Goal: Information Seeking & Learning: Learn about a topic

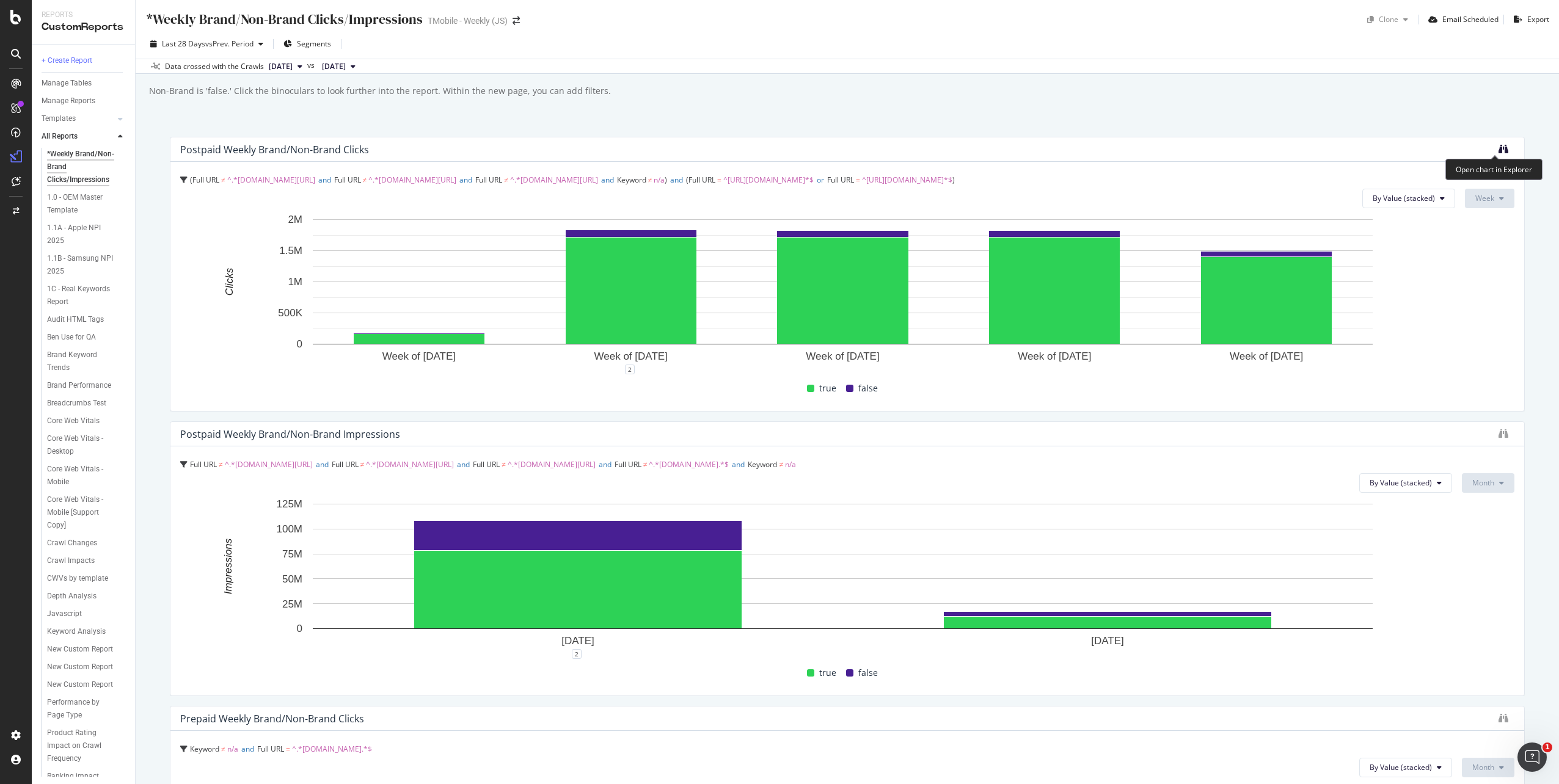
click at [1499, 147] on icon "binoculars" at bounding box center [1504, 149] width 10 height 10
click at [1499, 434] on icon "binoculars" at bounding box center [1504, 434] width 10 height 10
click at [250, 44] on span "vs Prev. Period" at bounding box center [229, 44] width 48 height 11
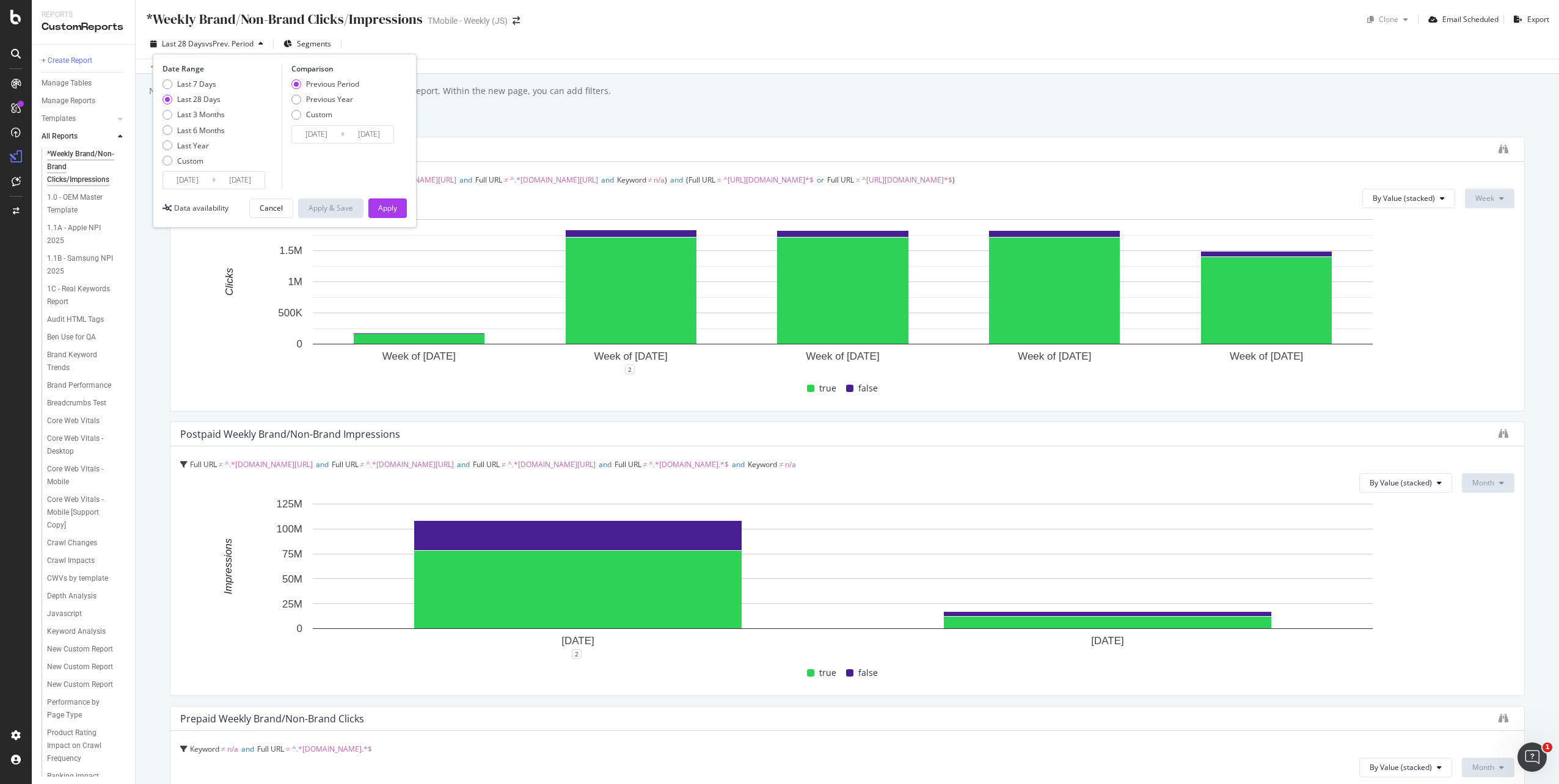
click at [1477, 124] on div "*Weekly Brand/Non-Brand Clicks/Impressions *Weekly Brand/Non-Brand Clicks/Impre…" at bounding box center [847, 392] width 1423 height 784
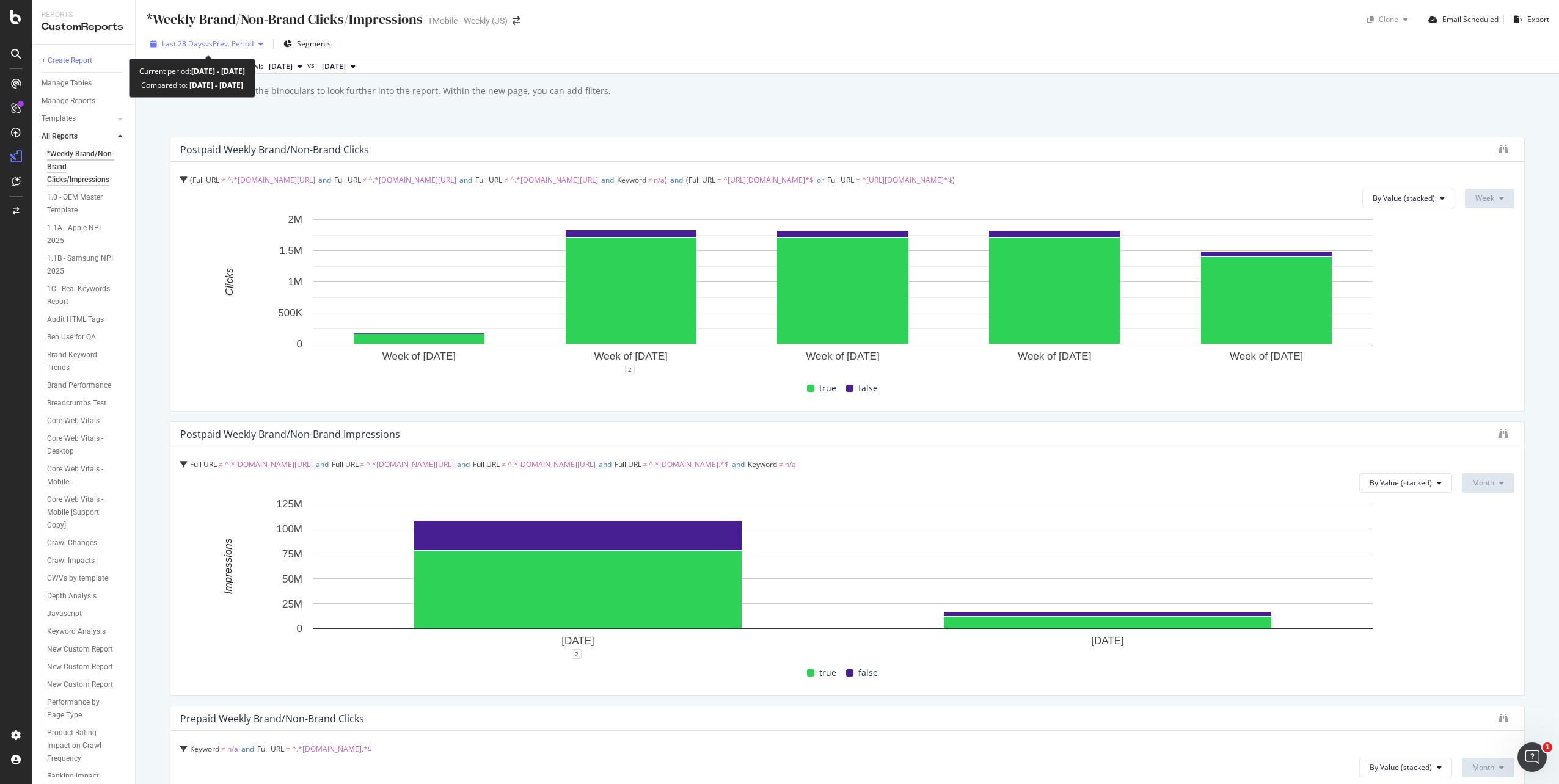
click at [222, 44] on span "vs Prev. Period" at bounding box center [229, 44] width 48 height 11
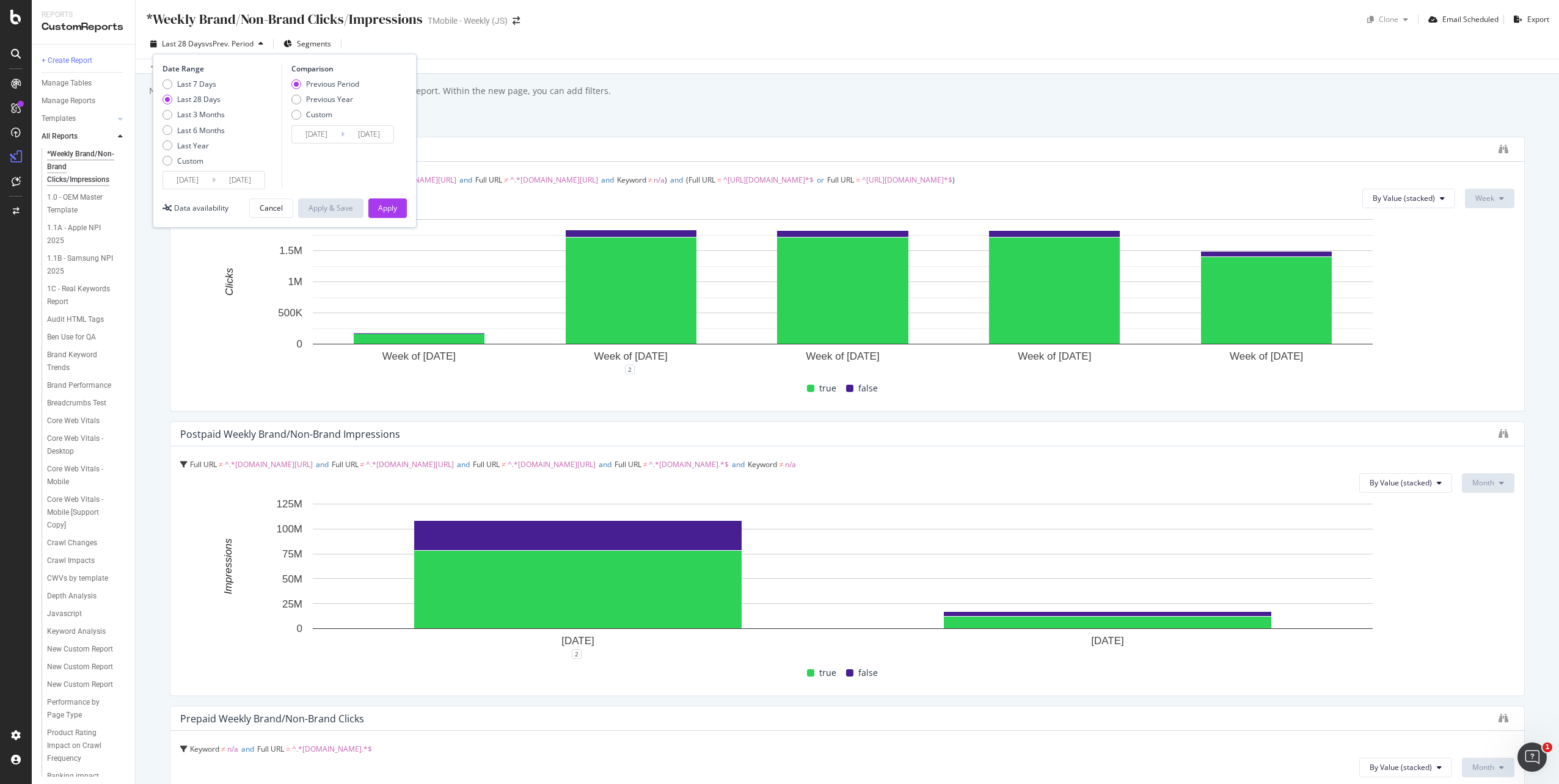
click at [199, 181] on input "2025/09/07" at bounding box center [188, 180] width 49 height 17
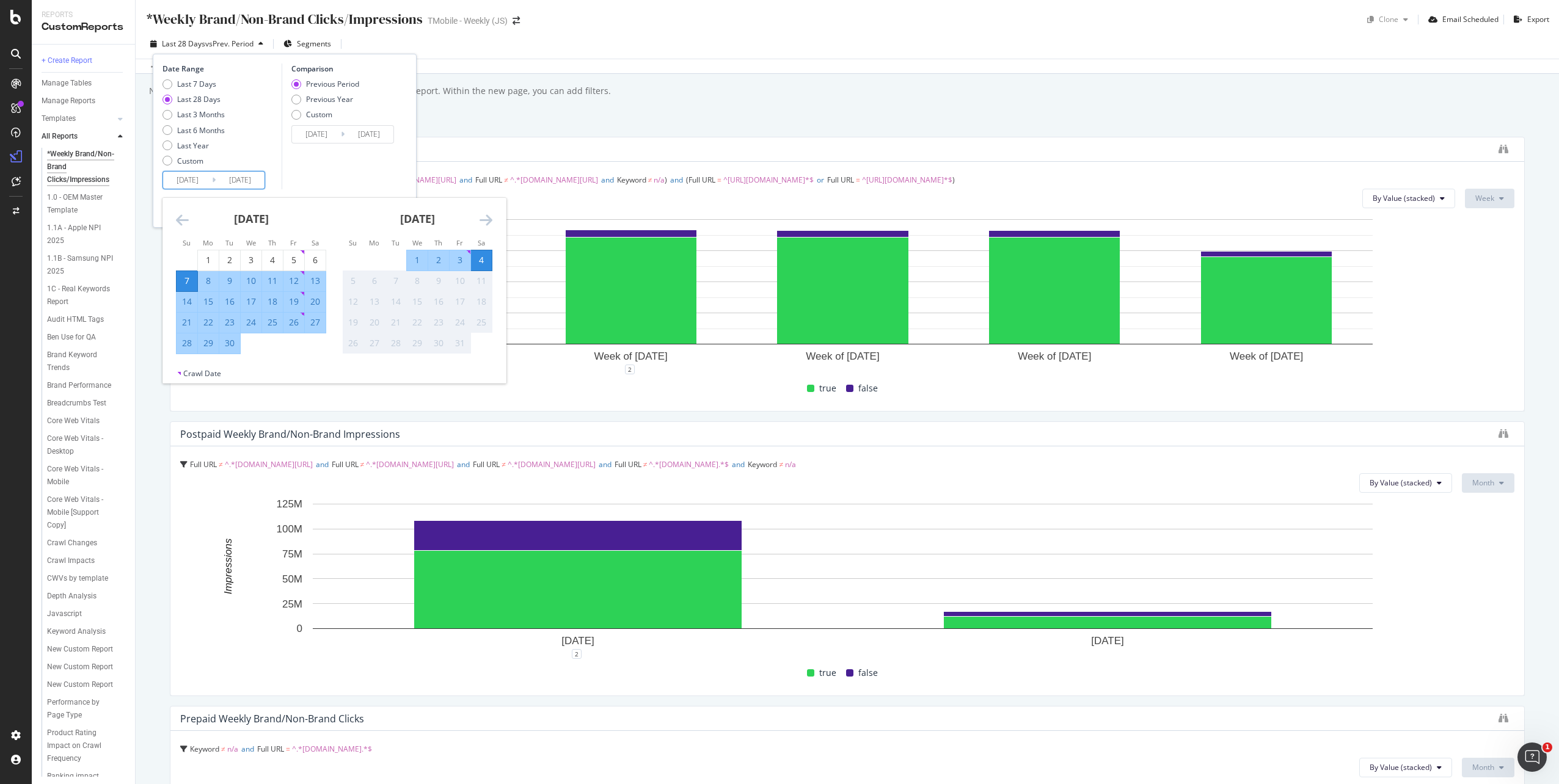
click at [180, 226] on icon "Move backward to switch to the previous month." at bounding box center [182, 220] width 13 height 15
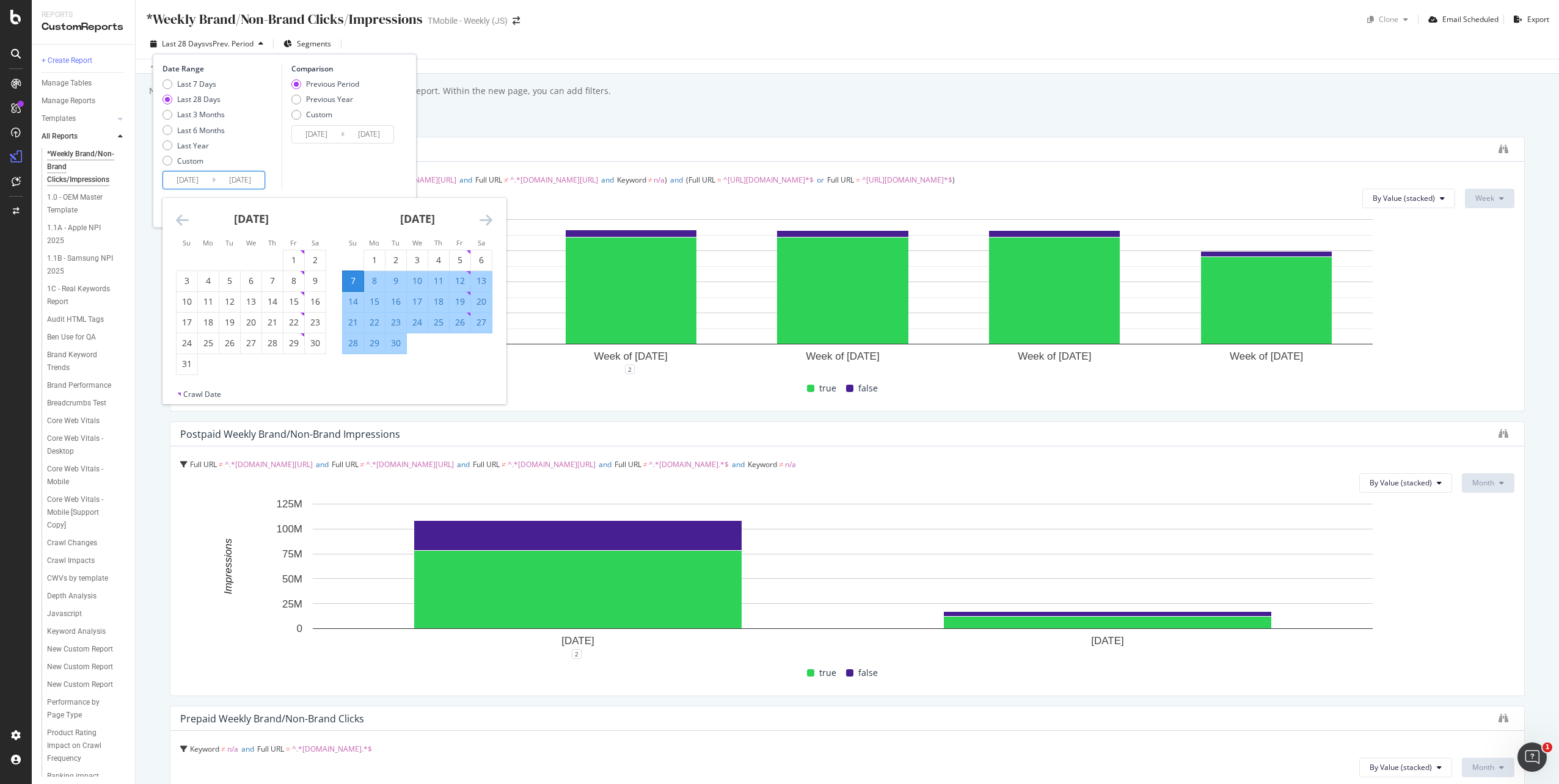
click at [180, 226] on icon "Move backward to switch to the previous month." at bounding box center [182, 220] width 13 height 15
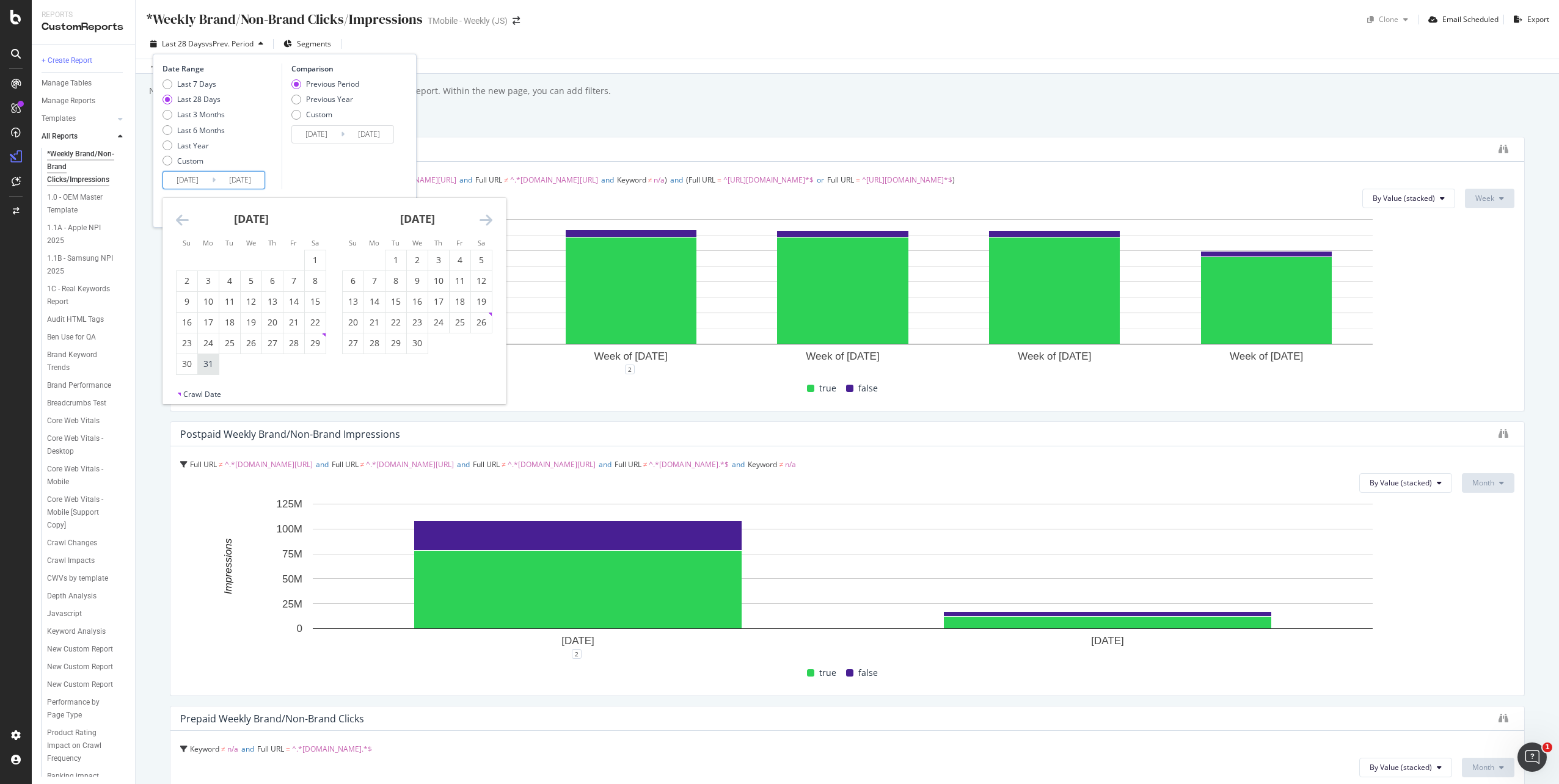
click at [209, 366] on div "31" at bounding box center [209, 364] width 21 height 12
type input "2025/03/31"
type input "2024/09/24"
type input "2025/03/30"
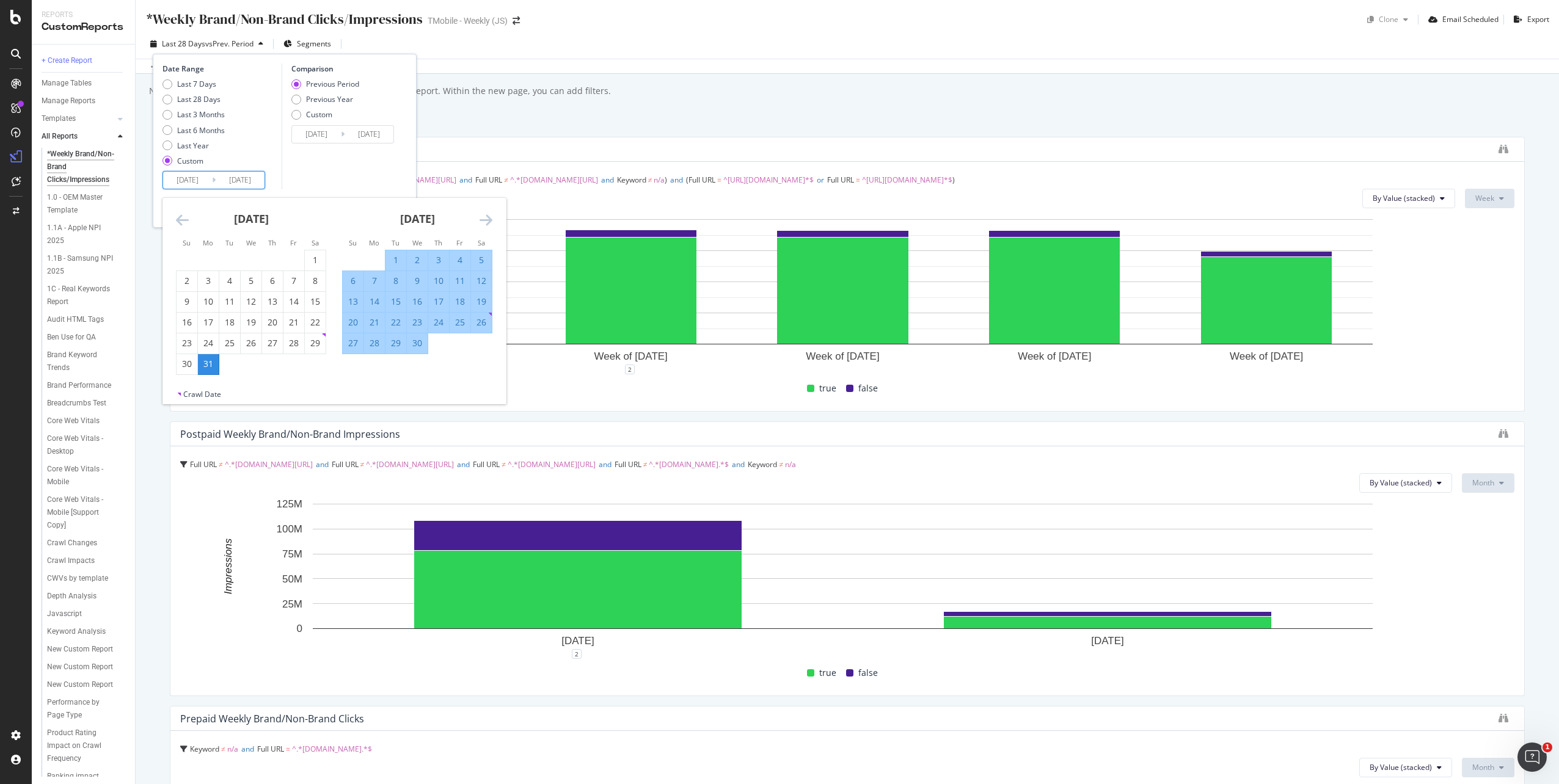
click at [485, 221] on icon "Move forward to switch to the next month." at bounding box center [486, 220] width 13 height 15
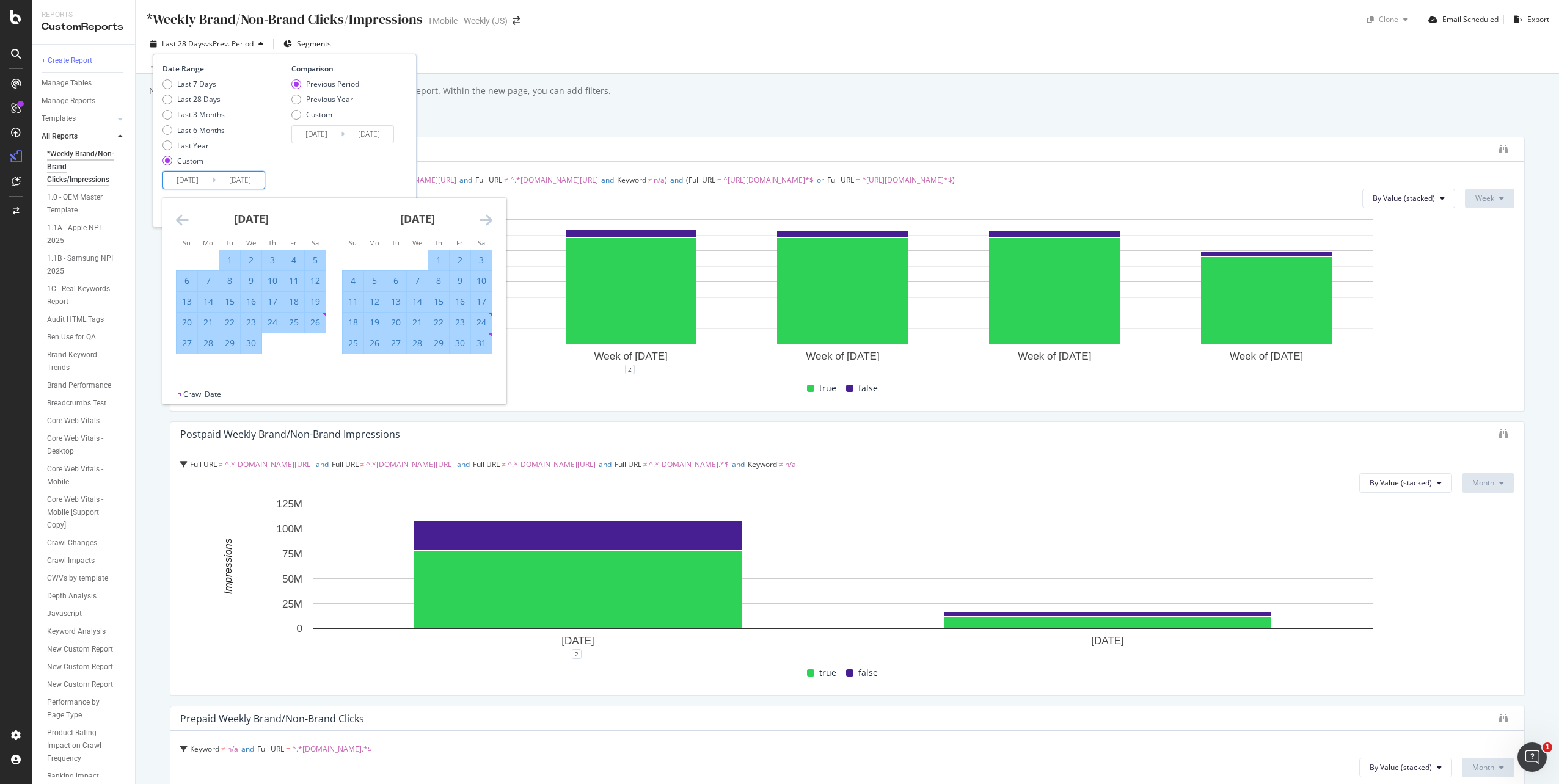
click at [485, 221] on icon "Move forward to switch to the next month." at bounding box center [486, 220] width 13 height 15
click at [186, 349] on div "29" at bounding box center [187, 343] width 21 height 12
type input "2025/06/29"
type input "2024/12/30"
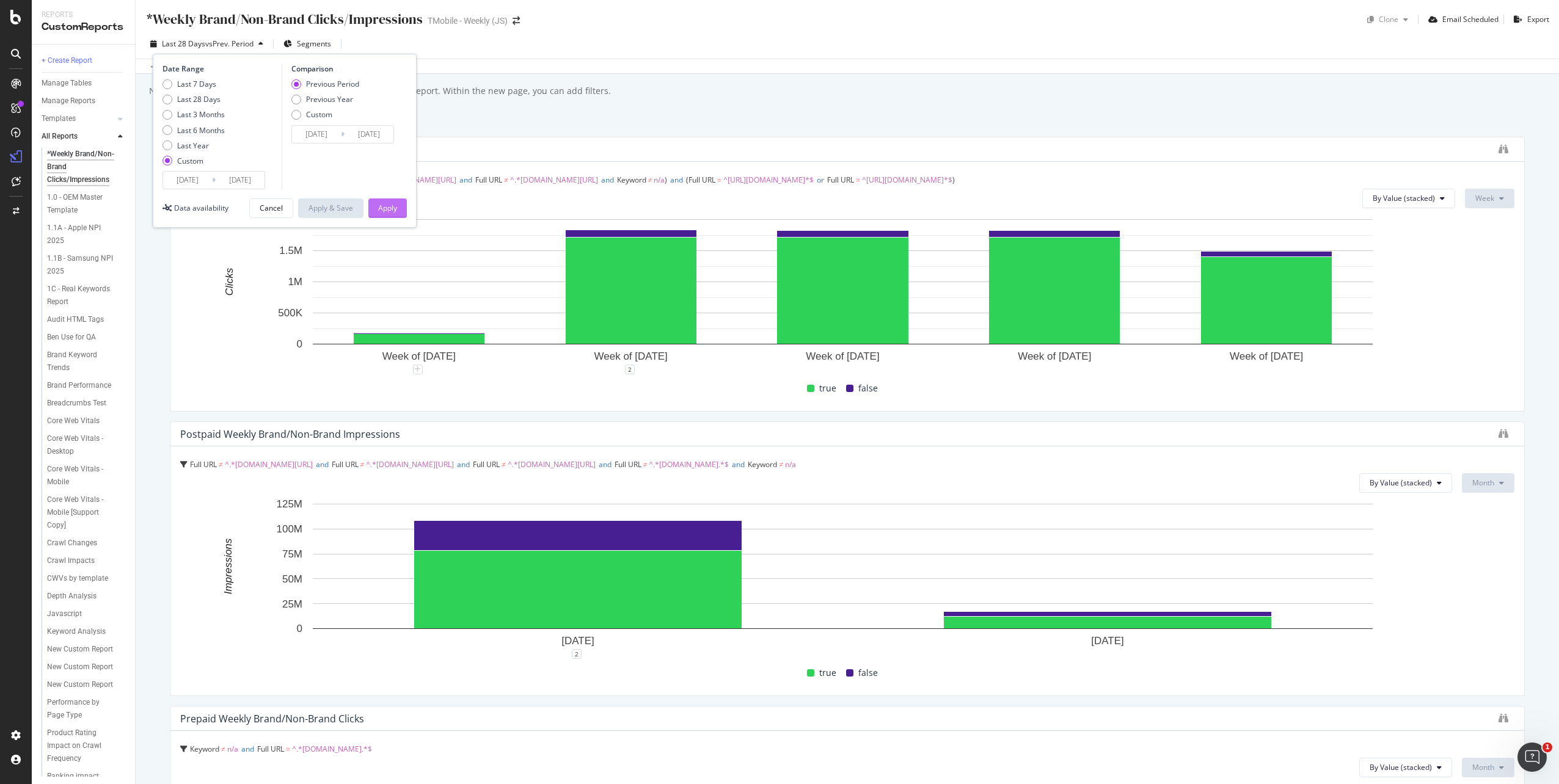
click at [390, 209] on div "Apply" at bounding box center [387, 208] width 19 height 11
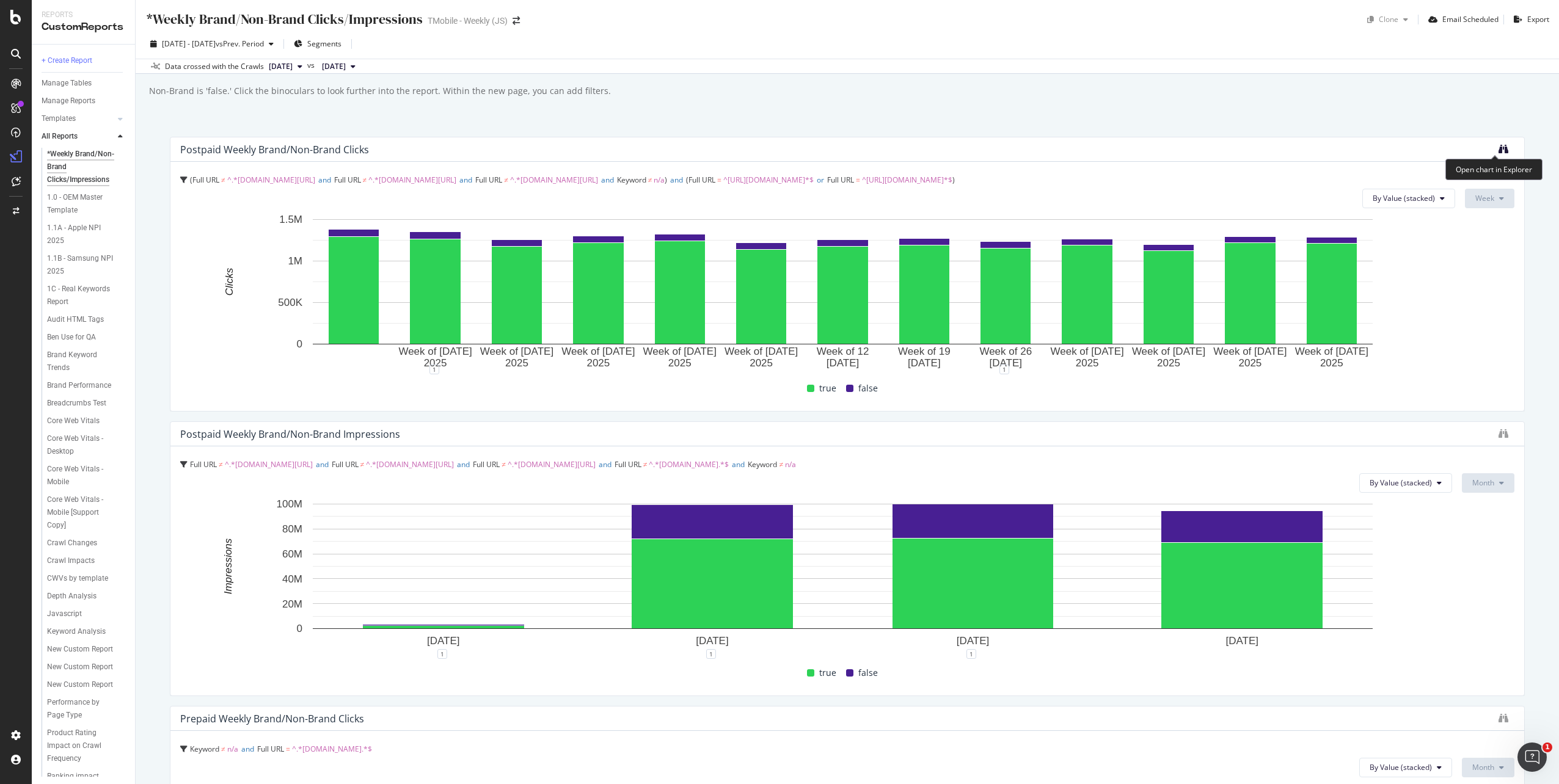
click at [1499, 150] on icon "binoculars" at bounding box center [1504, 149] width 10 height 10
click at [1499, 434] on icon "binoculars" at bounding box center [1504, 434] width 10 height 10
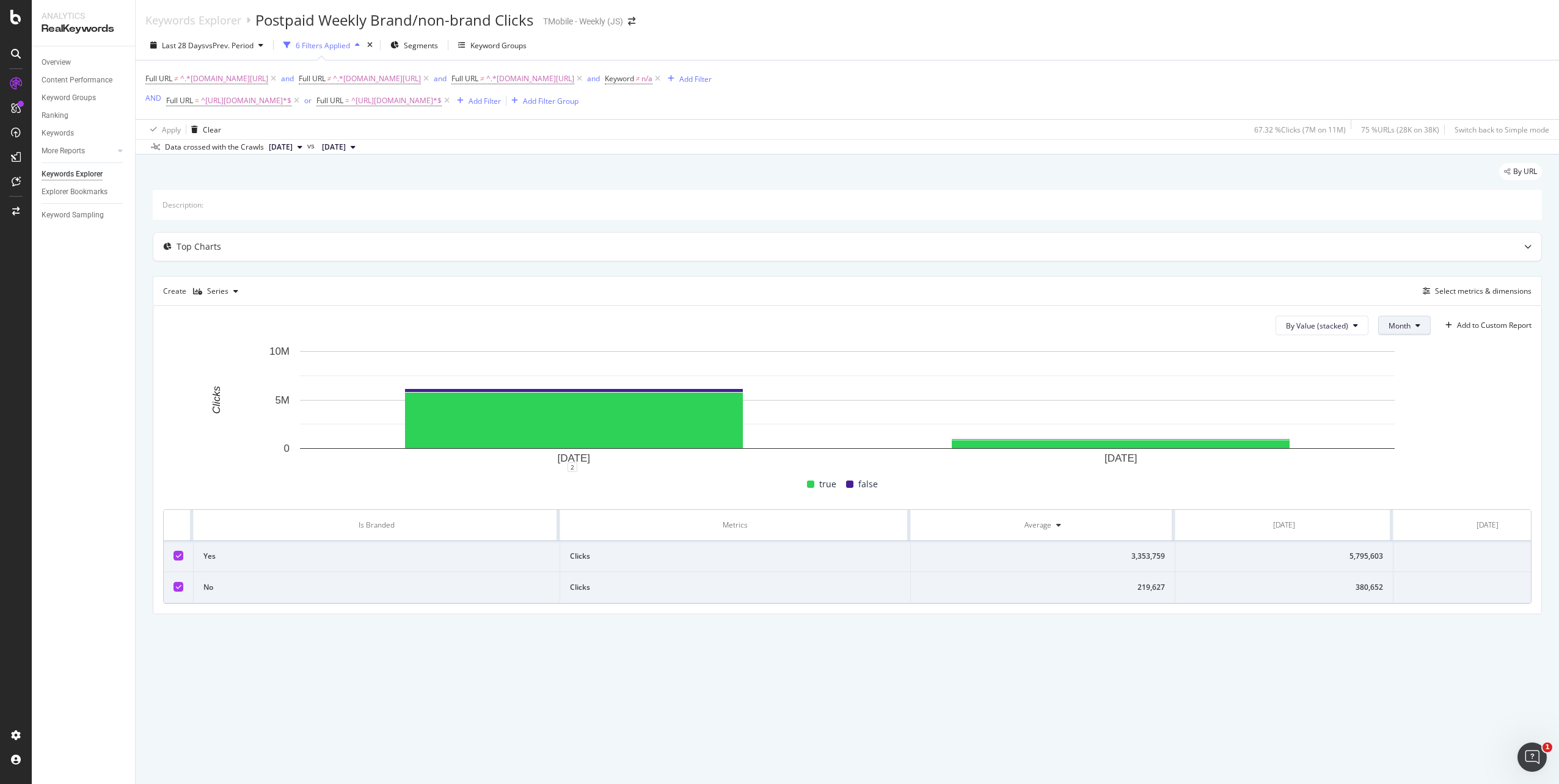
click at [1419, 326] on button "Month" at bounding box center [1404, 326] width 53 height 20
click at [1400, 371] on span "Week" at bounding box center [1399, 373] width 24 height 11
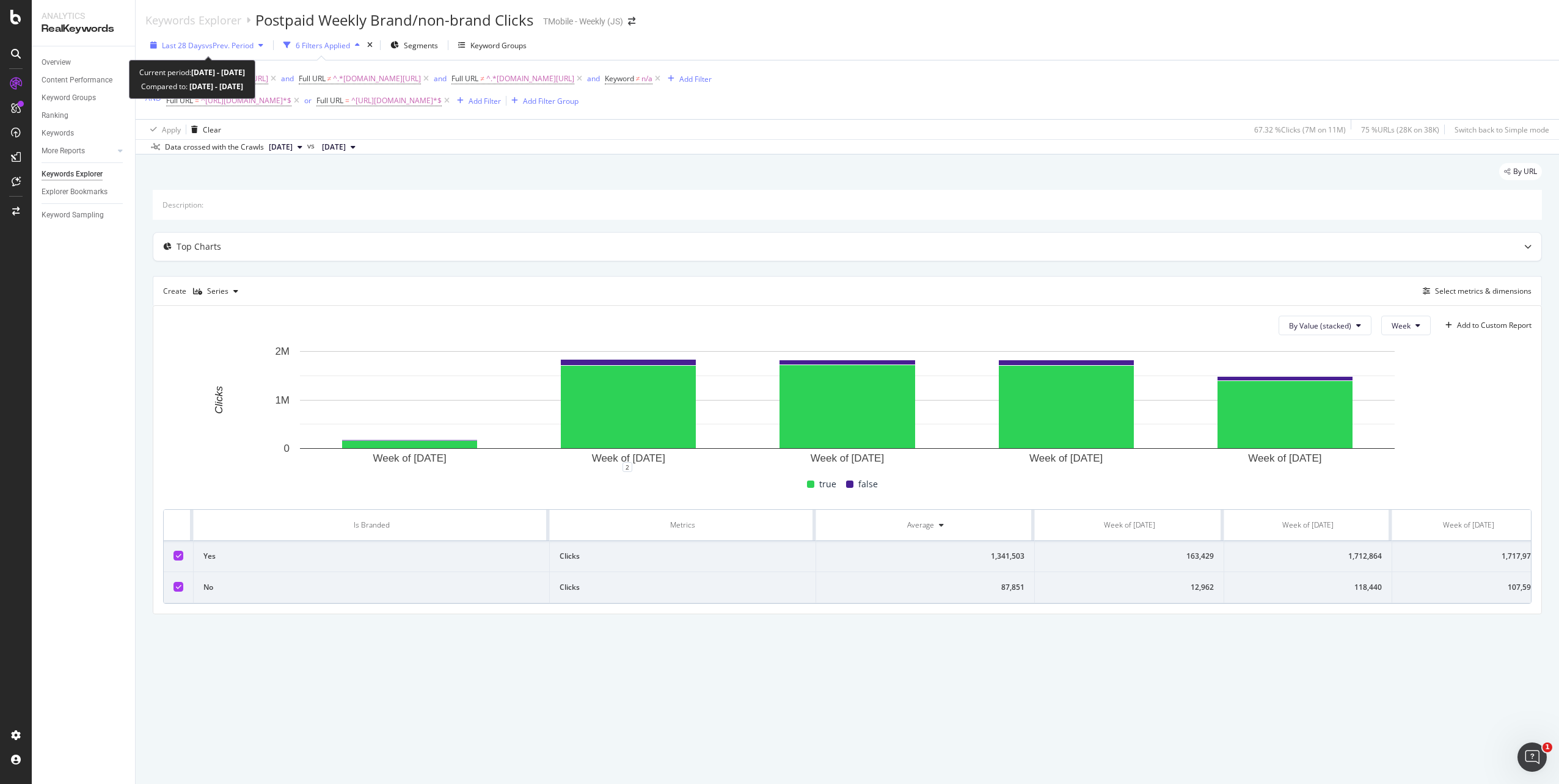
click at [263, 45] on icon "button" at bounding box center [261, 45] width 5 height 7
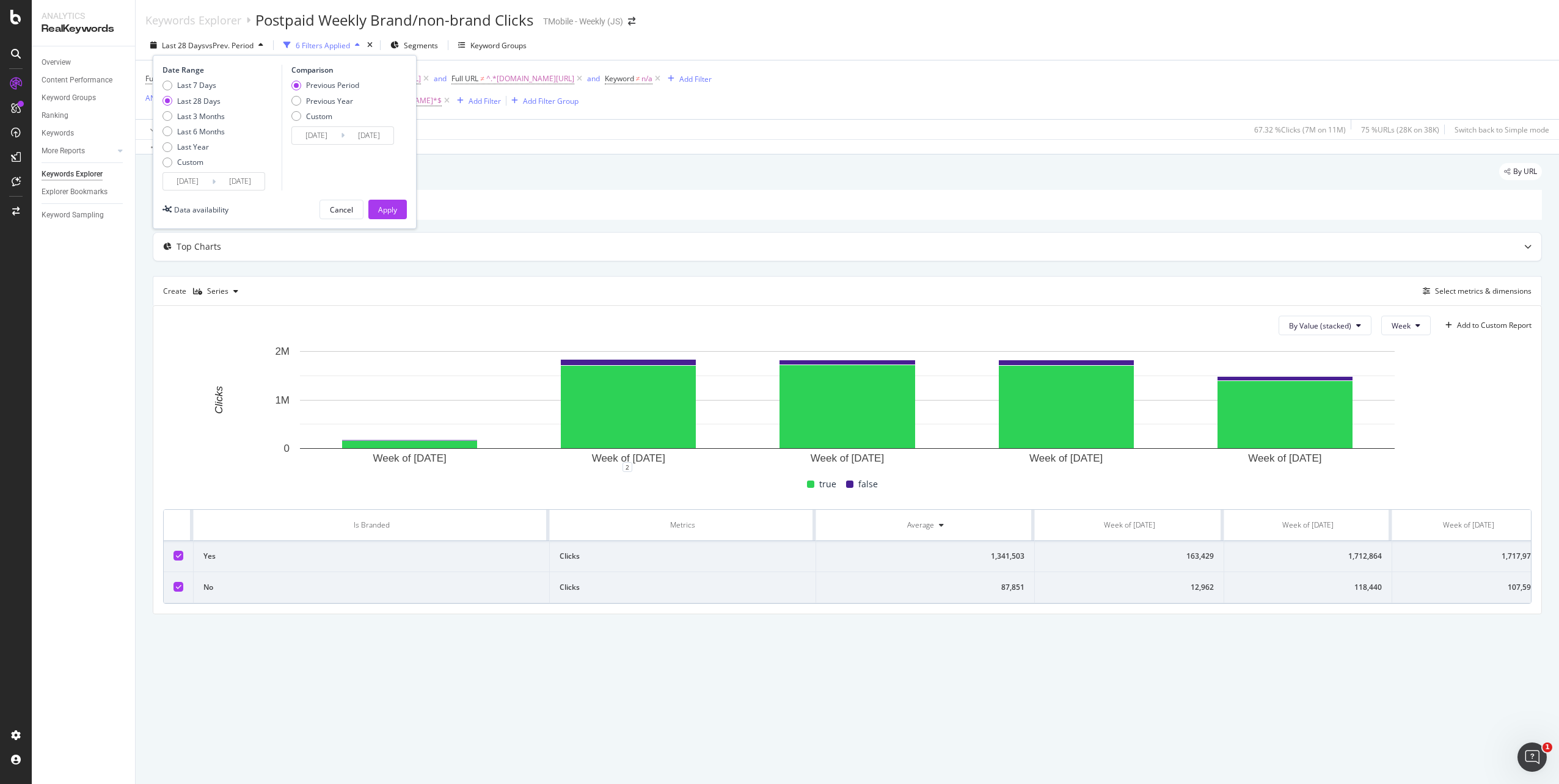
click at [199, 184] on input "2025/09/07" at bounding box center [188, 181] width 49 height 17
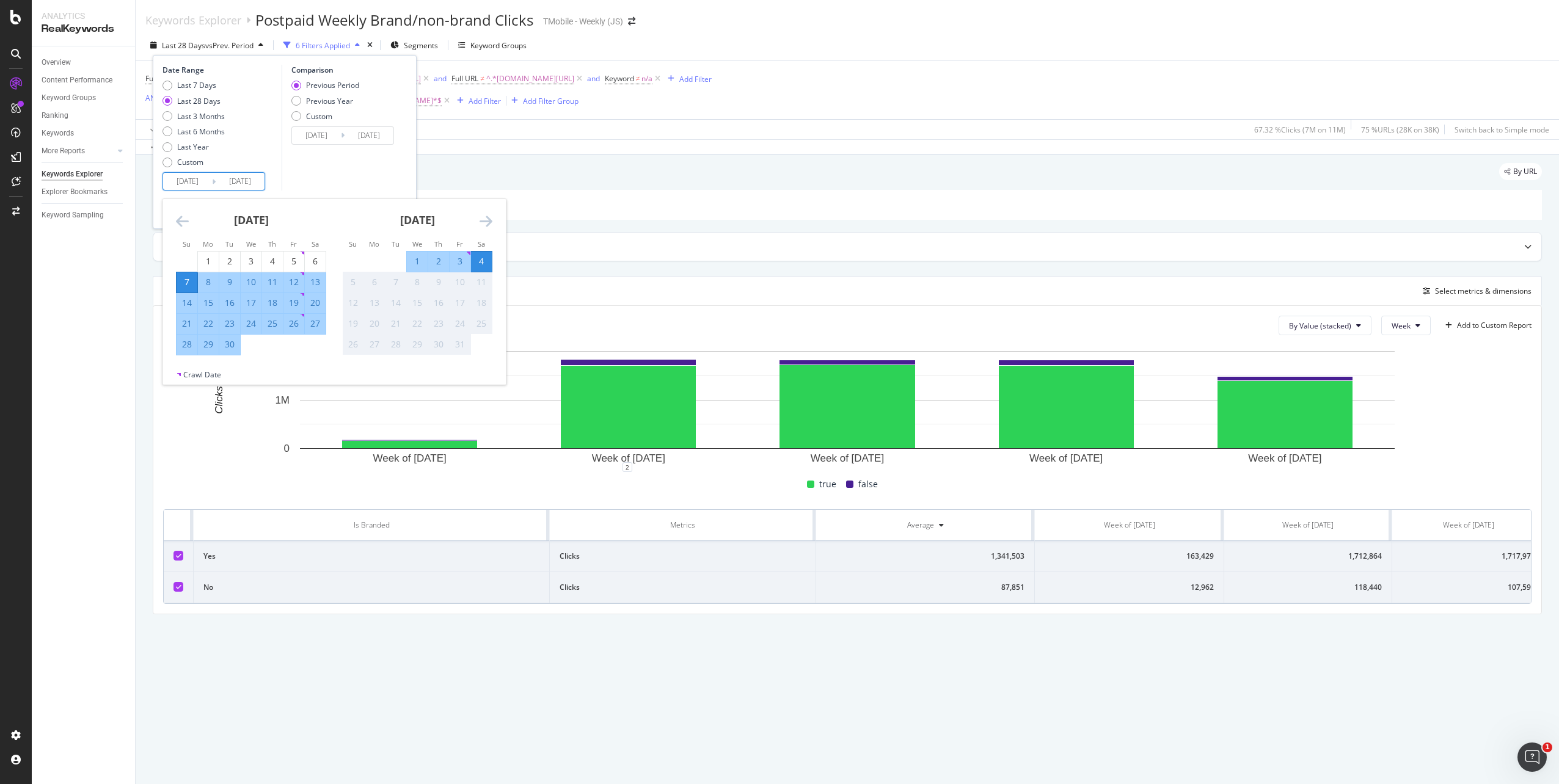
click at [182, 224] on icon "Move backward to switch to the previous month." at bounding box center [182, 220] width 13 height 15
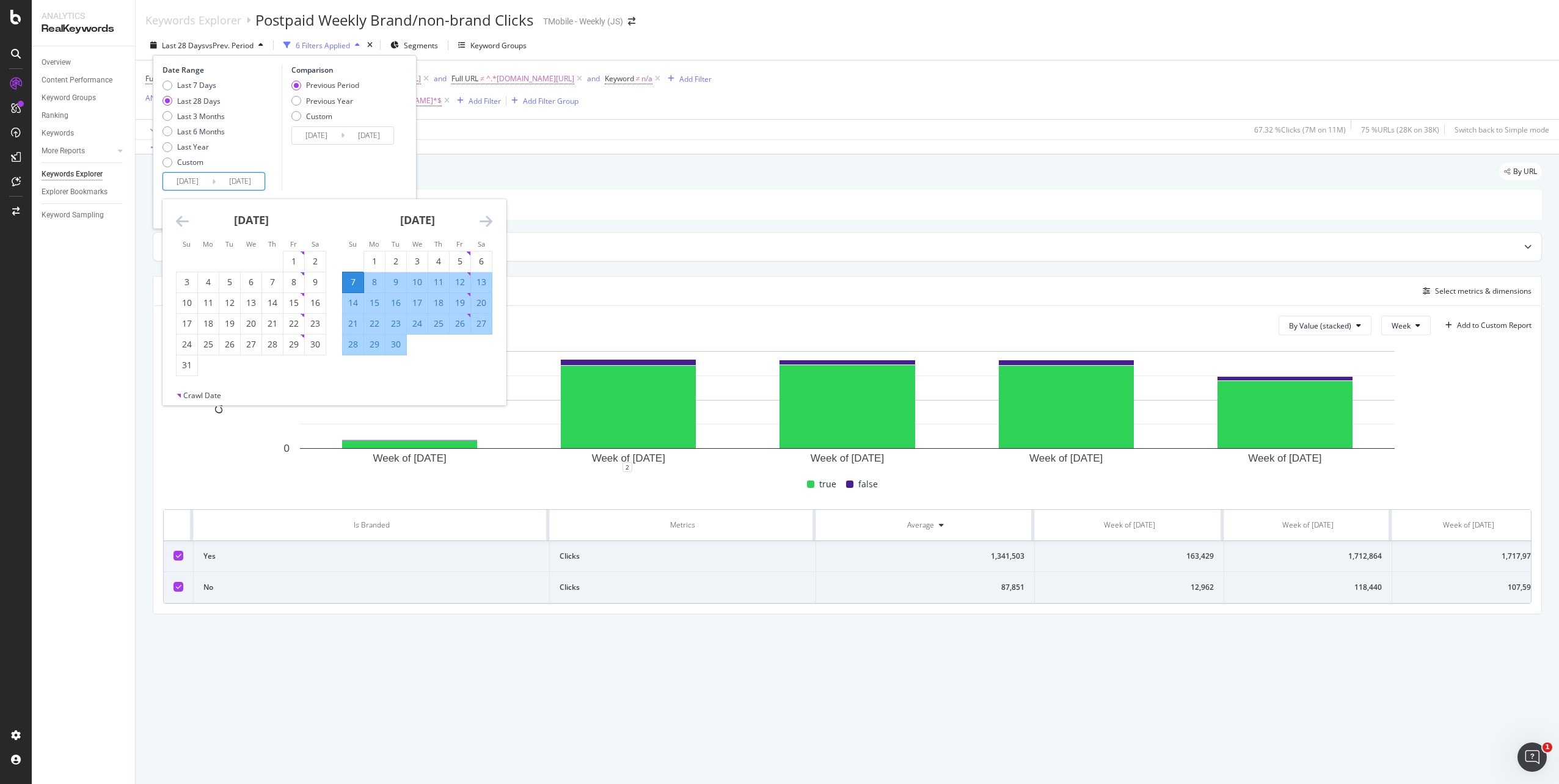
click at [182, 224] on icon "Move backward to switch to the previous month." at bounding box center [182, 220] width 13 height 15
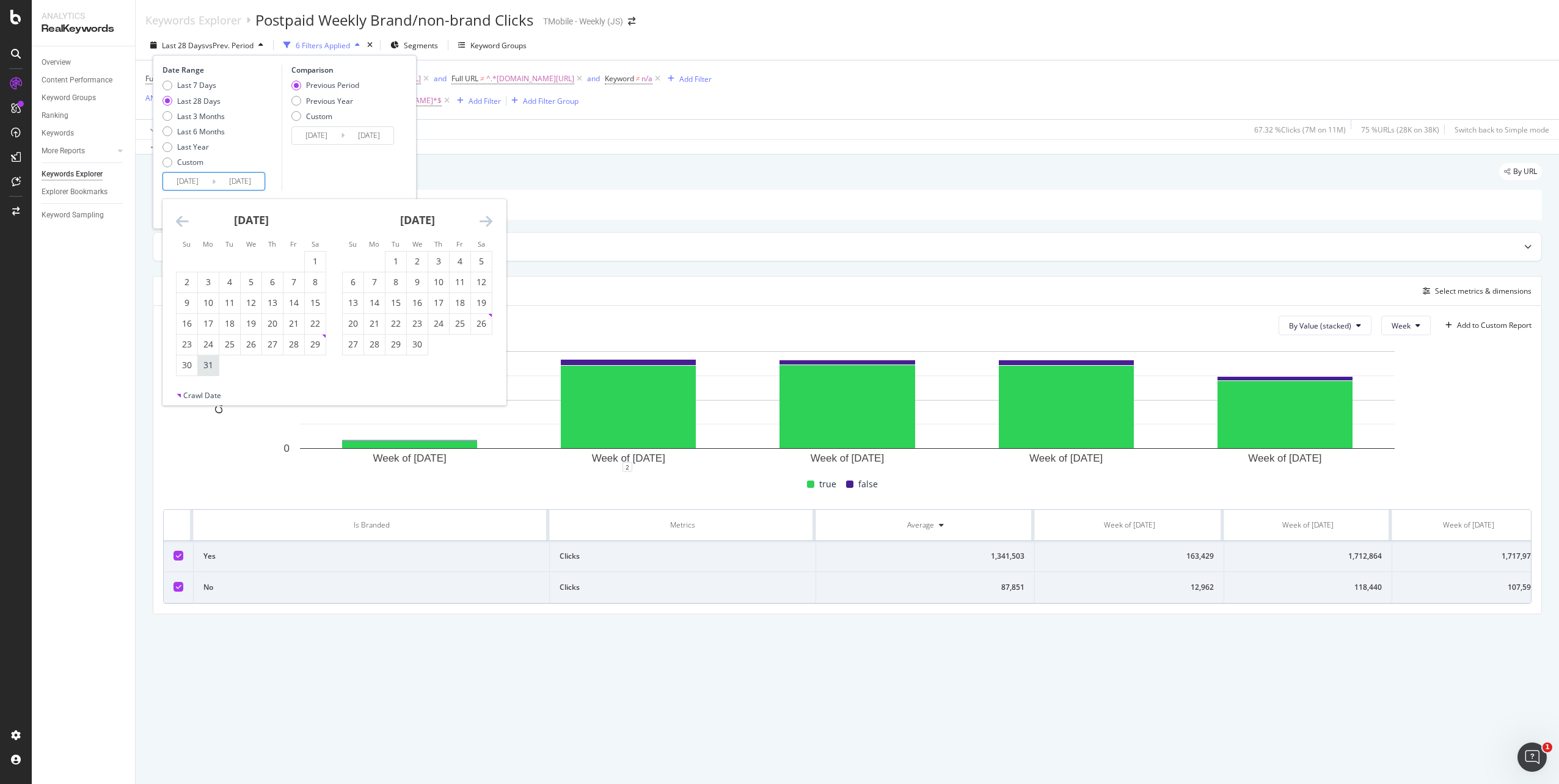
click at [211, 366] on div "31" at bounding box center [209, 364] width 21 height 12
type input "2025/03/31"
type input "2024/09/24"
type input "2025/03/30"
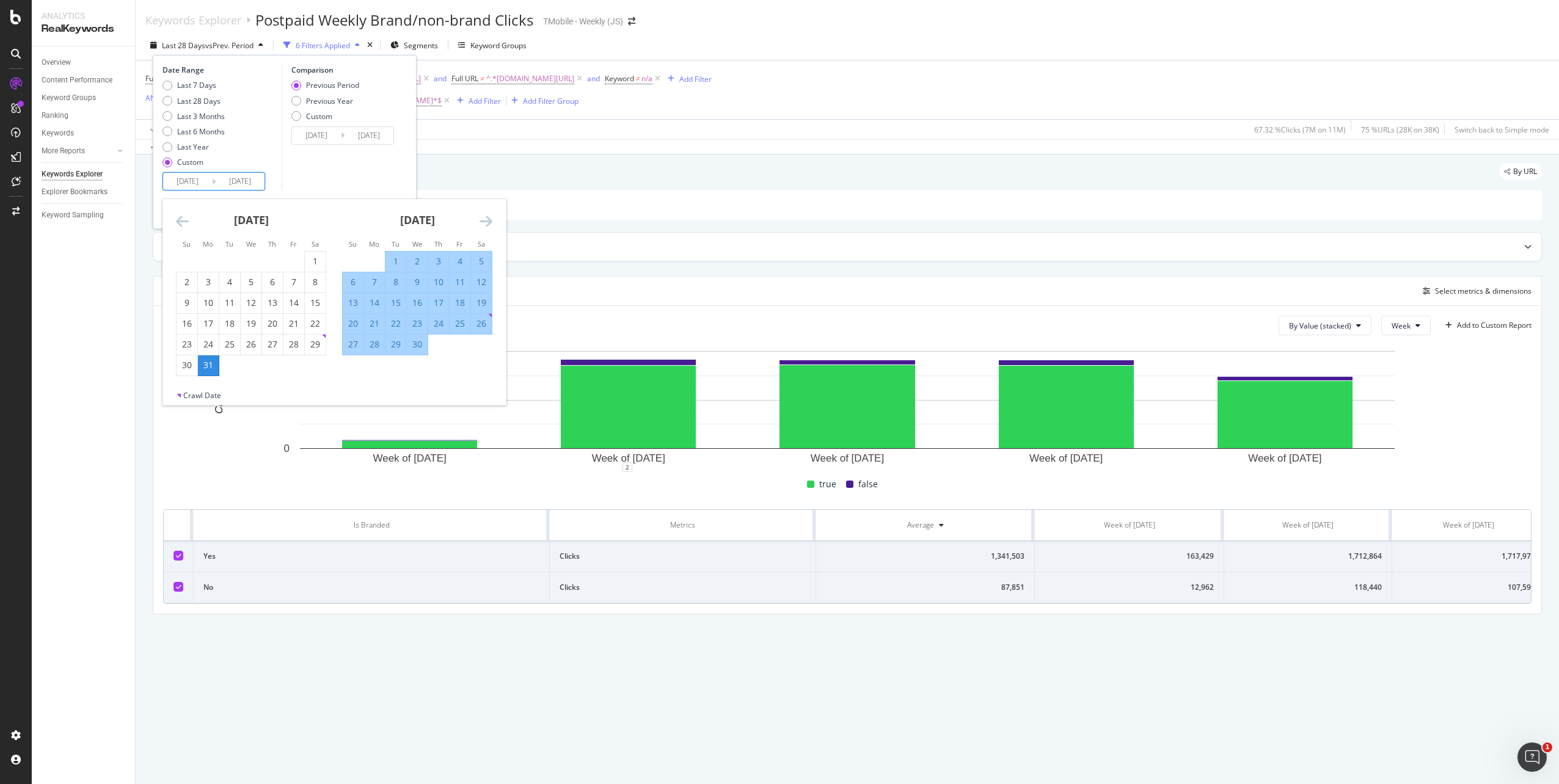
click at [488, 220] on icon "Move forward to switch to the next month." at bounding box center [486, 220] width 13 height 15
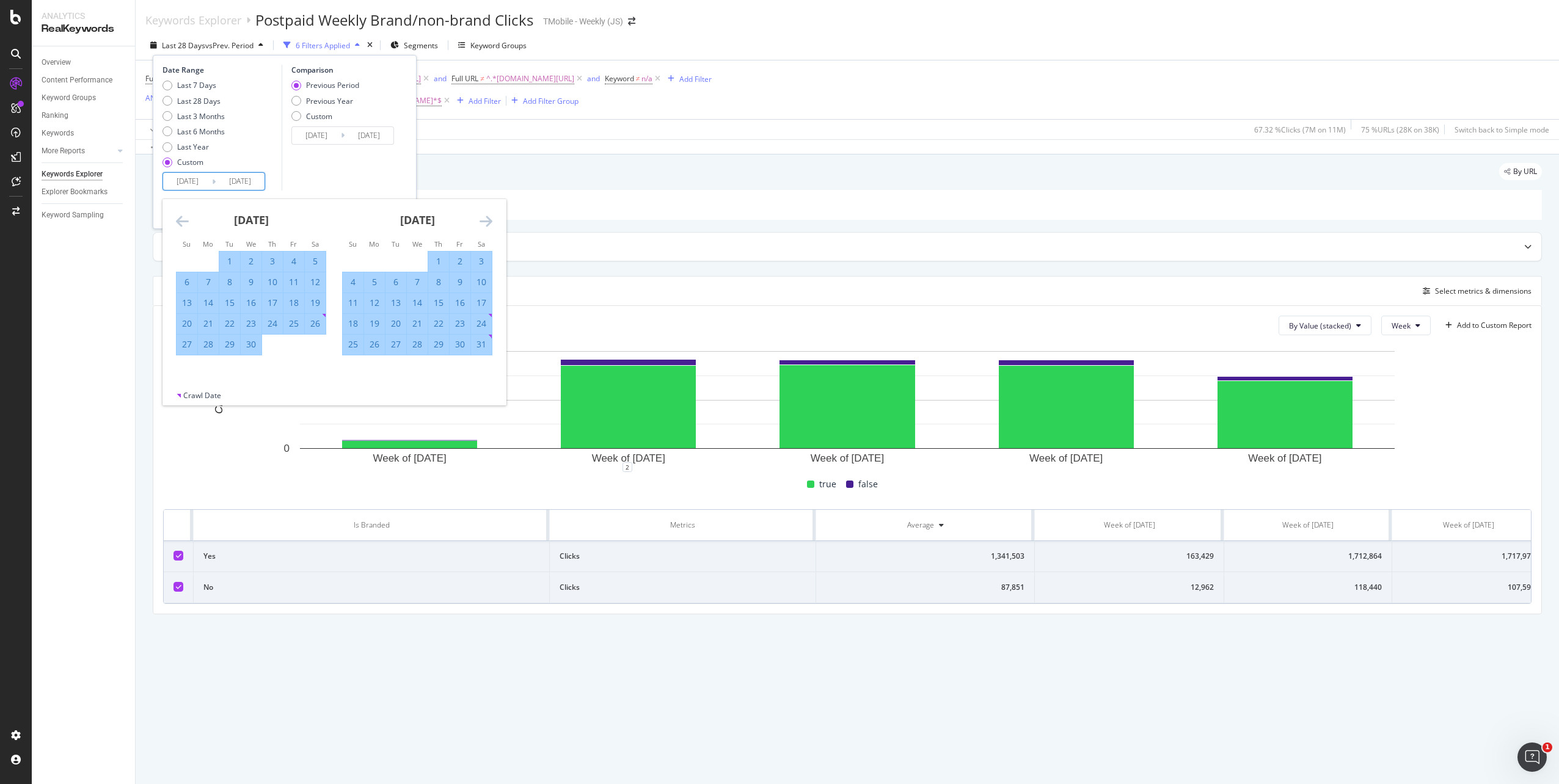
click at [488, 220] on icon "Move forward to switch to the next month." at bounding box center [486, 220] width 13 height 15
click at [182, 345] on div "29" at bounding box center [187, 344] width 21 height 12
type input "2025/06/29"
type input "2024/12/30"
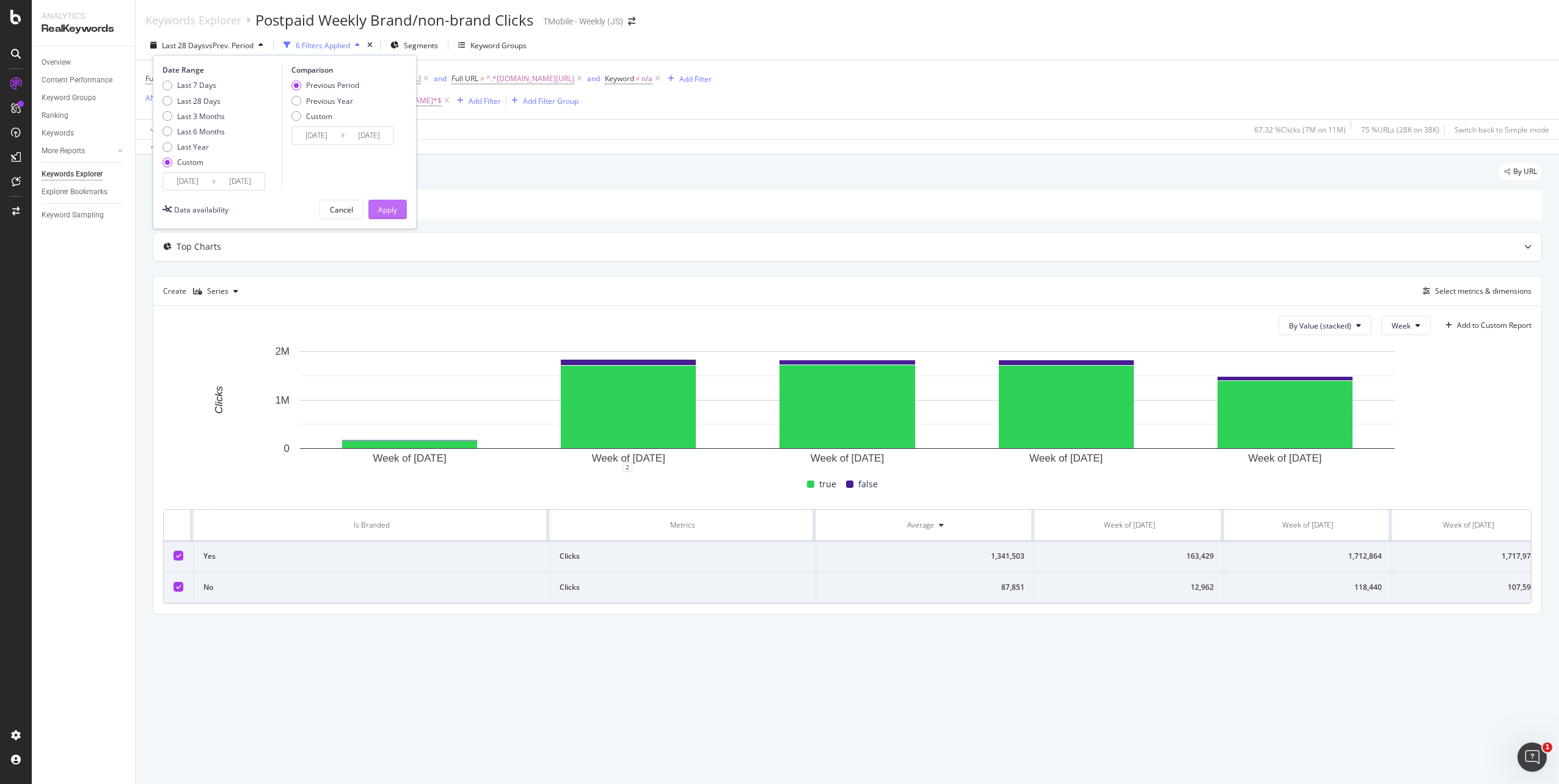
click at [396, 211] on div "Apply" at bounding box center [387, 209] width 19 height 11
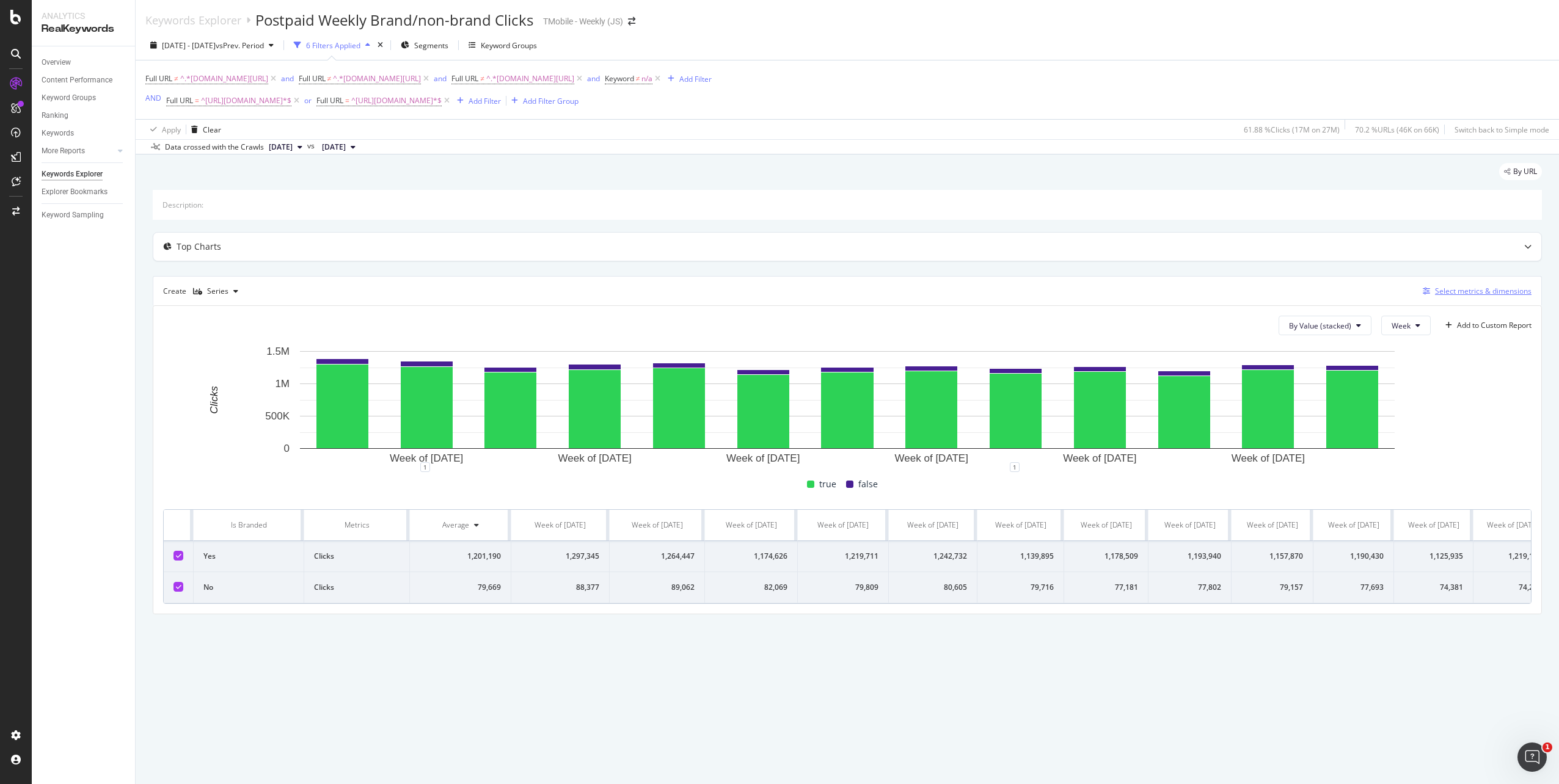
click at [1432, 288] on div "button" at bounding box center [1426, 291] width 17 height 7
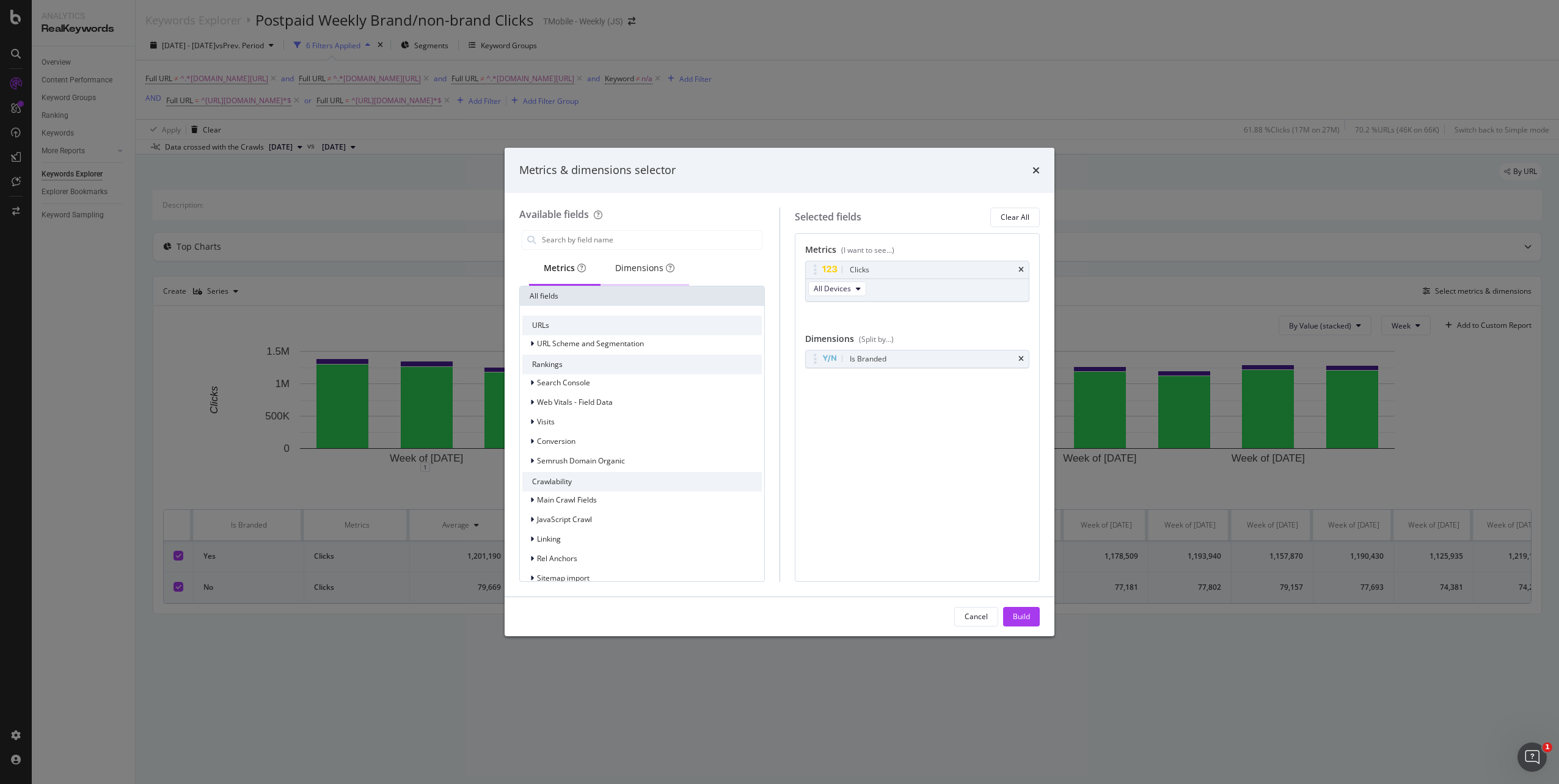
click at [640, 270] on div "Dimensions" at bounding box center [645, 267] width 59 height 12
click at [542, 270] on div "Metrics" at bounding box center [564, 269] width 71 height 34
click at [592, 346] on span "URL Scheme and Segmentation" at bounding box center [591, 343] width 107 height 11
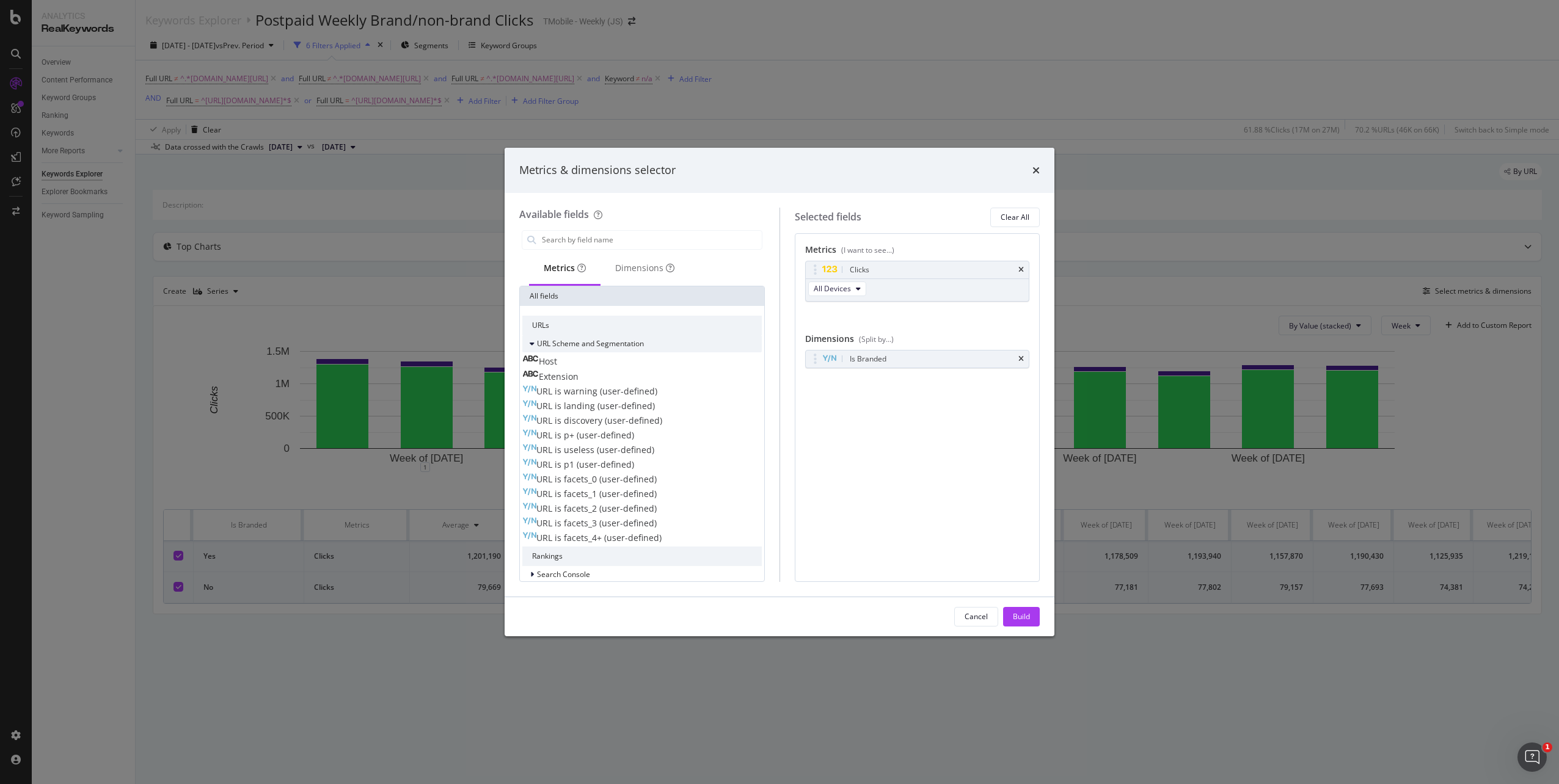
click at [595, 343] on span "URL Scheme and Segmentation" at bounding box center [591, 343] width 107 height 11
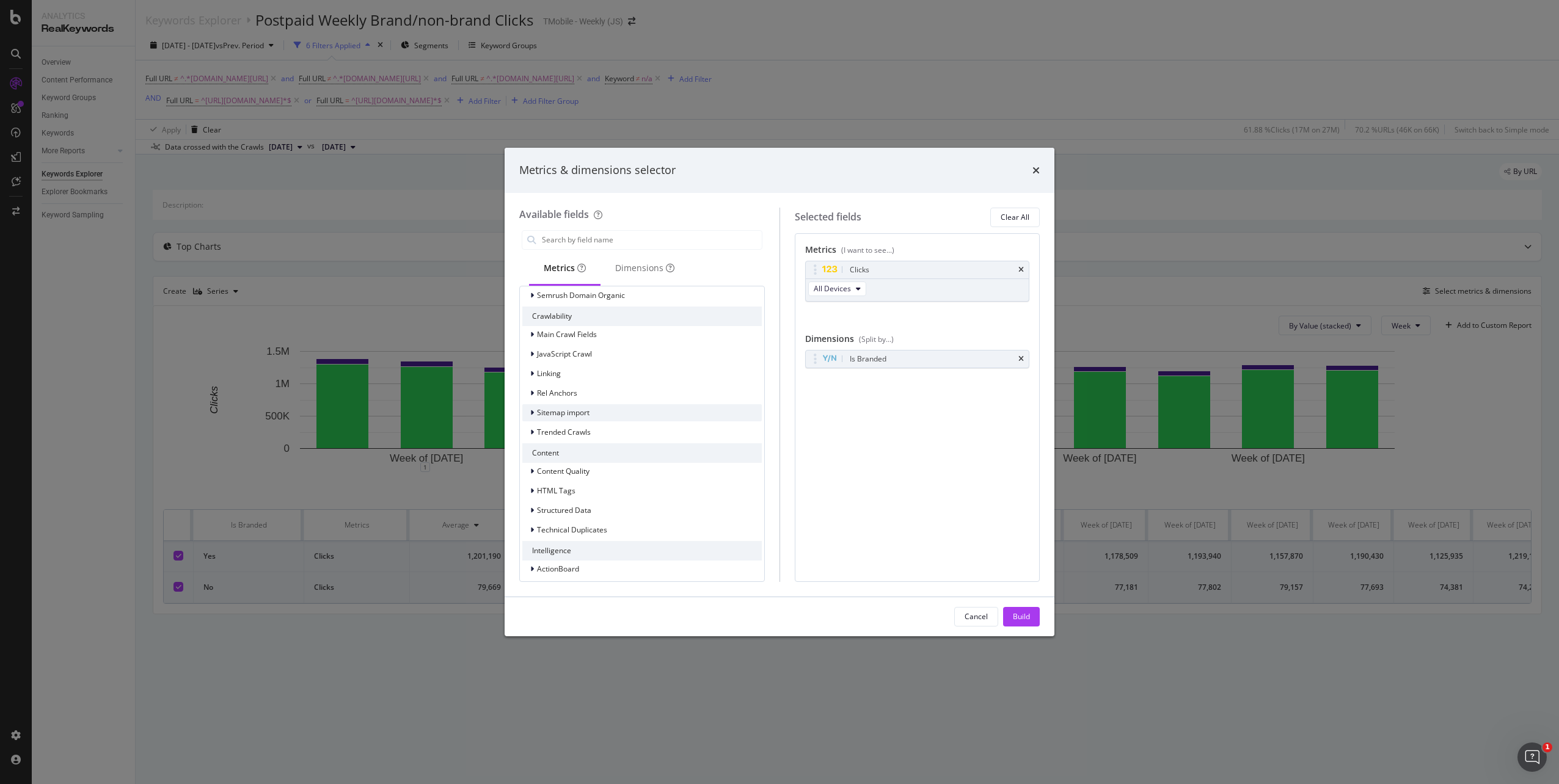
scroll to position [171, 0]
click at [614, 244] on input "modal" at bounding box center [651, 240] width 221 height 18
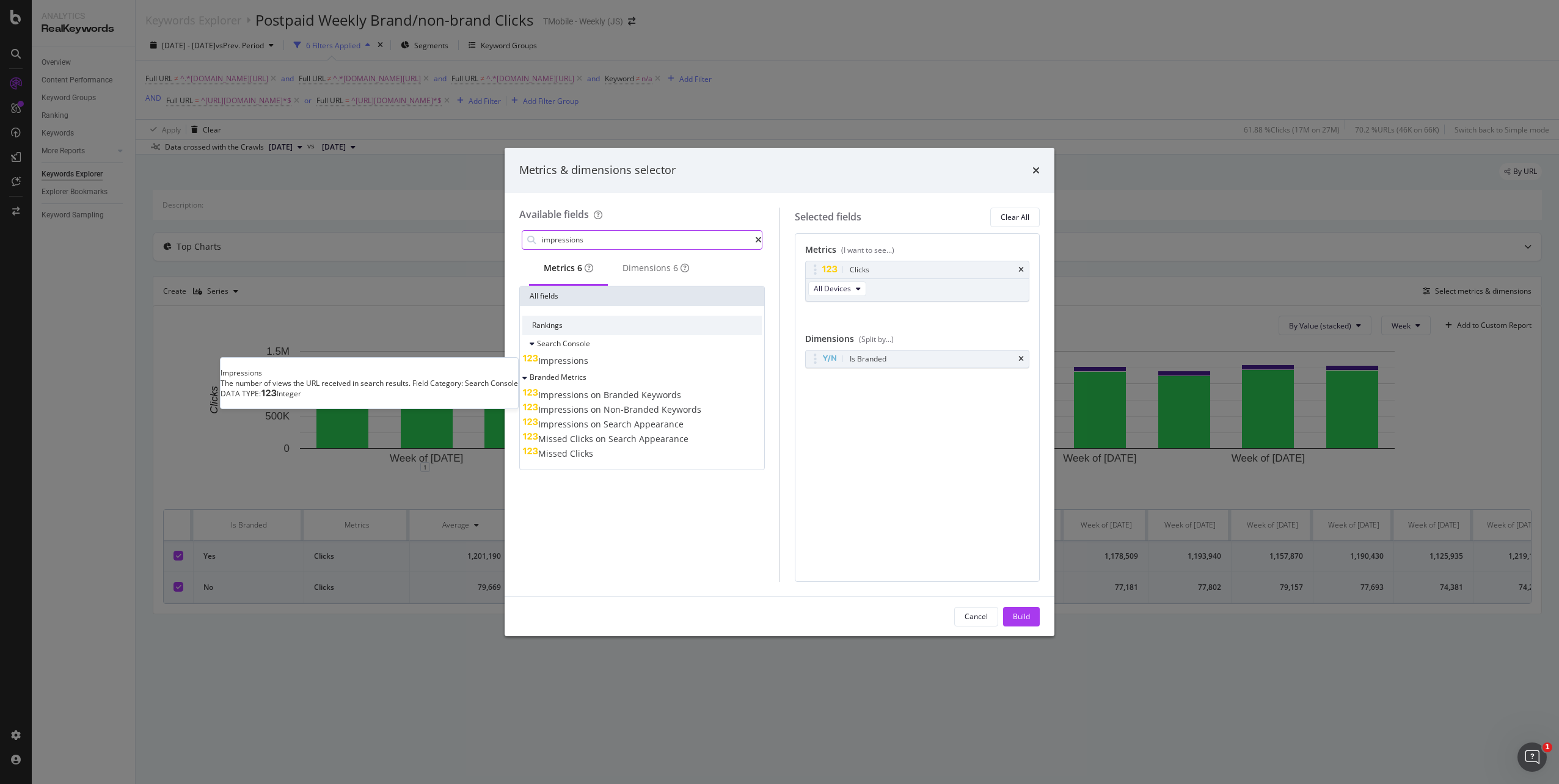
type input "impressions"
click at [588, 360] on span "Impressions" at bounding box center [563, 360] width 50 height 12
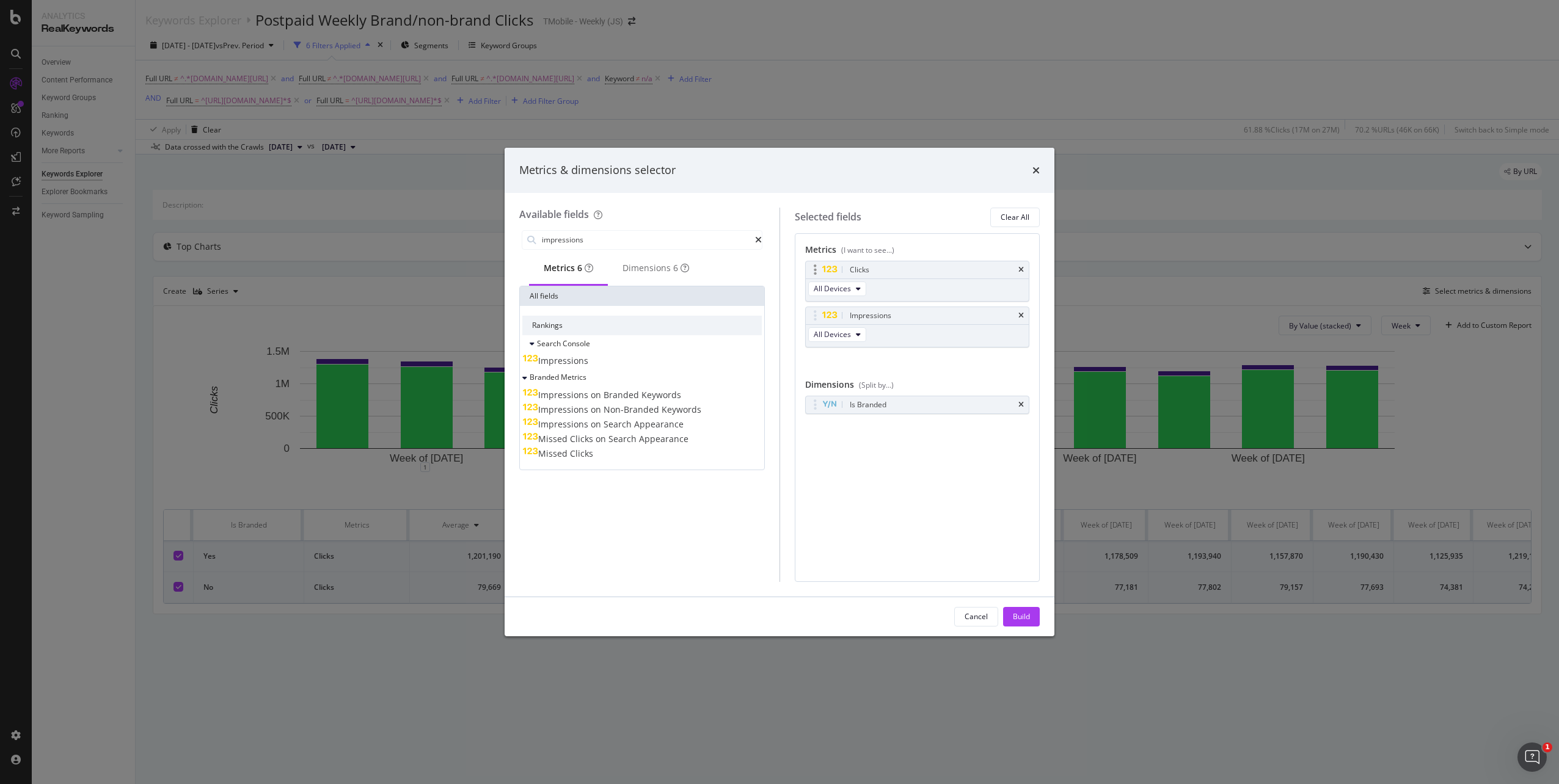
click at [1024, 267] on div "Clicks" at bounding box center [917, 270] width 223 height 17
click at [1021, 267] on icon "times" at bounding box center [1021, 270] width 6 height 7
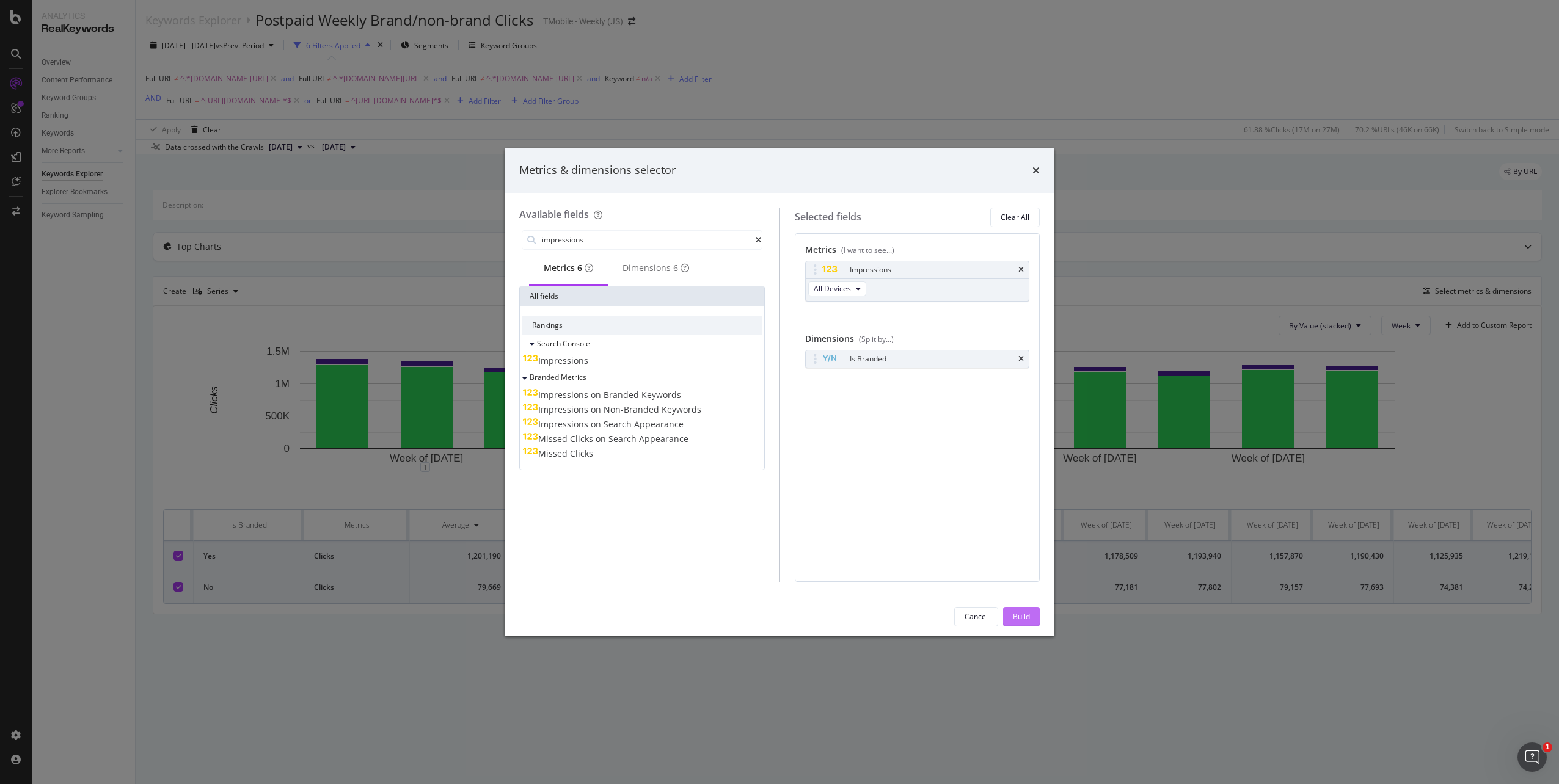
click at [1015, 616] on div "Build" at bounding box center [1021, 616] width 17 height 11
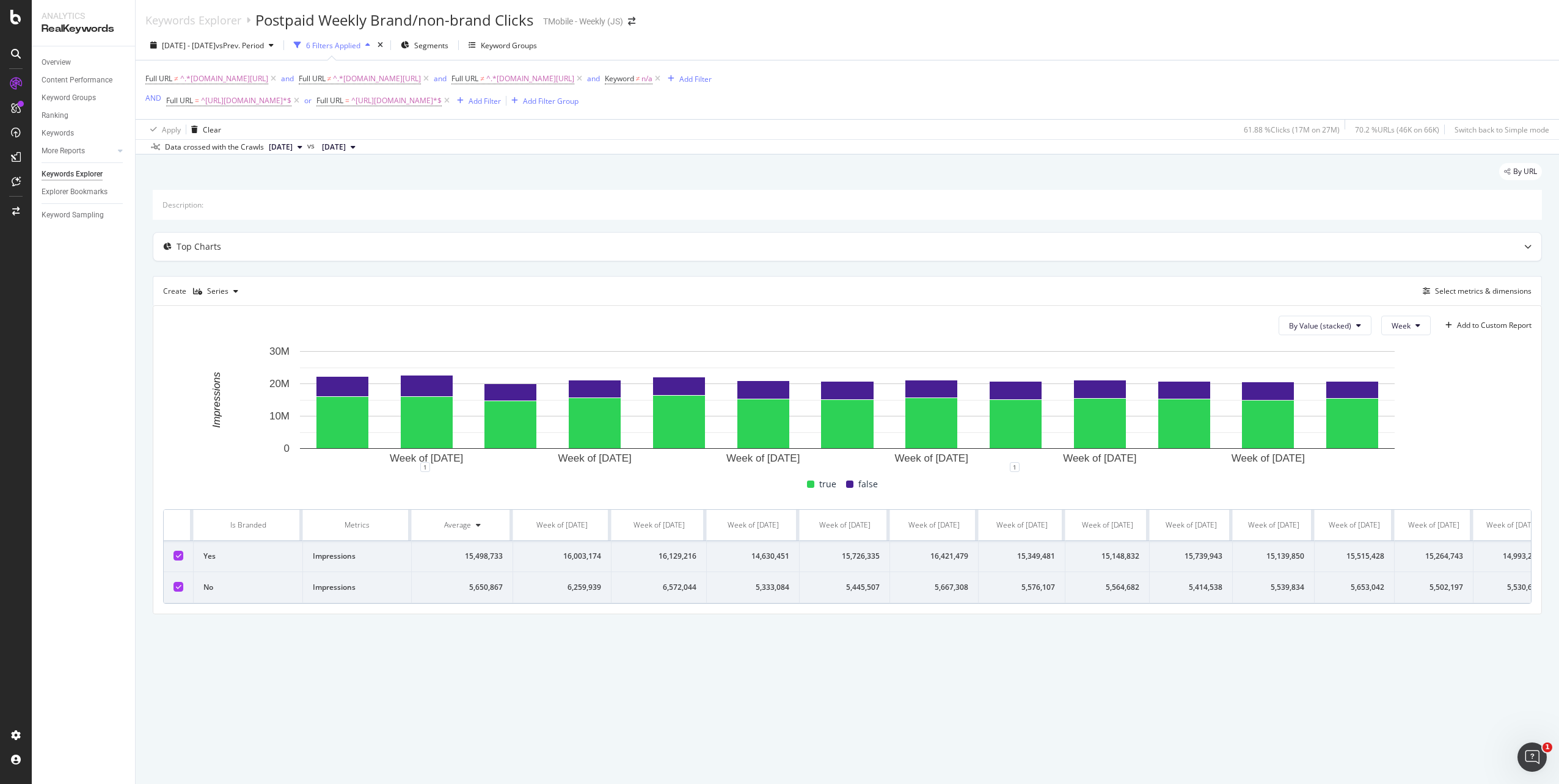
scroll to position [0, 98]
click at [232, 295] on div "Series" at bounding box center [216, 291] width 55 height 18
click at [242, 312] on div "Table" at bounding box center [230, 312] width 75 height 15
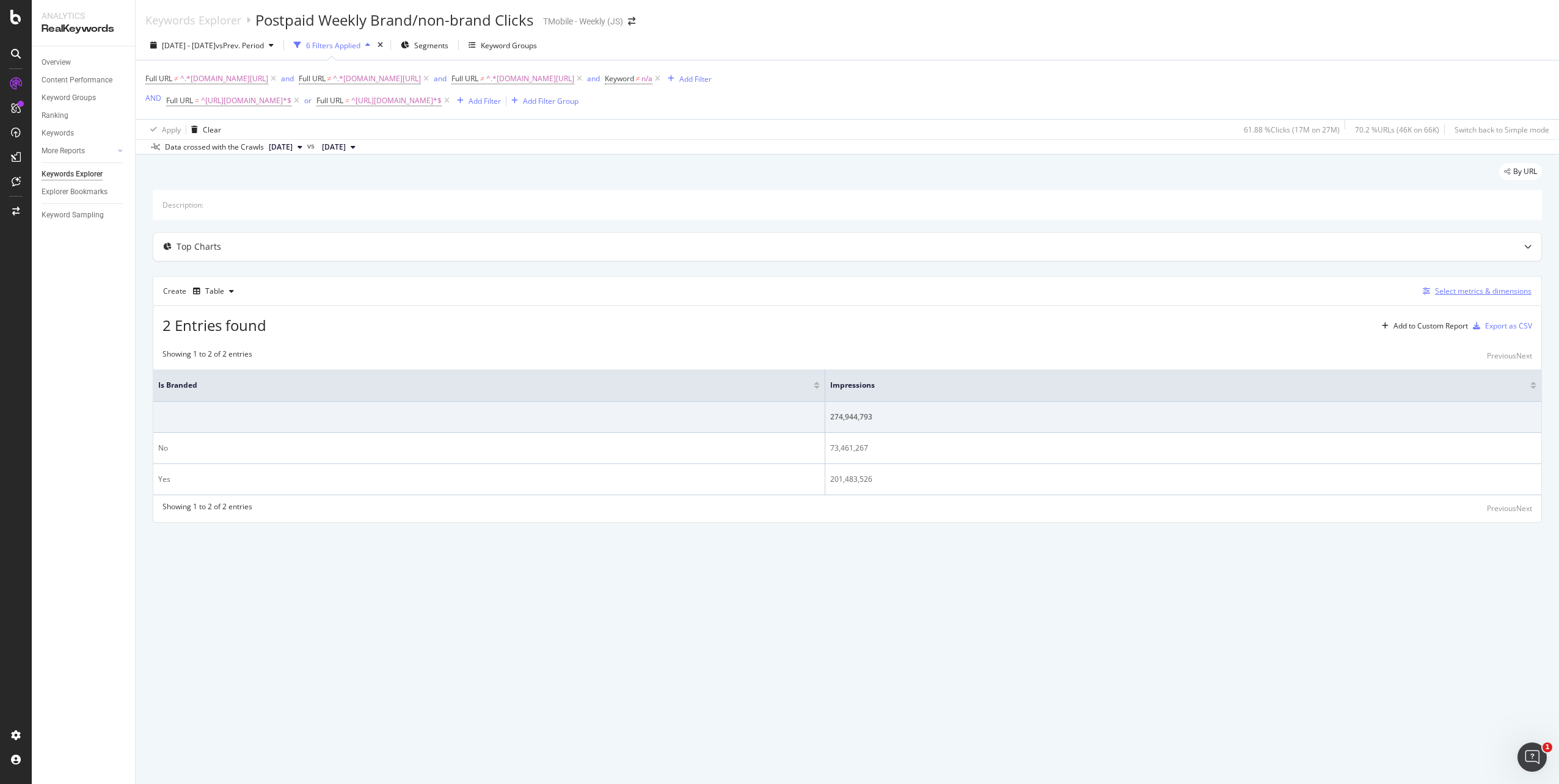
click at [1477, 290] on div "Select metrics & dimensions" at bounding box center [1482, 291] width 96 height 11
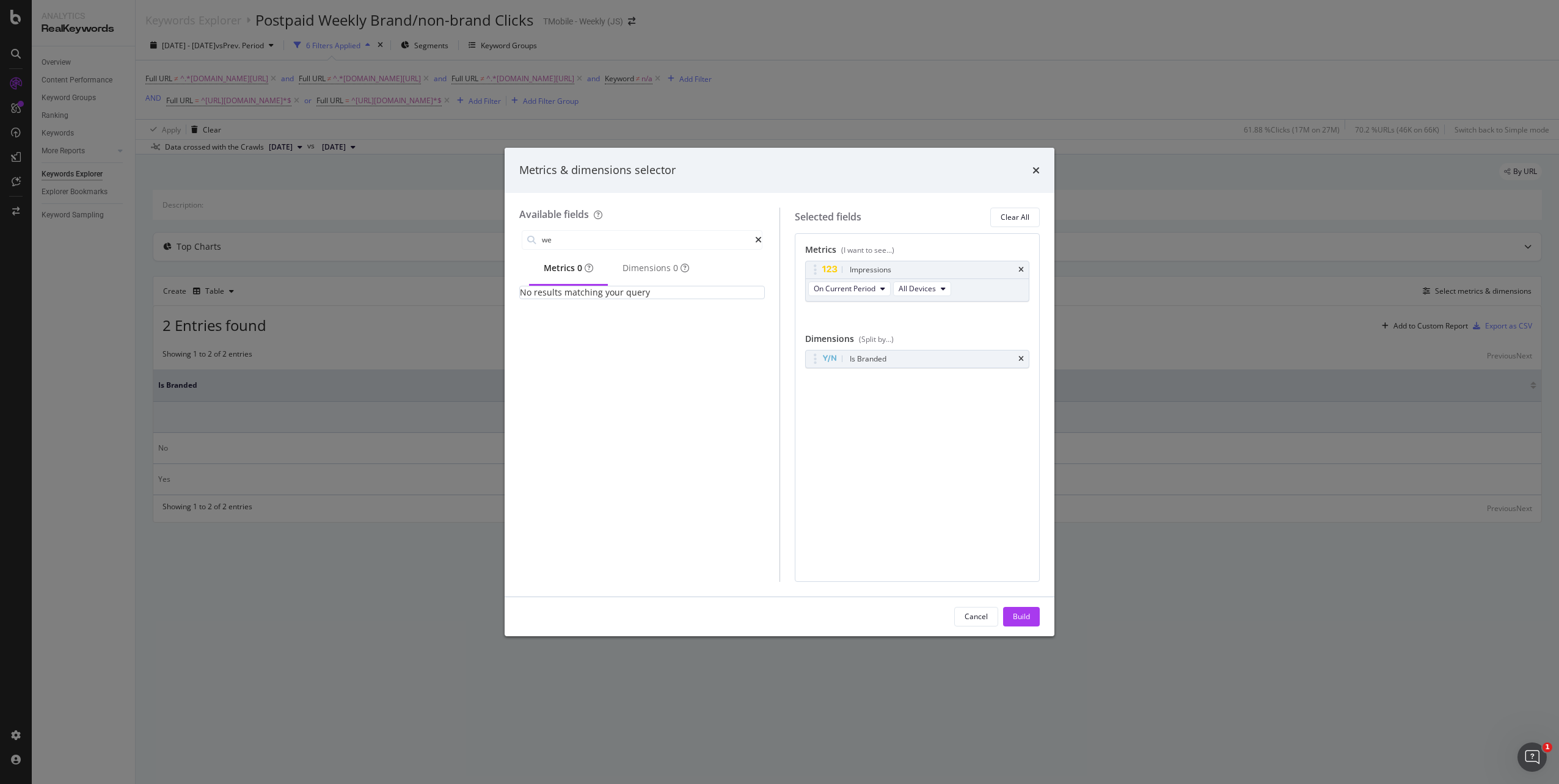
type input "w"
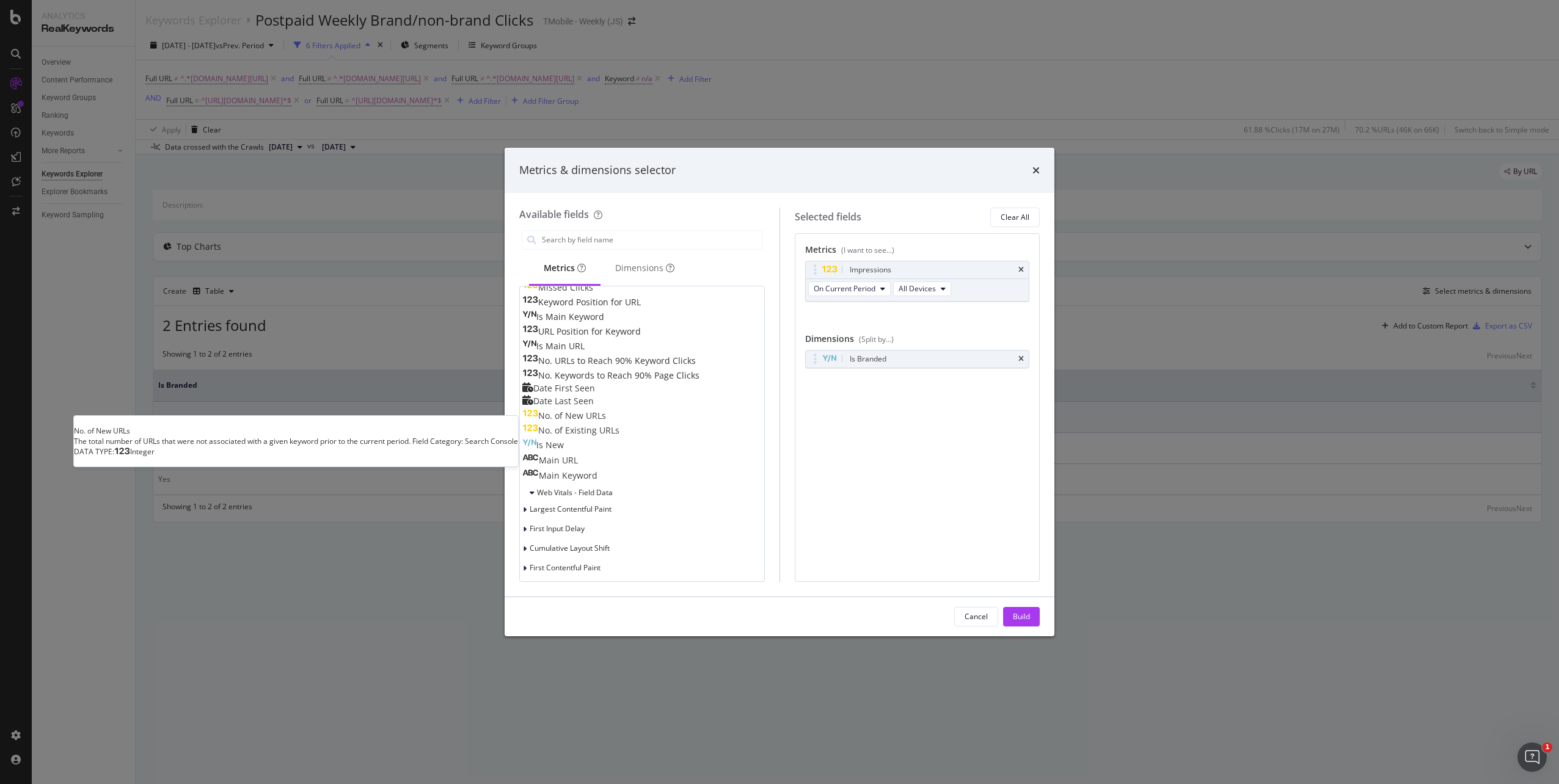
scroll to position [458, 0]
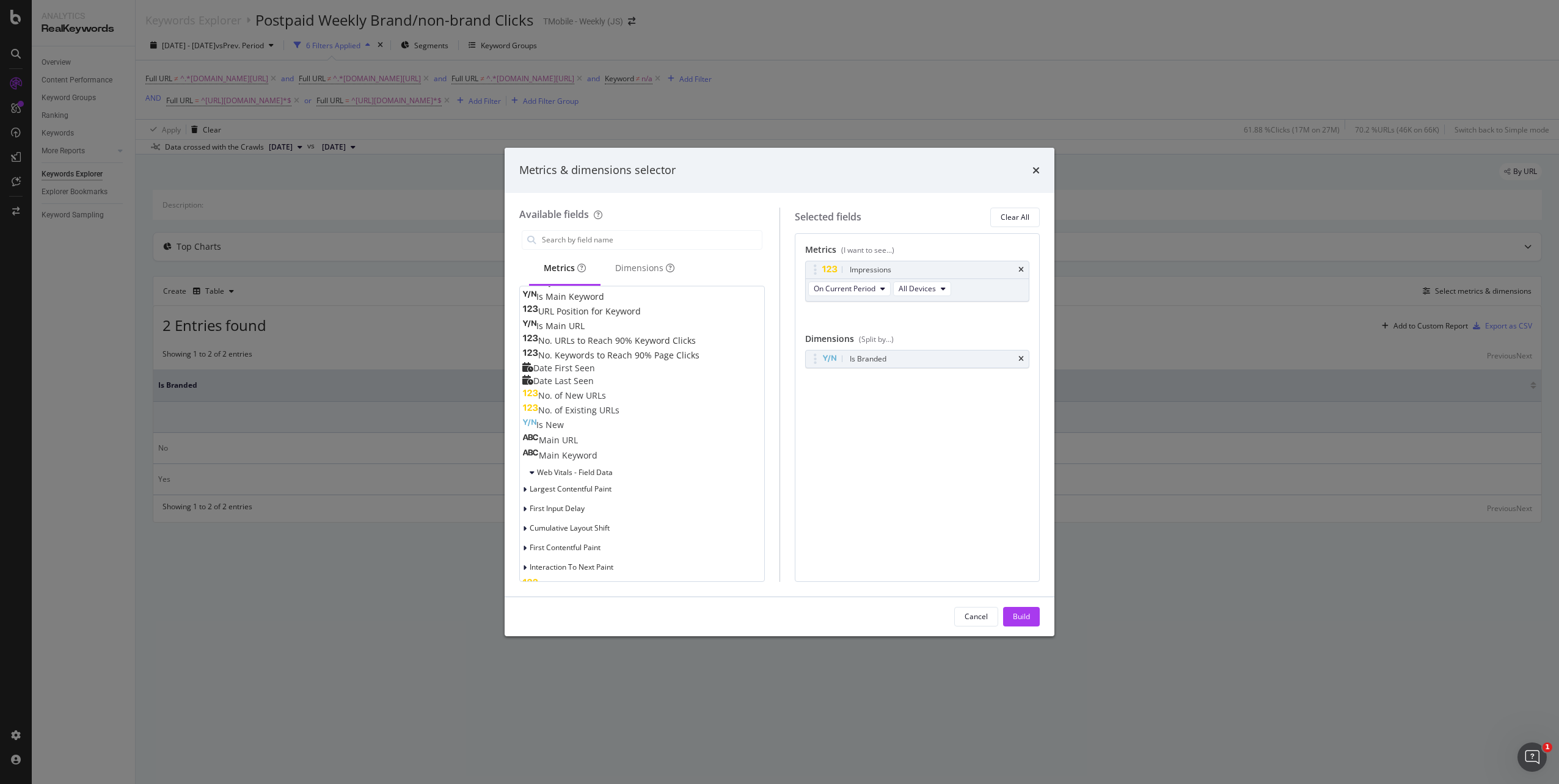
click at [595, 373] on span "Date First Seen" at bounding box center [564, 368] width 62 height 12
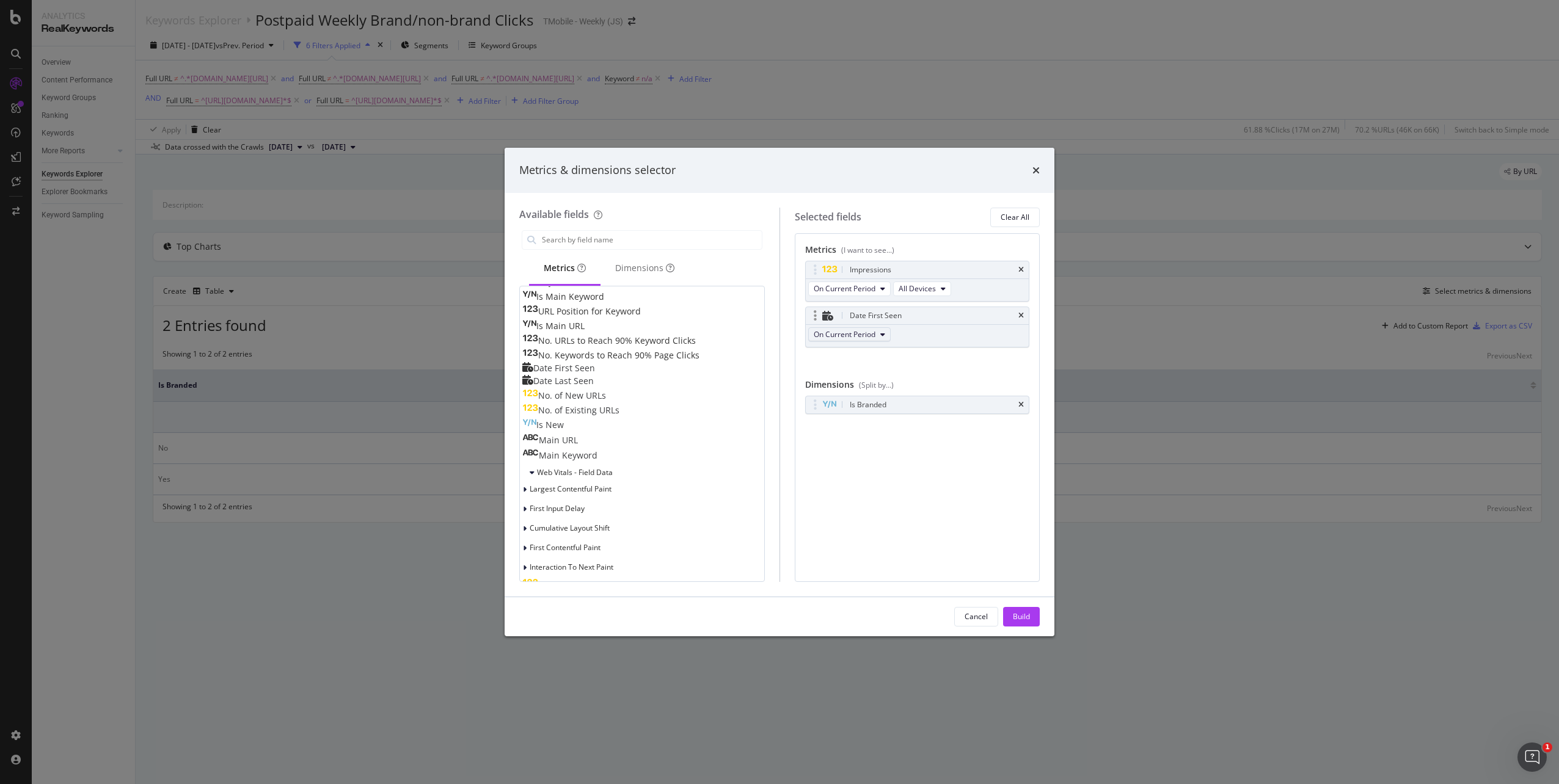
click at [874, 340] on span "On Current Period" at bounding box center [845, 334] width 62 height 11
click at [817, 311] on div "modal" at bounding box center [815, 315] width 14 height 12
click at [830, 317] on icon "modal" at bounding box center [828, 316] width 11 height 10
drag, startPoint x: 867, startPoint y: 318, endPoint x: 864, endPoint y: 277, distance: 41.1
click at [867, 274] on body "Analytics RealKeywords Overview Content Performance Keyword Groups Ranking Keyw…" at bounding box center [780, 392] width 1559 height 784
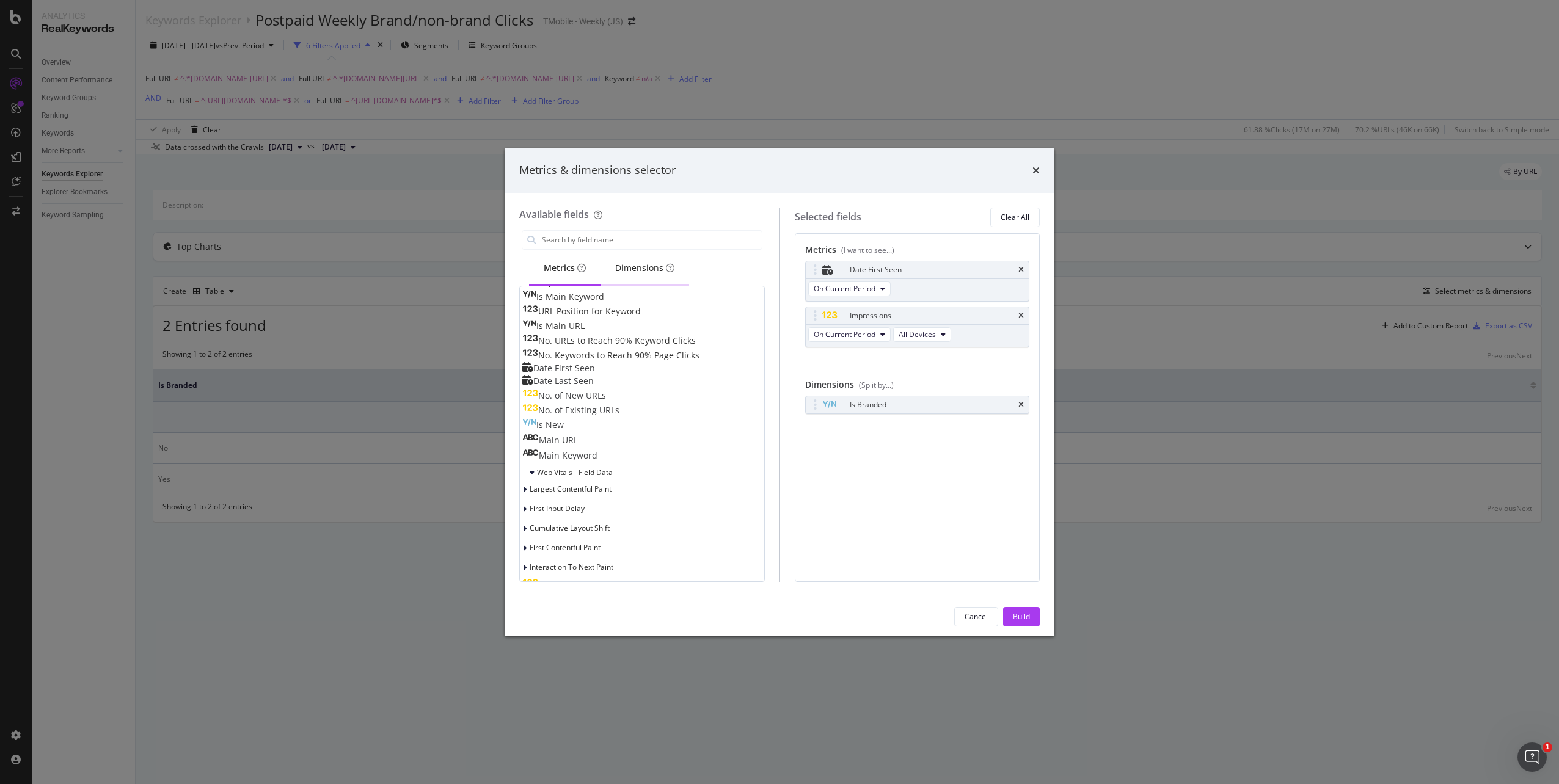
click at [652, 270] on div "Dimensions" at bounding box center [645, 267] width 59 height 12
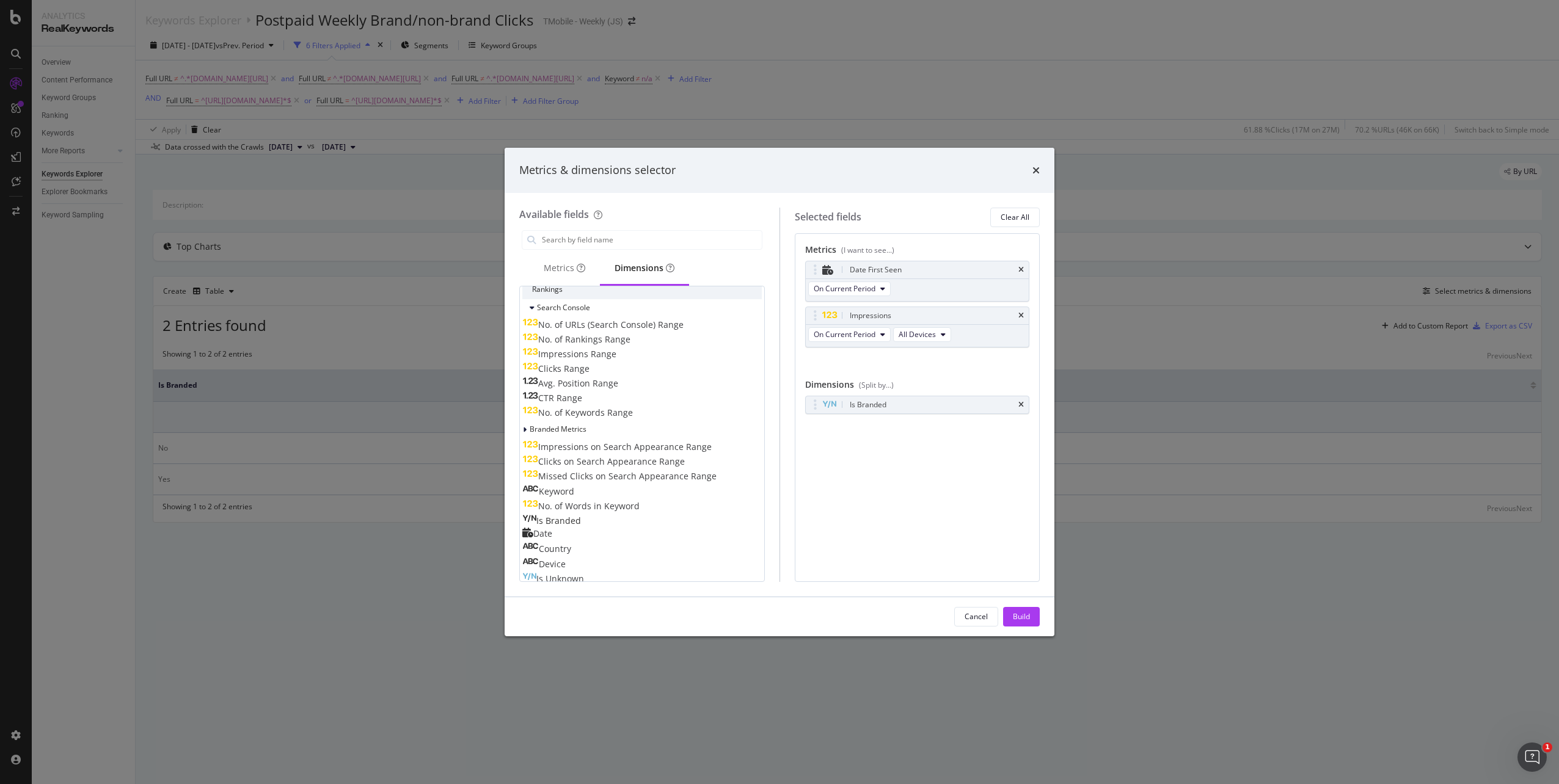
scroll to position [154, 0]
click at [1027, 270] on div "Date First Seen" at bounding box center [917, 270] width 223 height 17
click at [1022, 270] on icon "times" at bounding box center [1021, 270] width 6 height 7
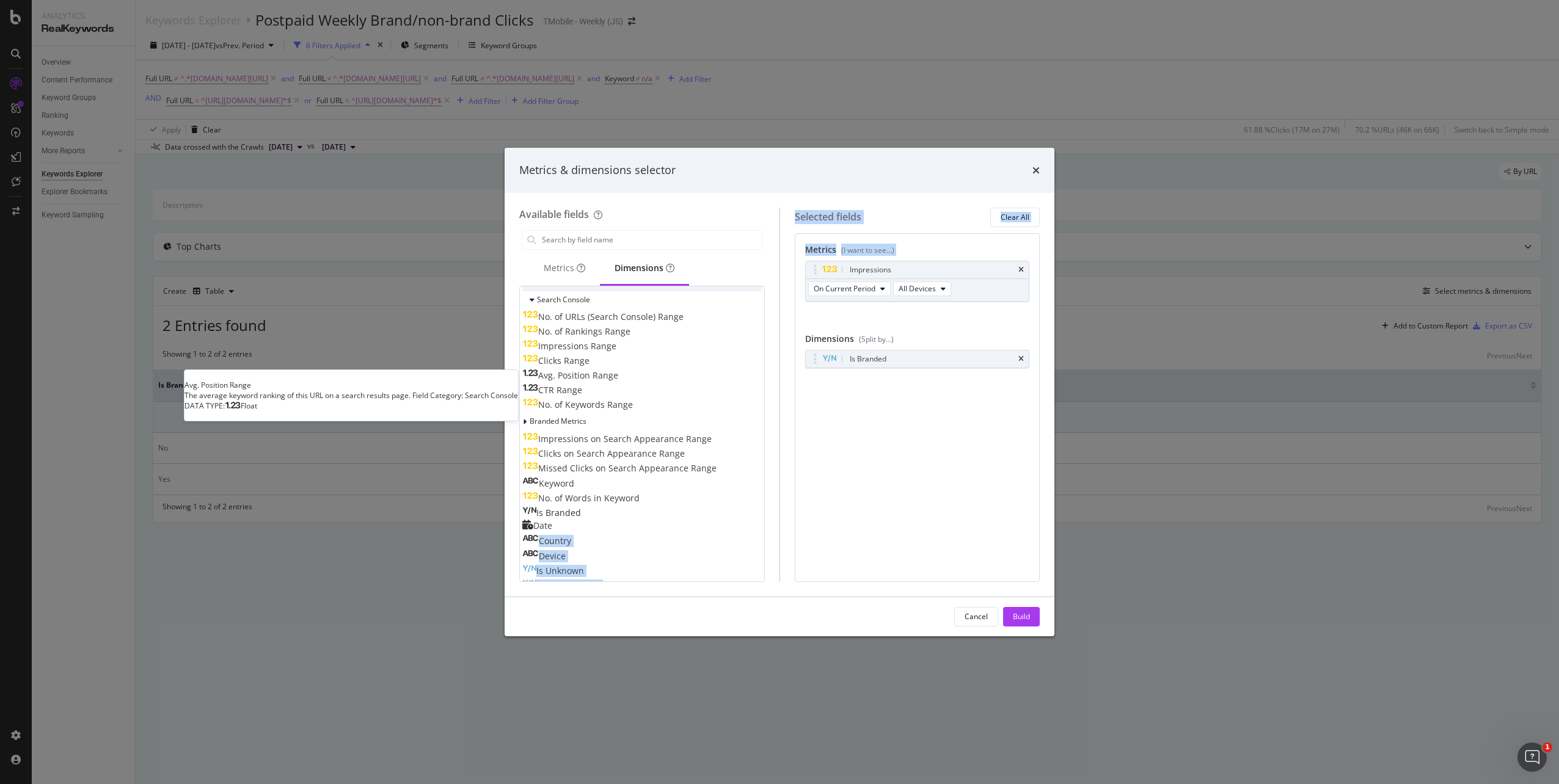
scroll to position [0, 0]
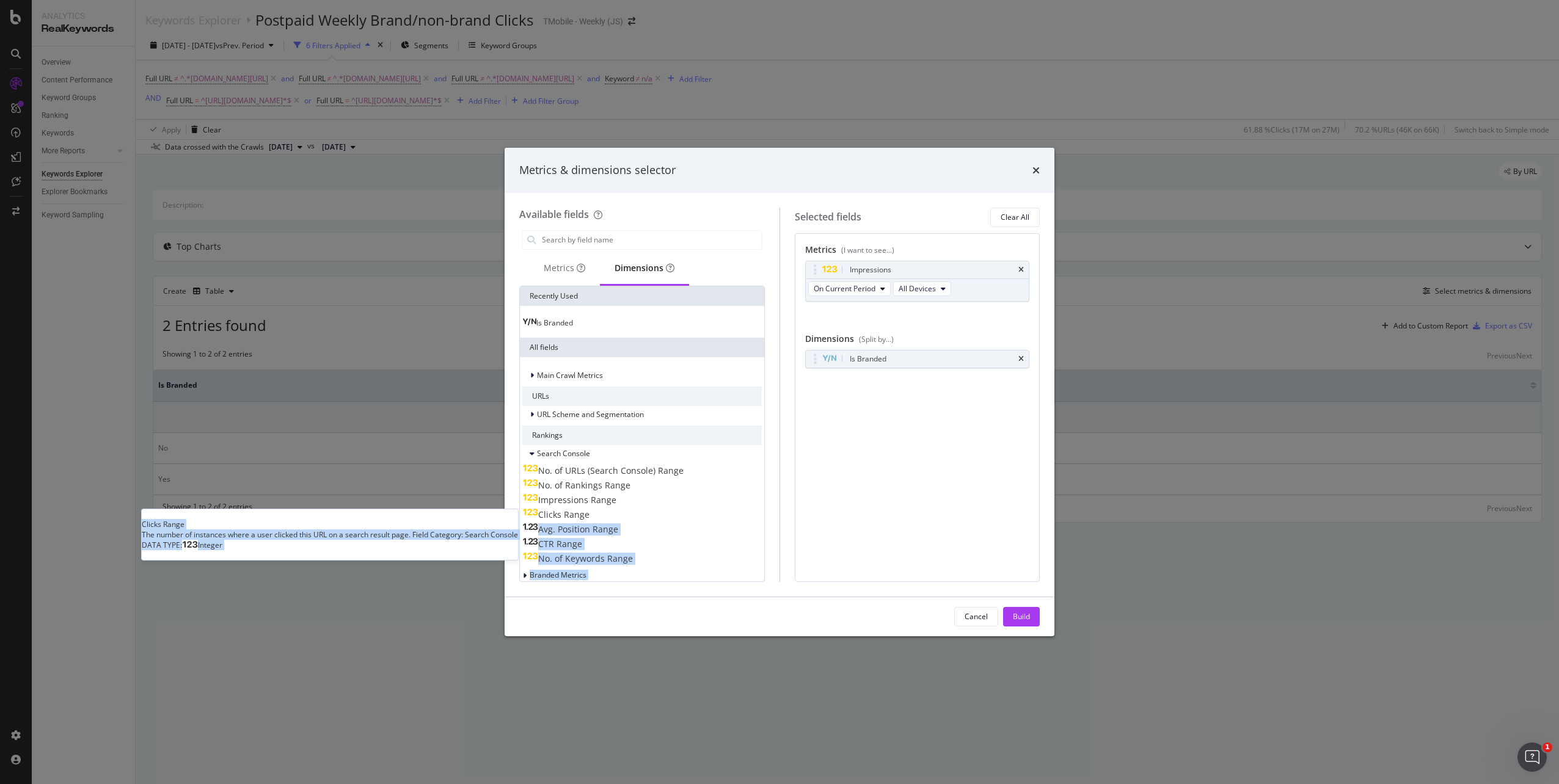
drag, startPoint x: 587, startPoint y: 529, endPoint x: 680, endPoint y: 517, distance: 93.8
click at [680, 517] on div "No. of URLs (Search Console) Range No. of Rankings Range Impressions Range Clic…" at bounding box center [642, 736] width 239 height 549
drag, startPoint x: 680, startPoint y: 517, endPoint x: 908, endPoint y: 491, distance: 229.5
click at [908, 491] on div "Metrics (I want to see...) Impressions On Current Period All Devices You can us…" at bounding box center [918, 407] width 246 height 349
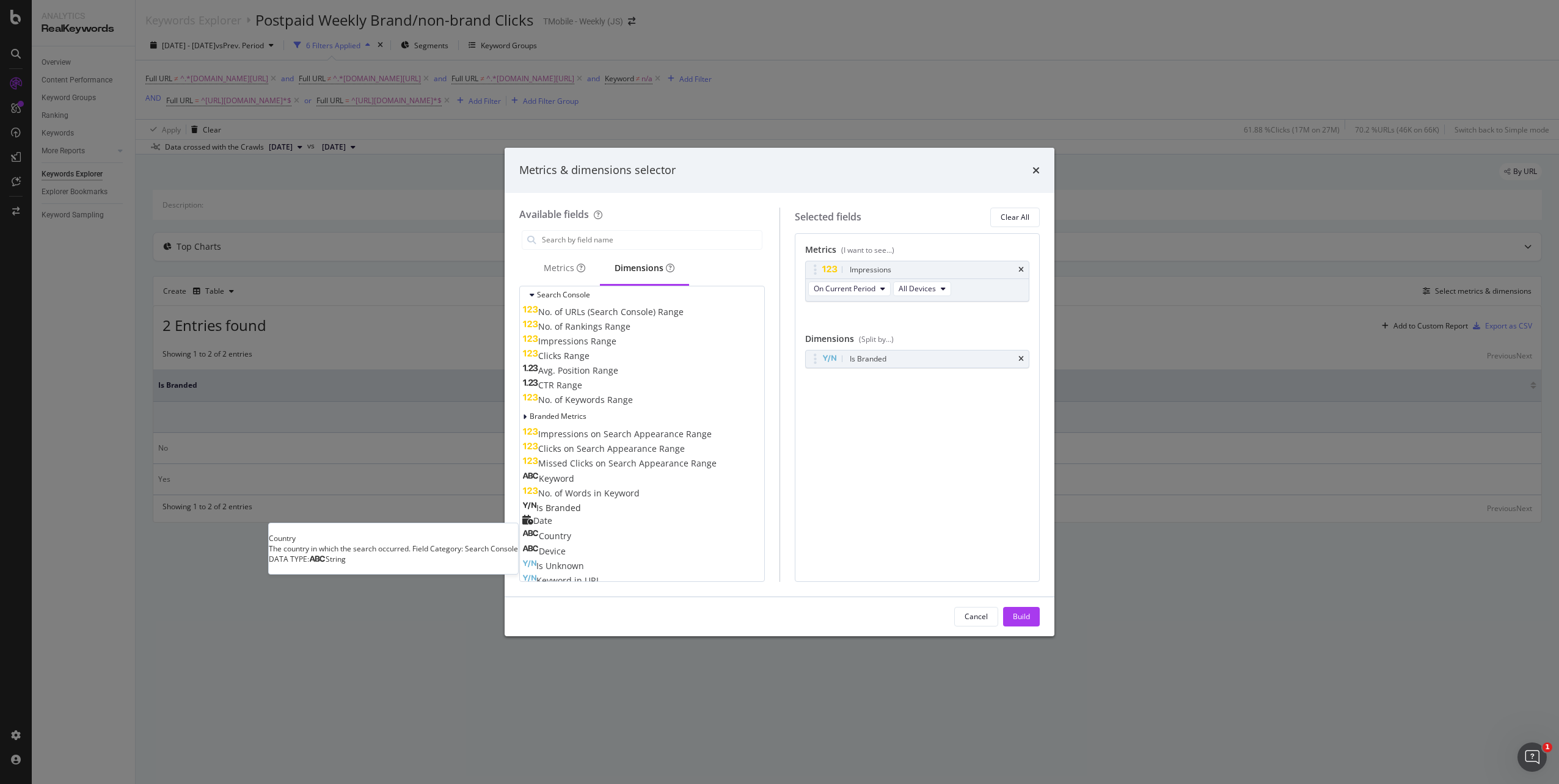
scroll to position [168, 0]
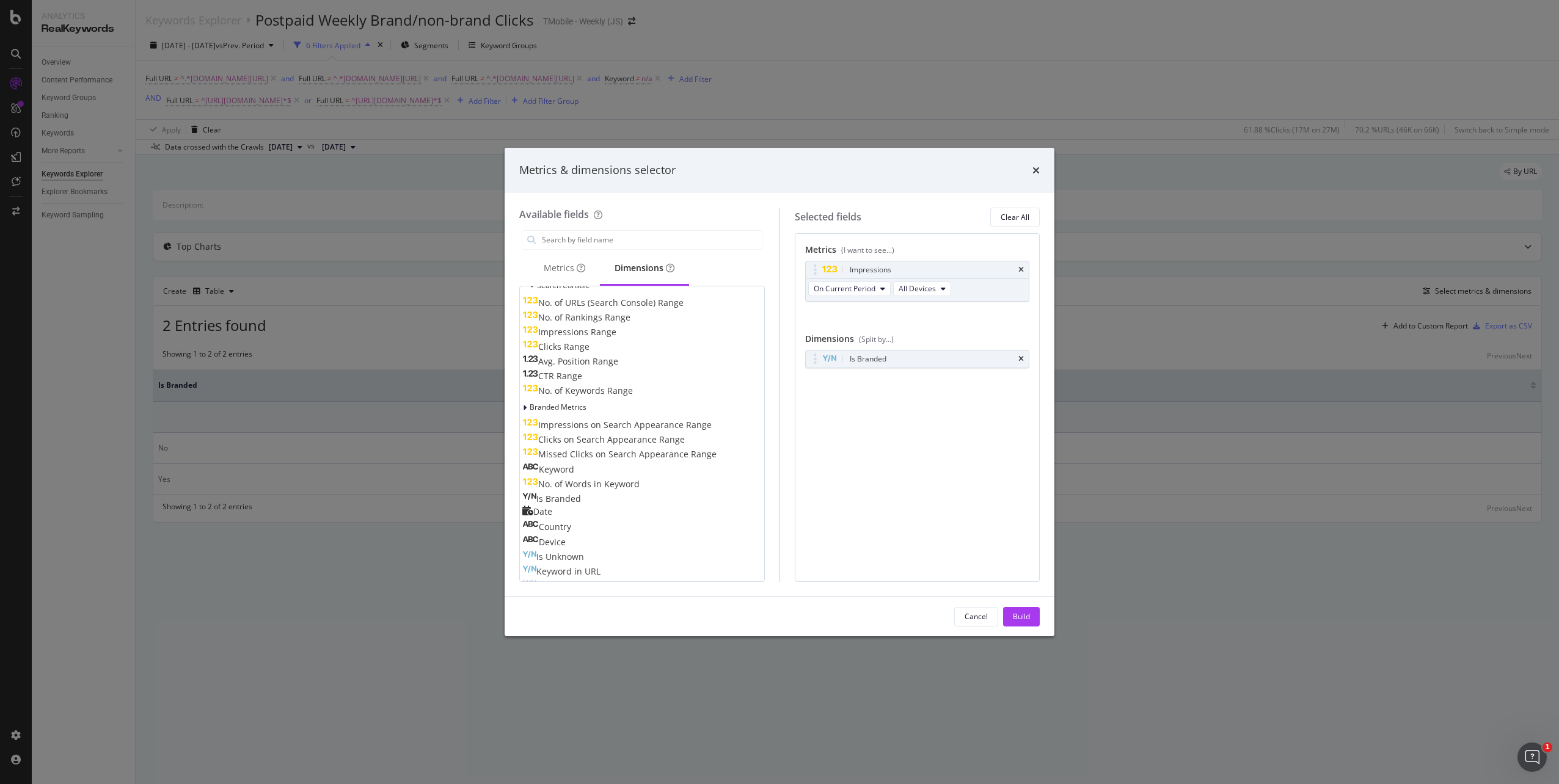
click at [552, 515] on div "Date" at bounding box center [537, 511] width 30 height 12
drag, startPoint x: 926, startPoint y: 386, endPoint x: 926, endPoint y: 337, distance: 49.0
click at [926, 337] on body "Analytics RealKeywords Overview Content Performance Keyword Groups Ranking Keyw…" at bounding box center [780, 392] width 1559 height 784
click at [830, 382] on icon "modal" at bounding box center [828, 383] width 11 height 10
click at [830, 383] on icon "modal" at bounding box center [828, 383] width 11 height 10
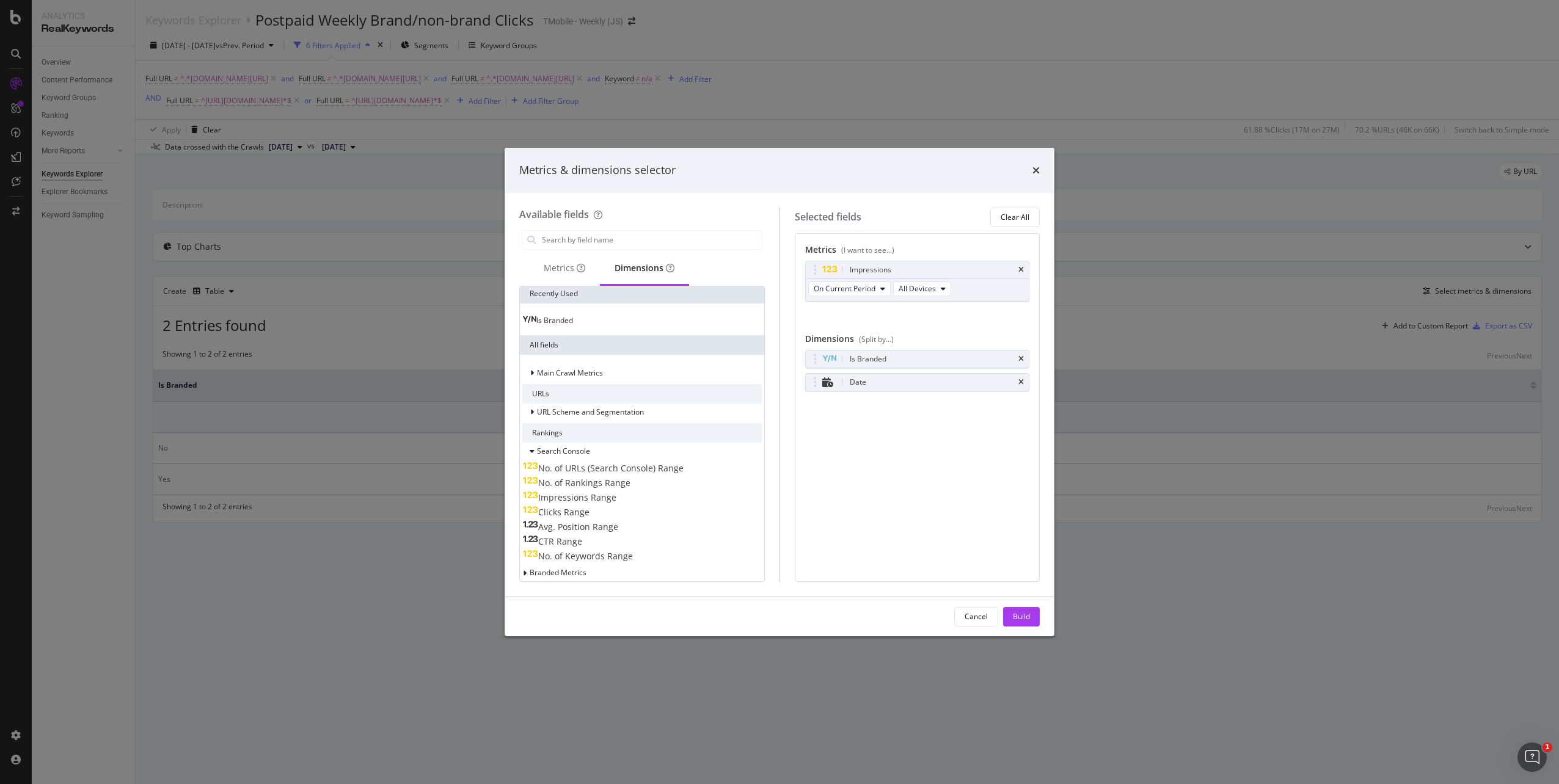
scroll to position [0, 0]
click at [619, 243] on input "modal" at bounding box center [651, 240] width 221 height 18
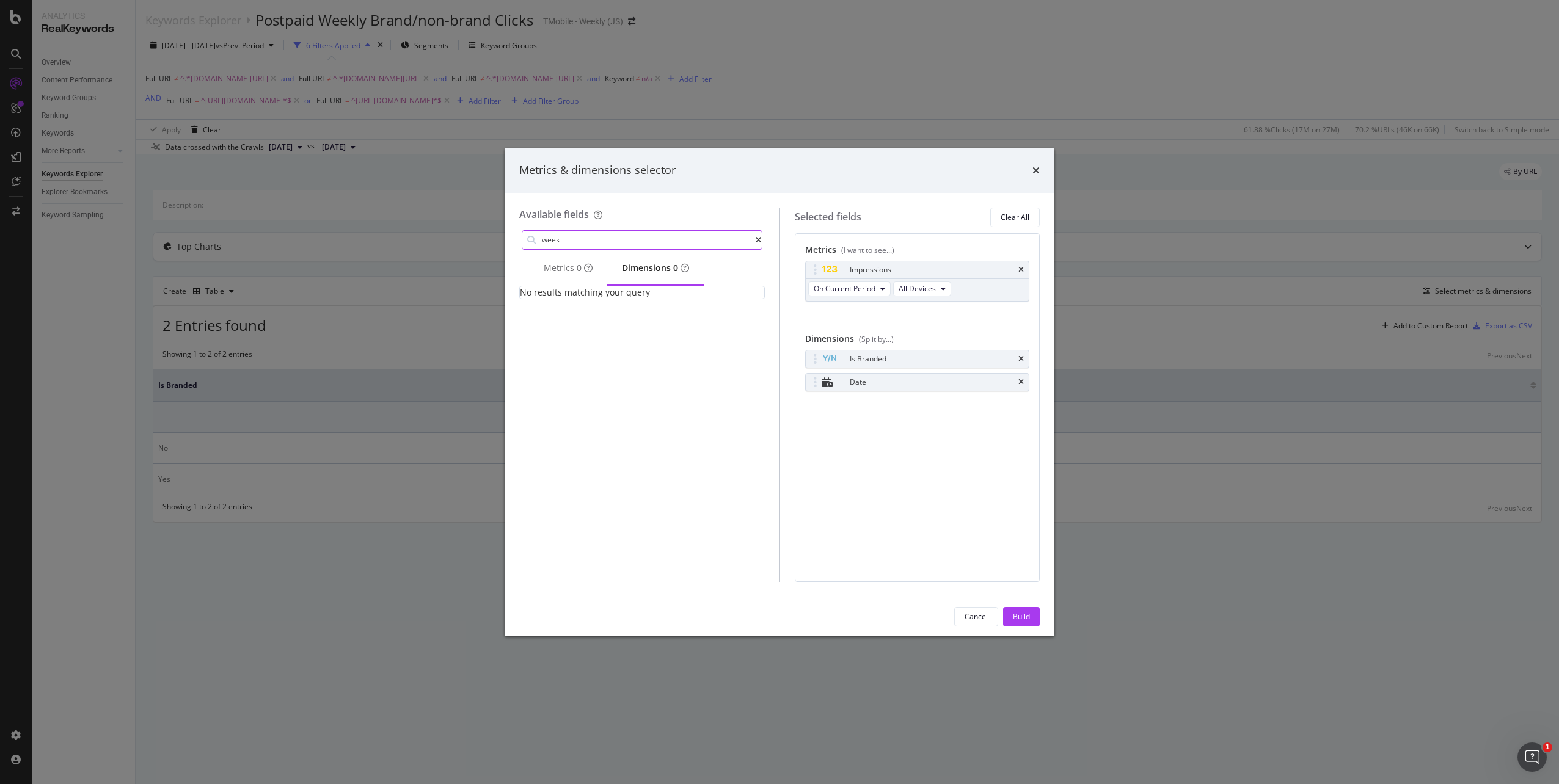
type input "week"
click at [756, 239] on icon "modal" at bounding box center [758, 240] width 7 height 8
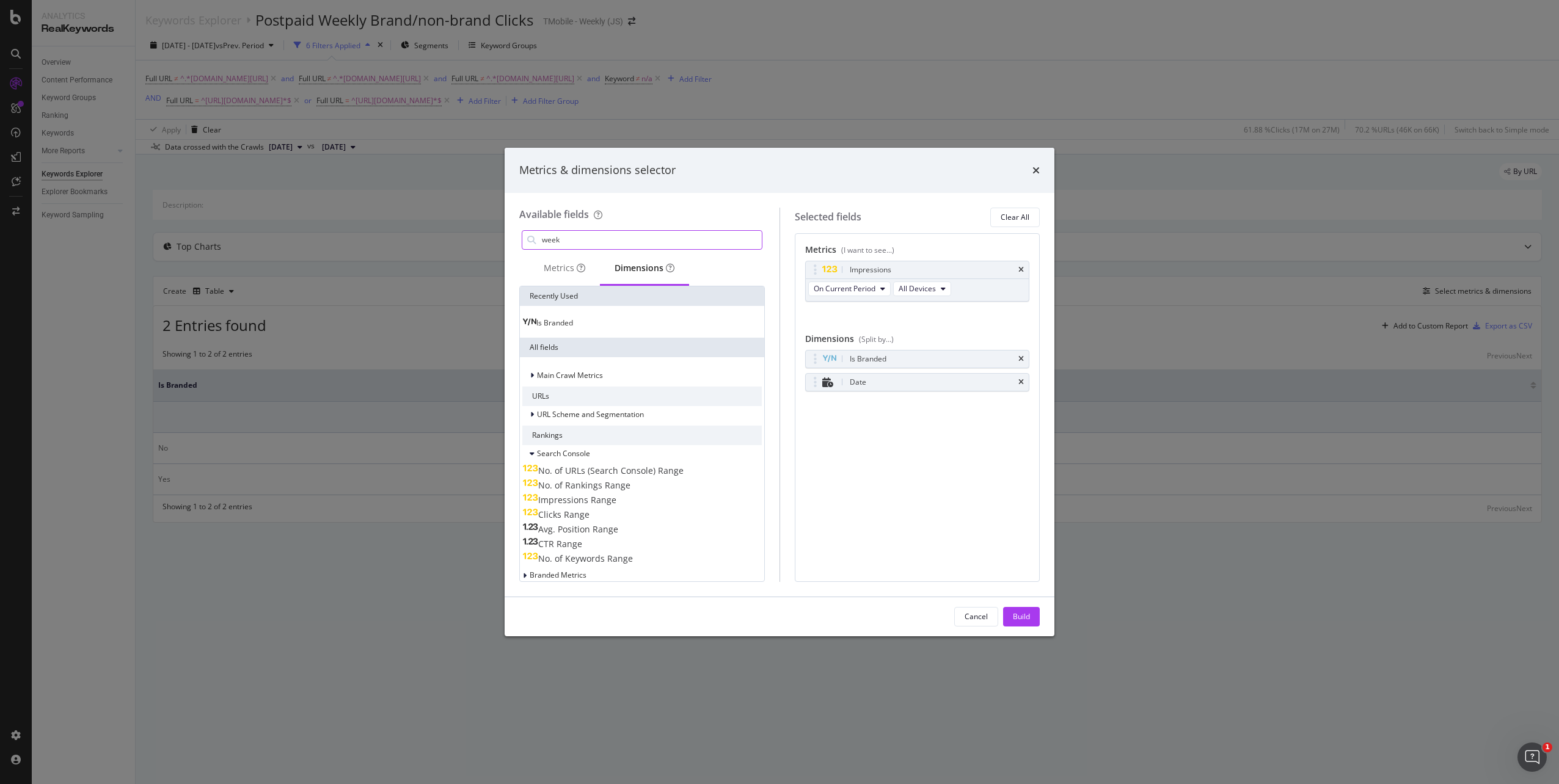
click at [870, 458] on div "Metrics (I want to see...) Impressions On Current Period All Devices You can us…" at bounding box center [918, 407] width 246 height 349
click at [1026, 621] on div "Build" at bounding box center [1021, 616] width 17 height 11
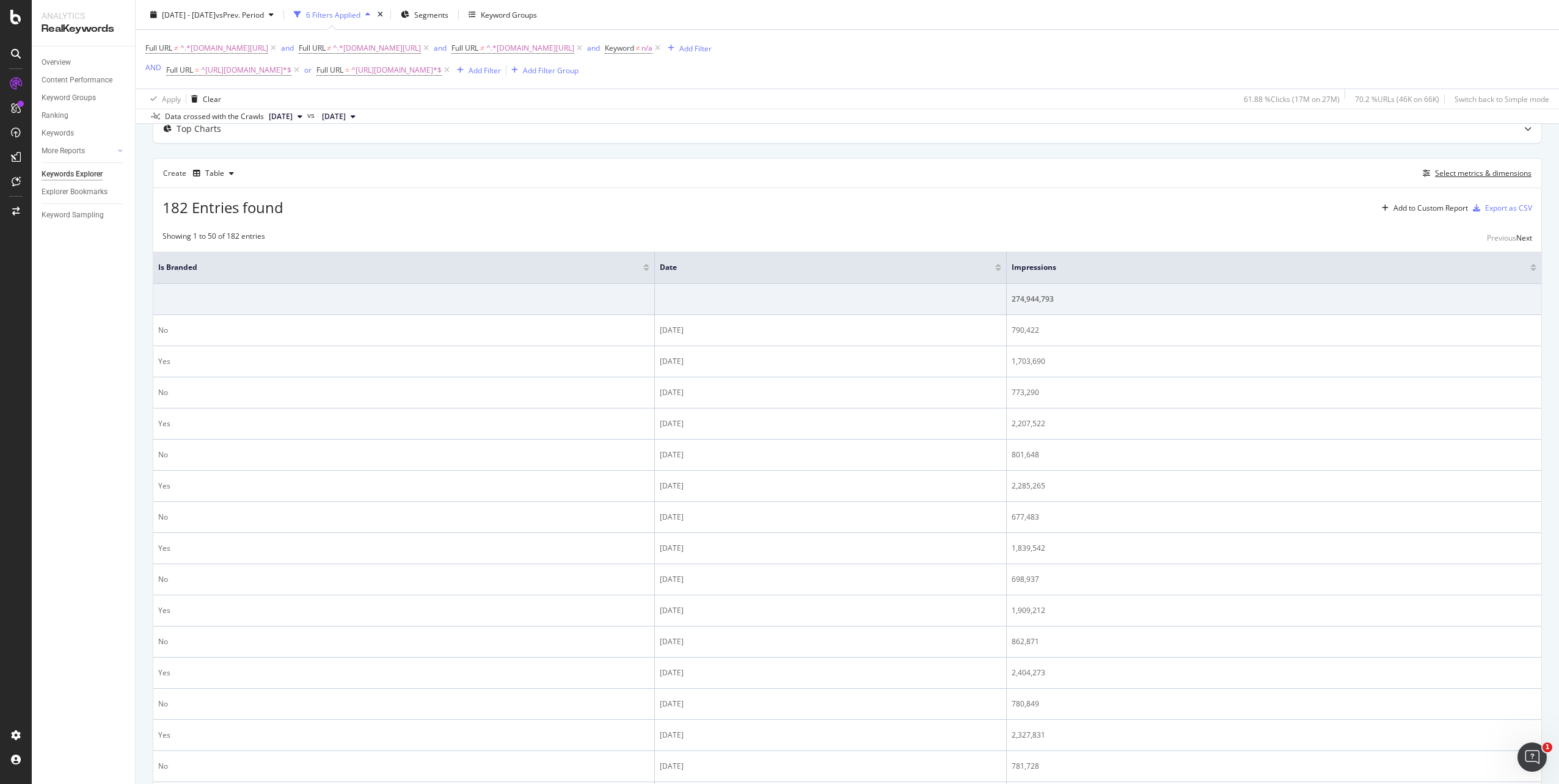
scroll to position [101, 0]
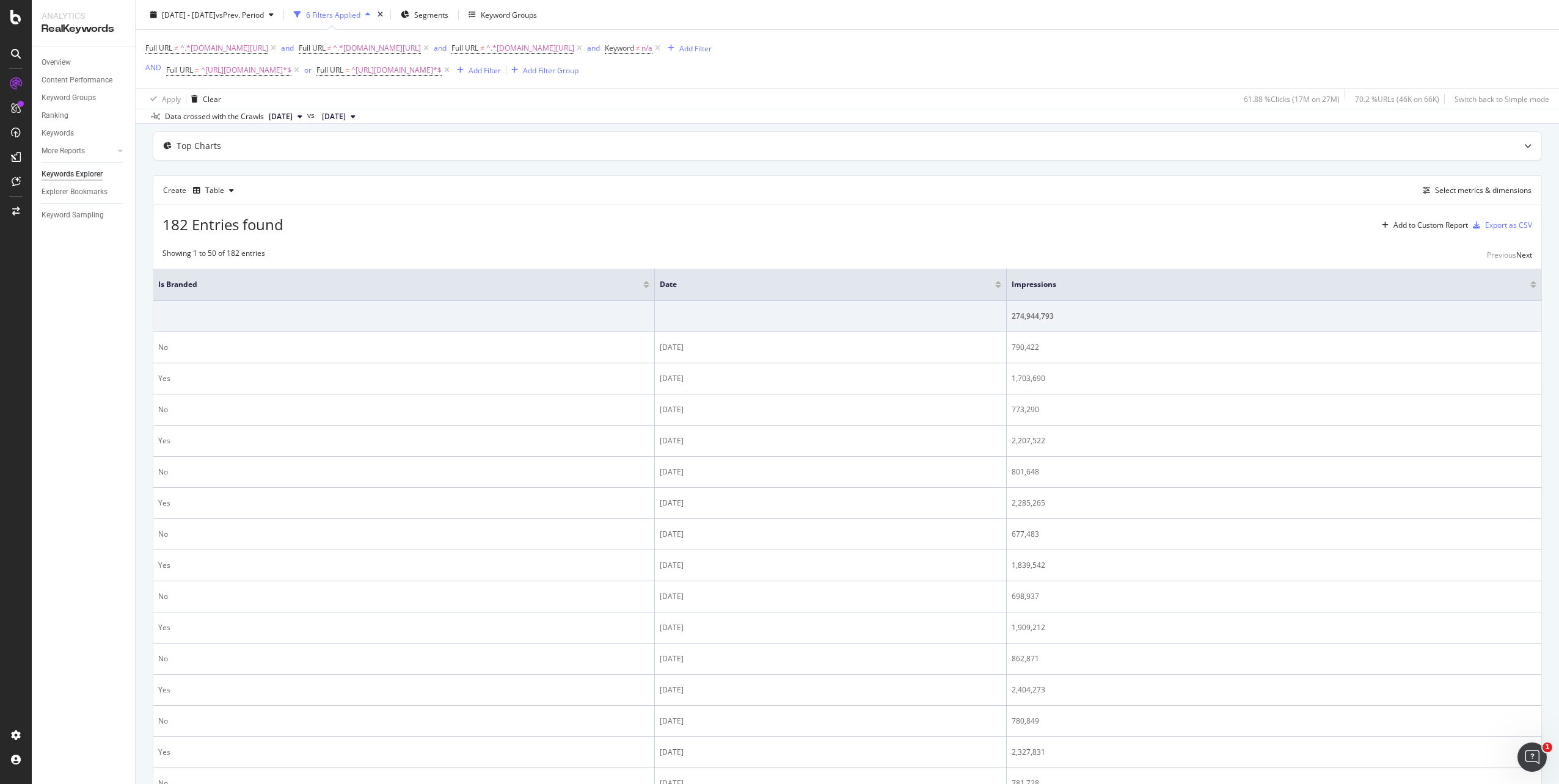
click at [995, 284] on div at bounding box center [998, 284] width 6 height 7
click at [995, 288] on div at bounding box center [998, 286] width 6 height 3
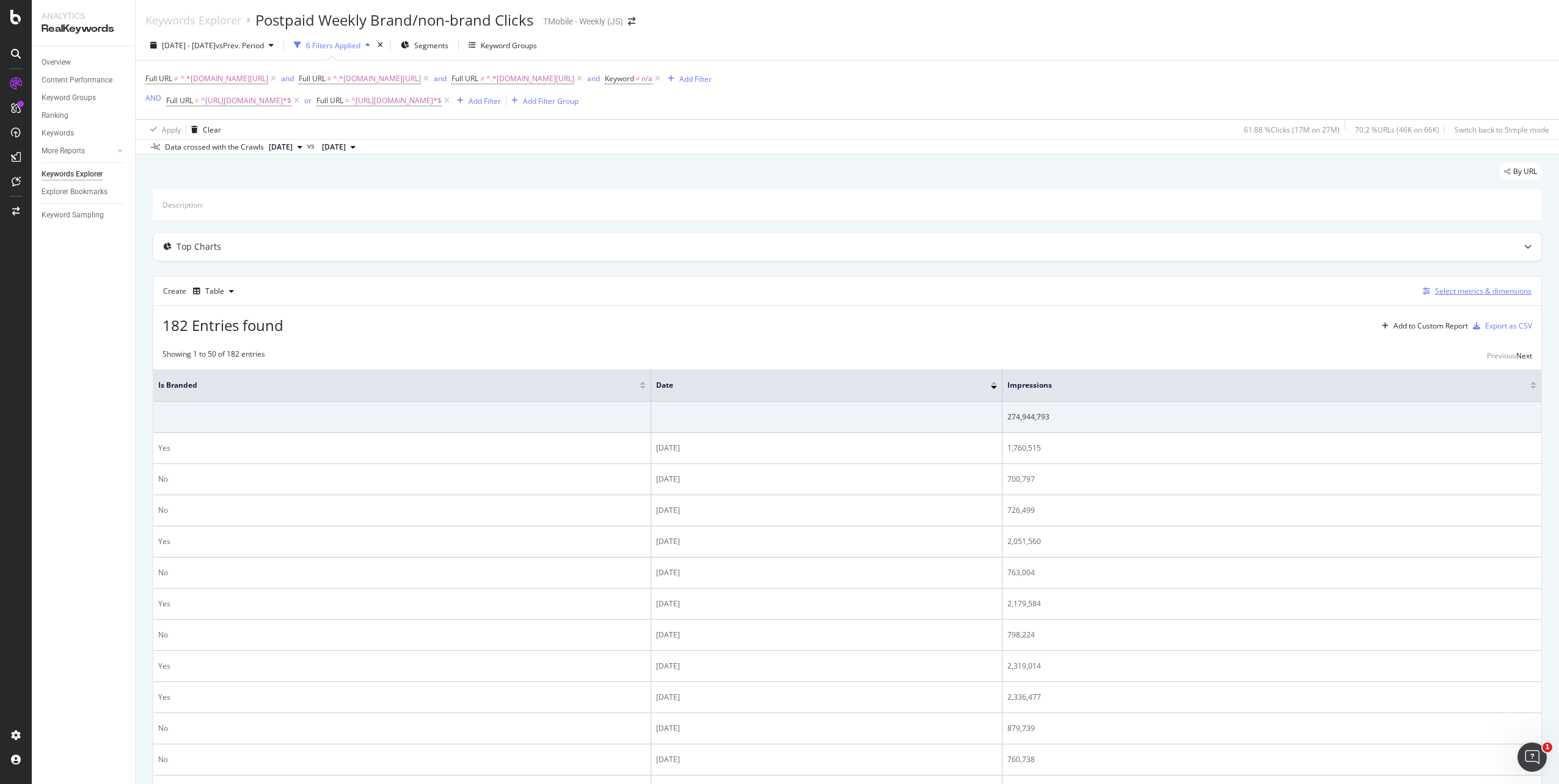
click at [1480, 292] on div "Select metrics & dimensions" at bounding box center [1482, 291] width 96 height 11
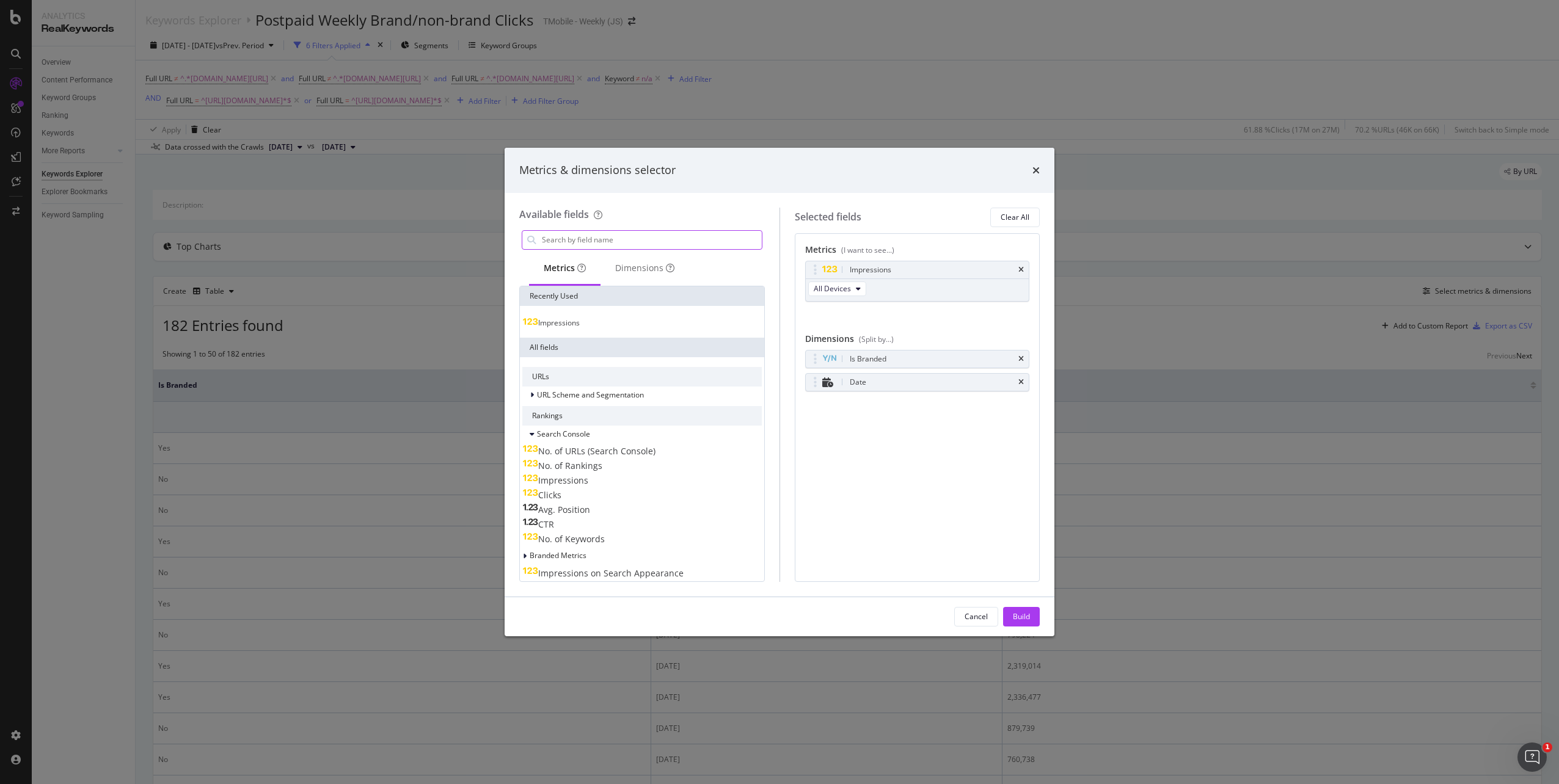
click at [651, 234] on input "modal" at bounding box center [651, 240] width 221 height 18
click at [605, 281] on div "Dimensions" at bounding box center [645, 269] width 88 height 34
click at [645, 272] on div "Dimensions" at bounding box center [644, 267] width 60 height 12
click at [543, 438] on span "Search Console" at bounding box center [564, 434] width 53 height 11
click at [562, 460] on div "Web Vitals - Field Data" at bounding box center [567, 453] width 91 height 12
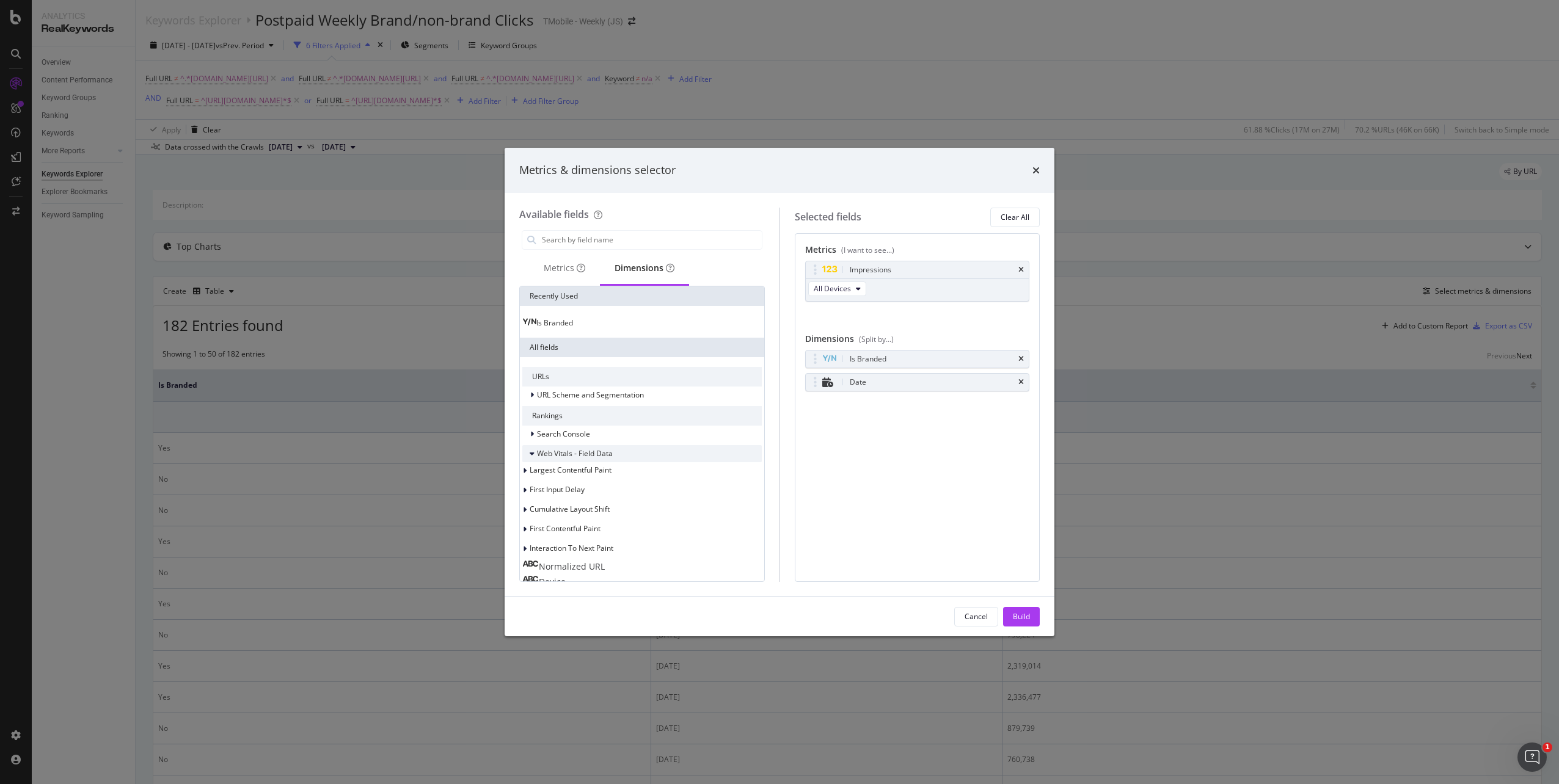
click at [562, 453] on span "Web Vitals - Field Data" at bounding box center [575, 453] width 76 height 11
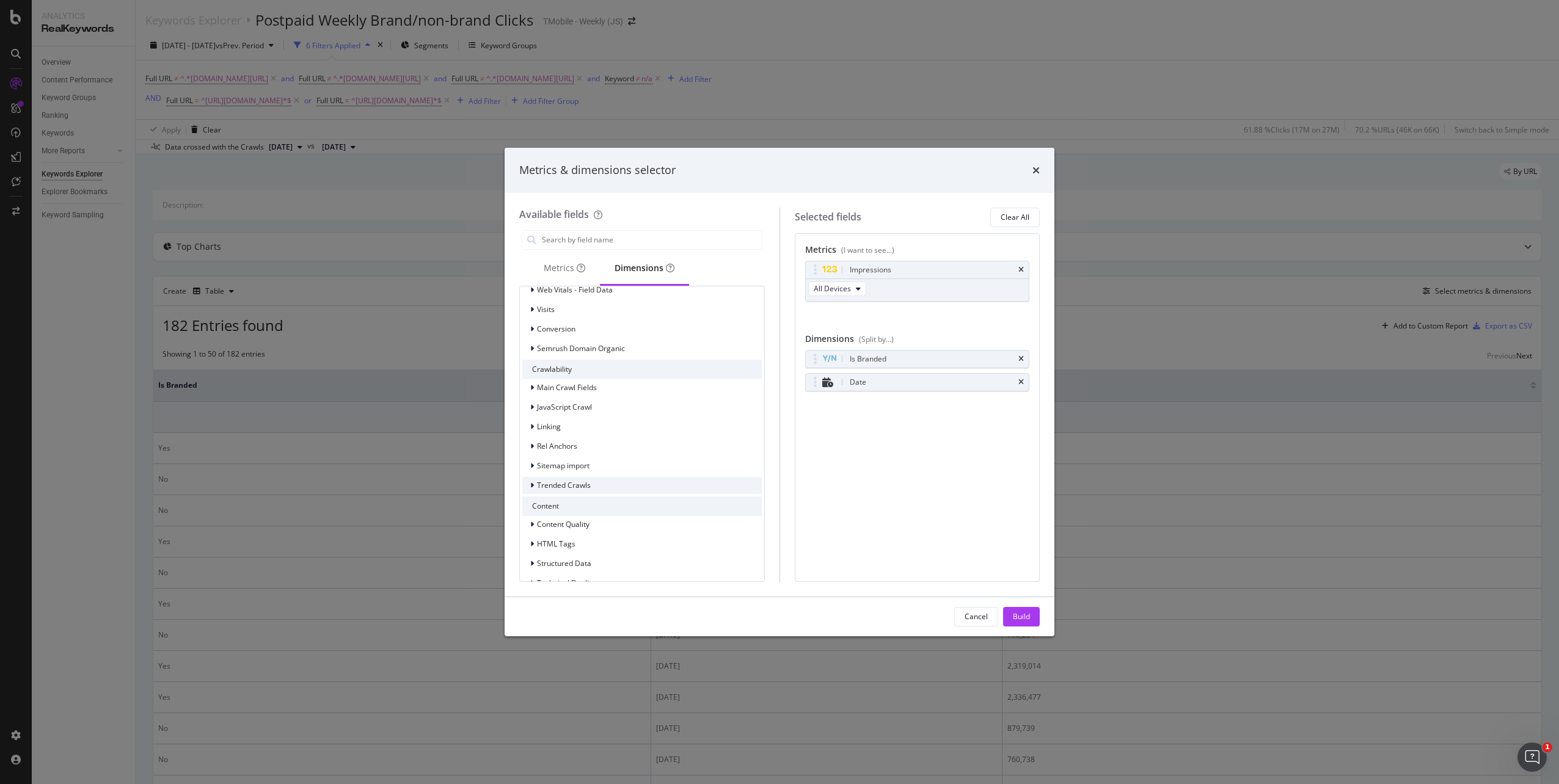
scroll to position [225, 0]
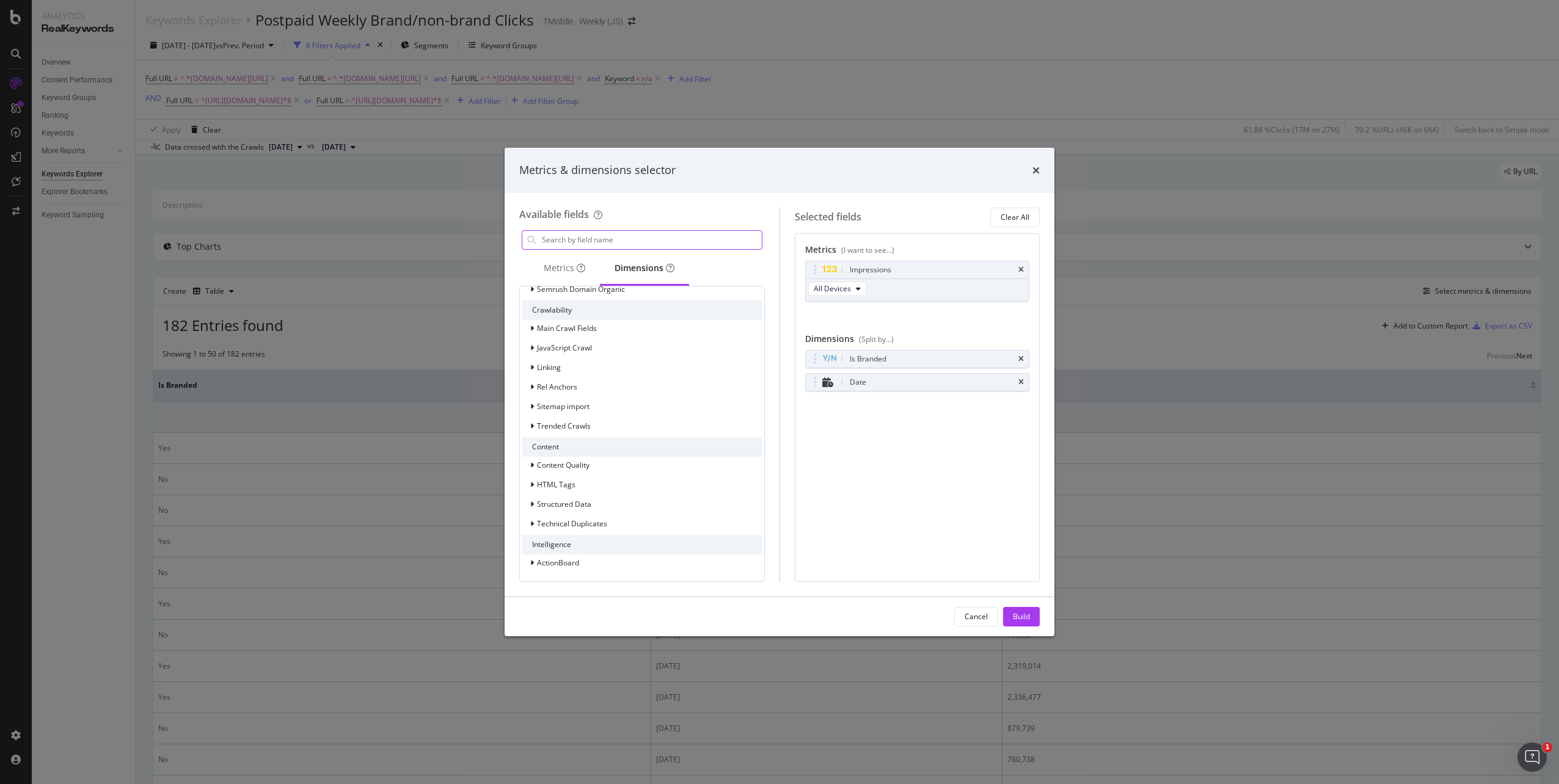
click at [612, 244] on input "modal" at bounding box center [651, 240] width 221 height 18
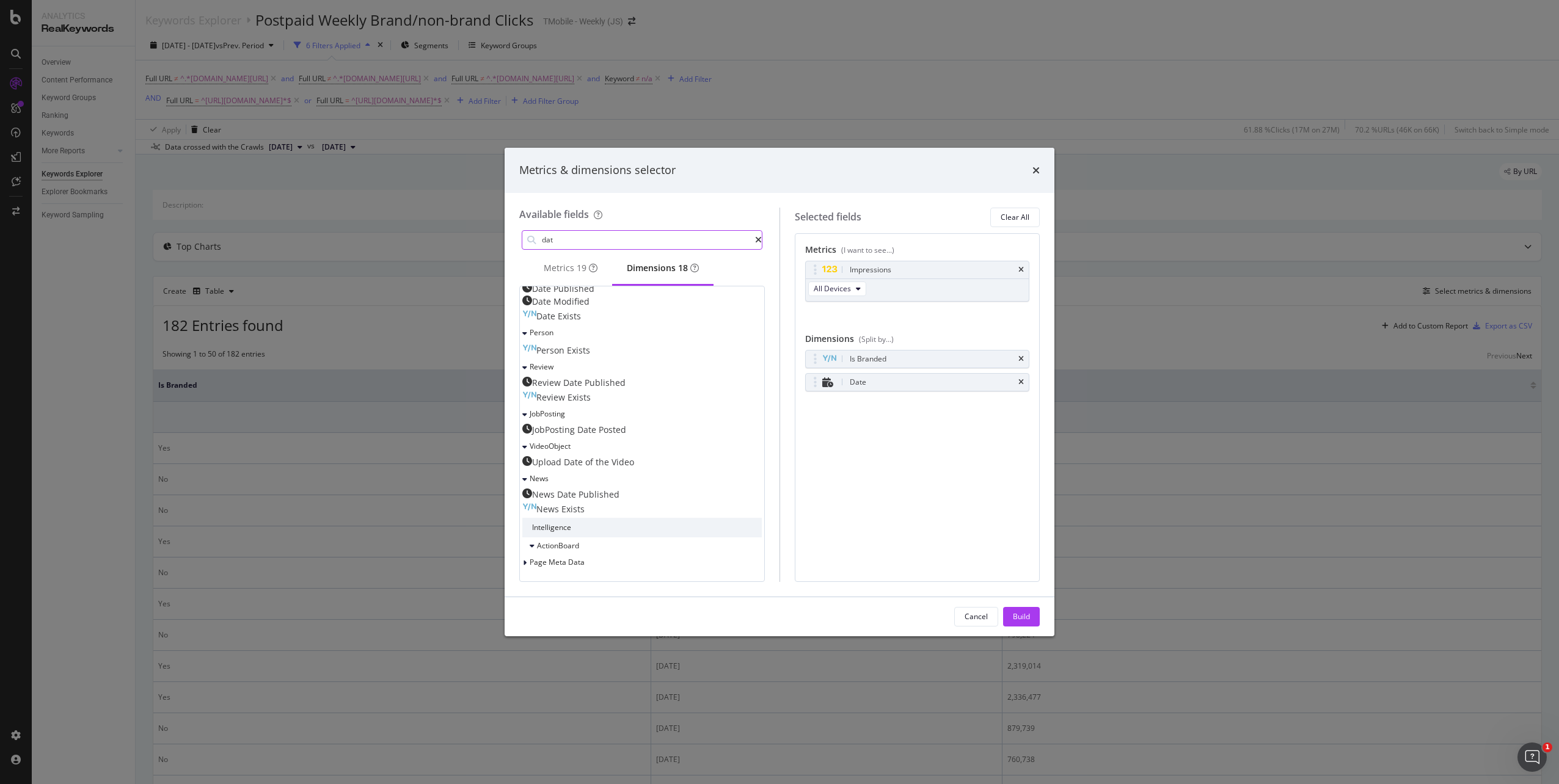
scroll to position [273, 0]
click at [602, 240] on input "dat" at bounding box center [647, 240] width 214 height 18
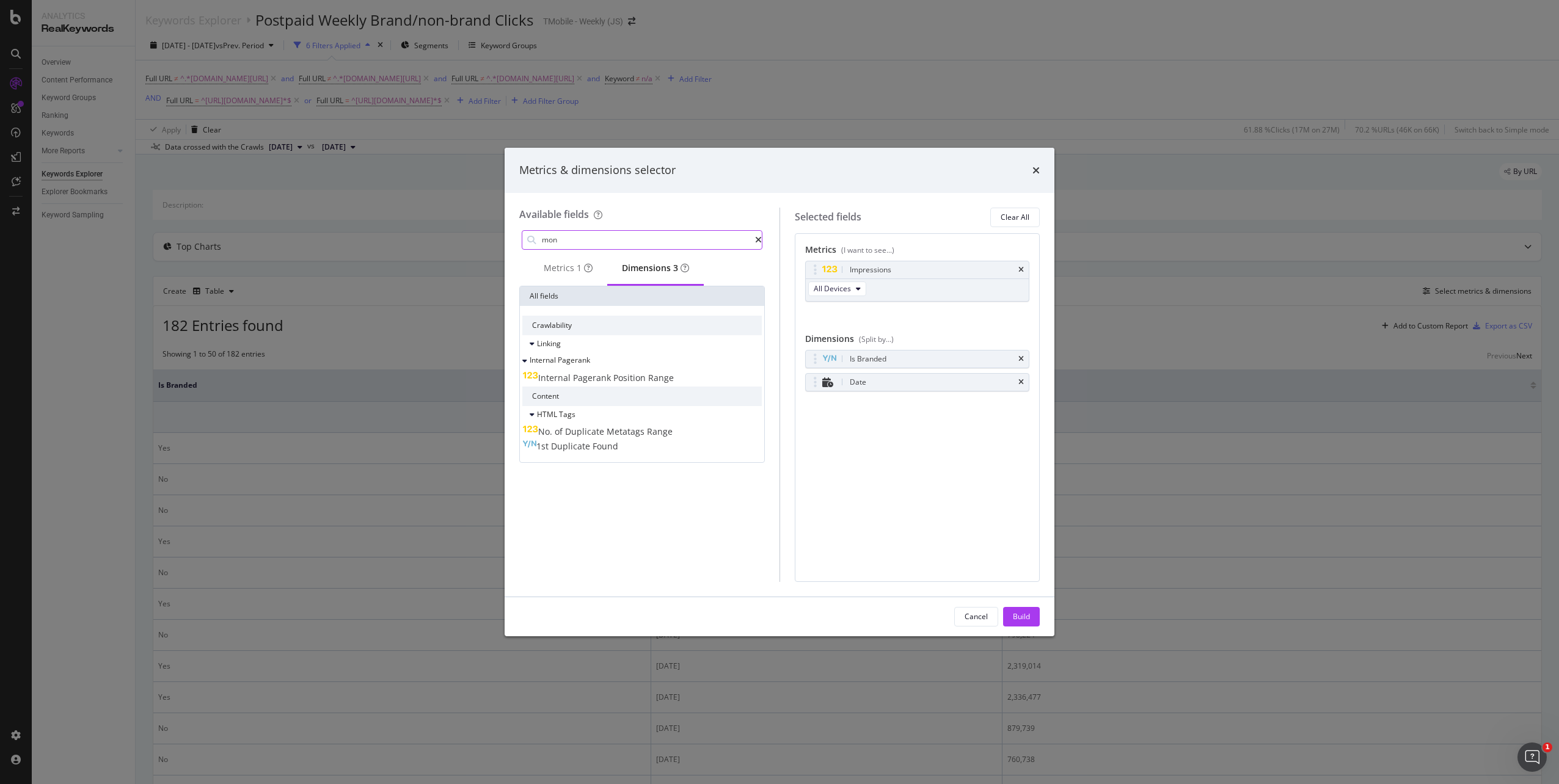
scroll to position [0, 0]
type input "mond"
click at [968, 616] on div "Cancel" at bounding box center [975, 616] width 23 height 11
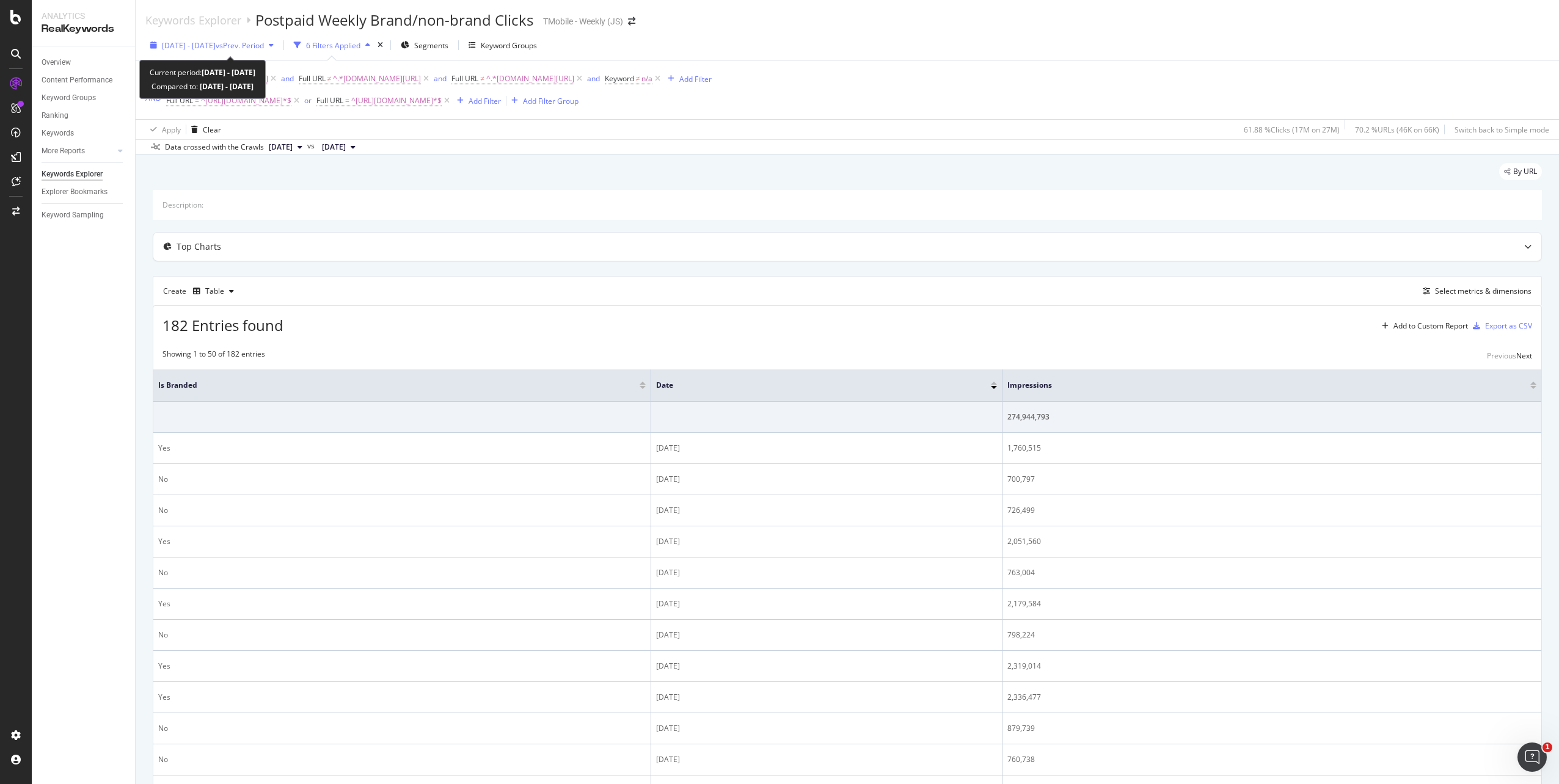
click at [279, 46] on div "button" at bounding box center [271, 45] width 15 height 7
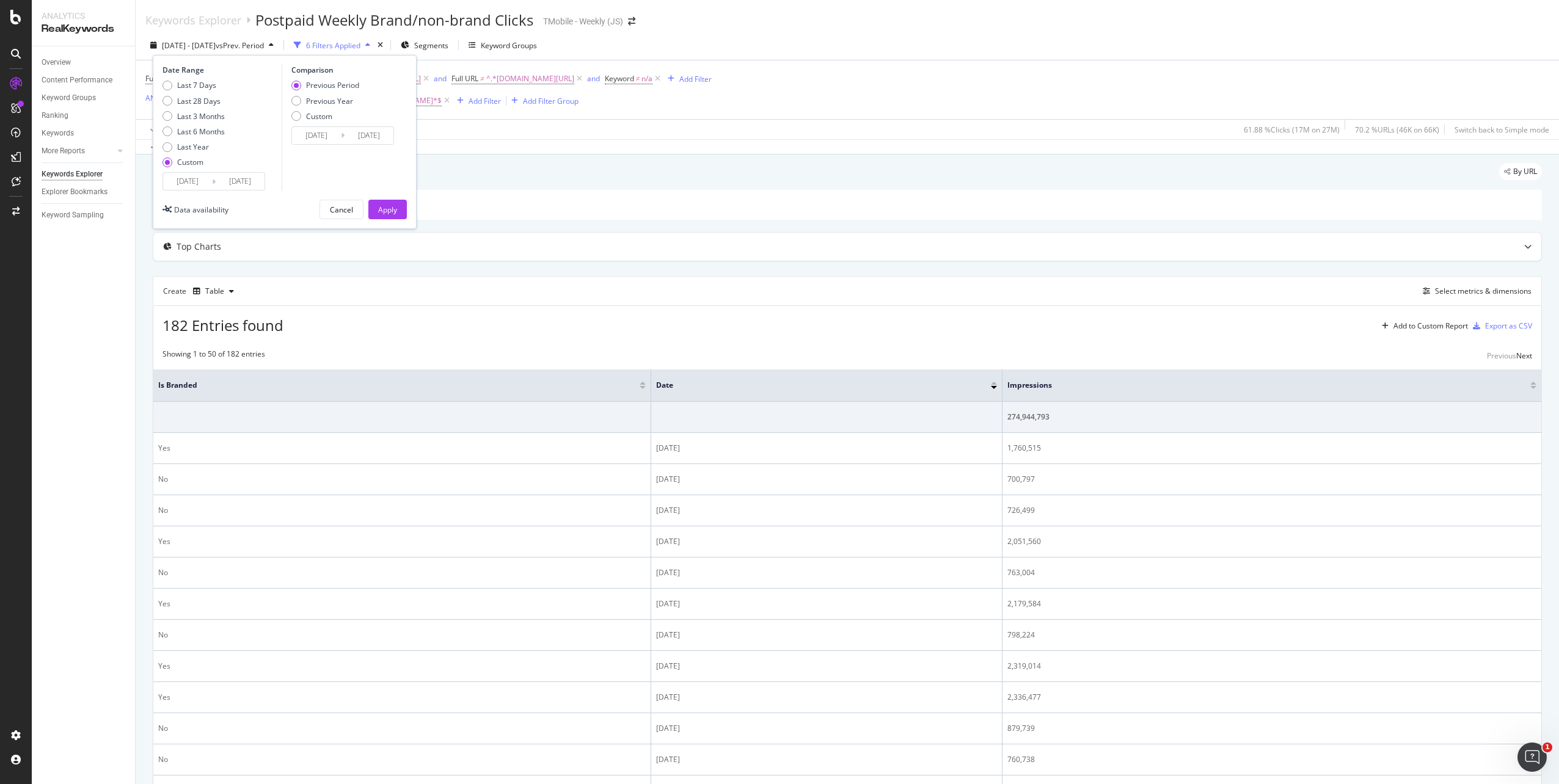
click at [259, 182] on input "2025/06/29" at bounding box center [240, 181] width 49 height 17
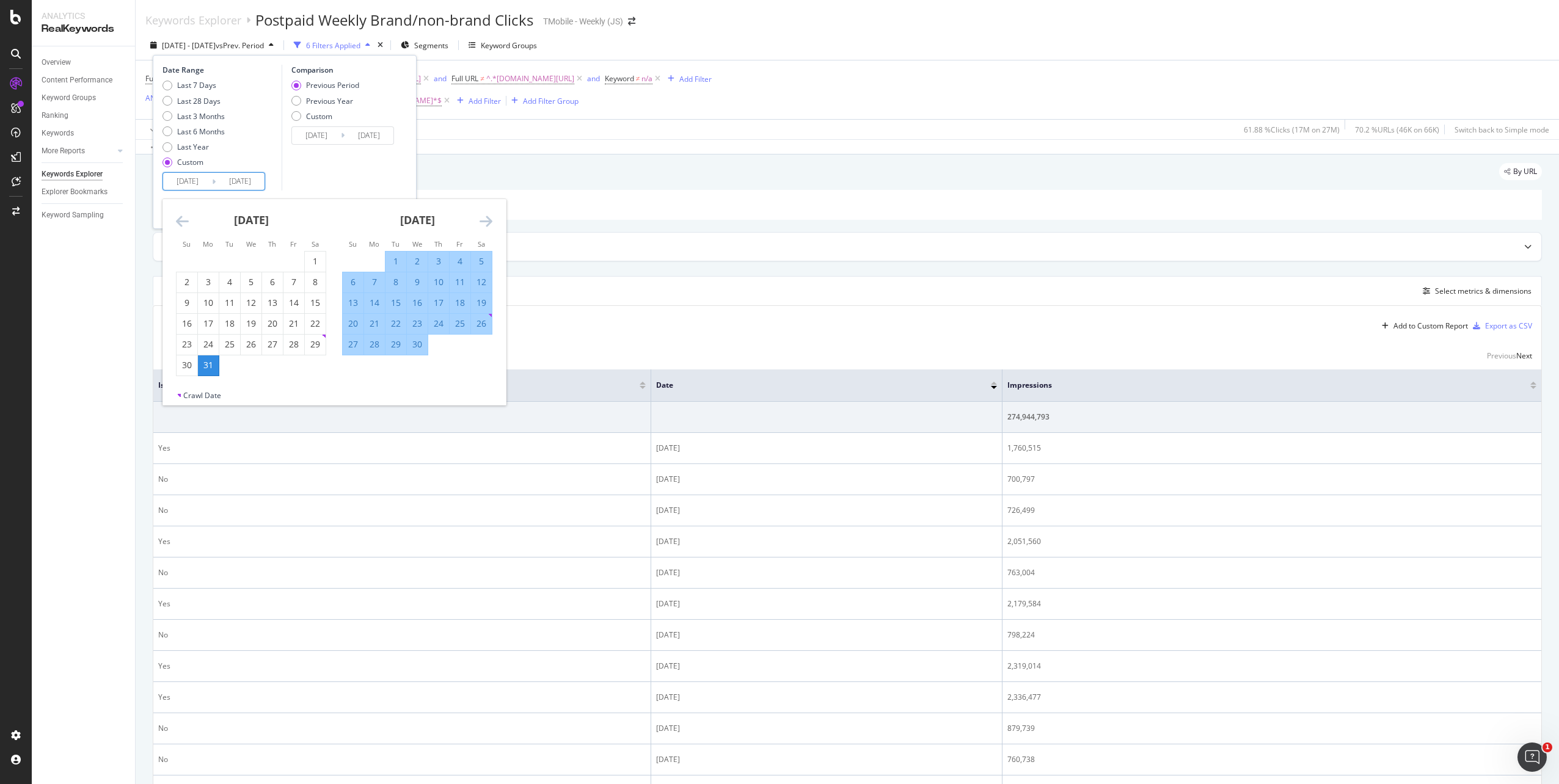
click at [485, 221] on icon "Move forward to switch to the next month." at bounding box center [486, 220] width 13 height 15
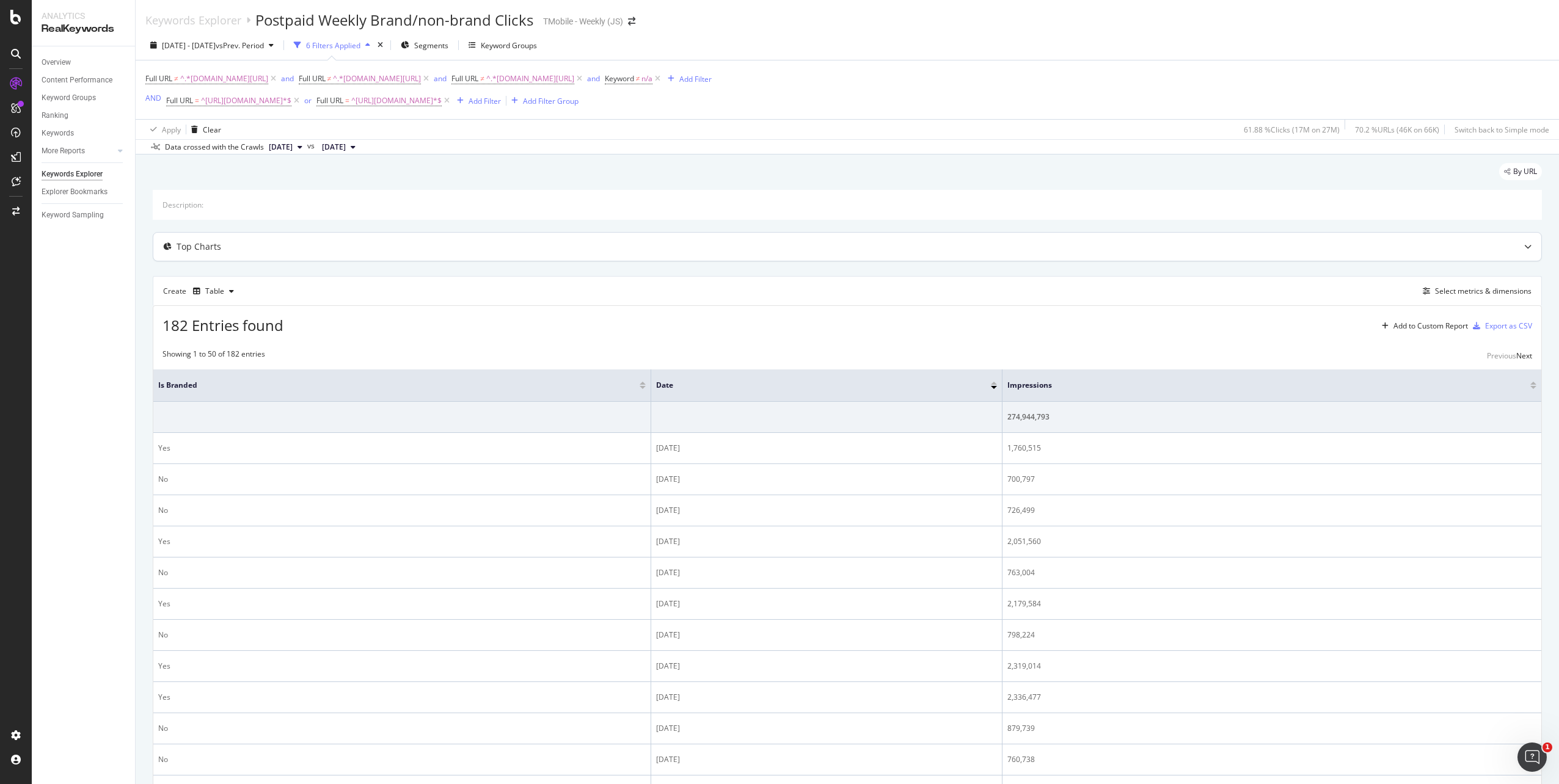
click at [563, 252] on div "Top Charts" at bounding box center [822, 246] width 1339 height 12
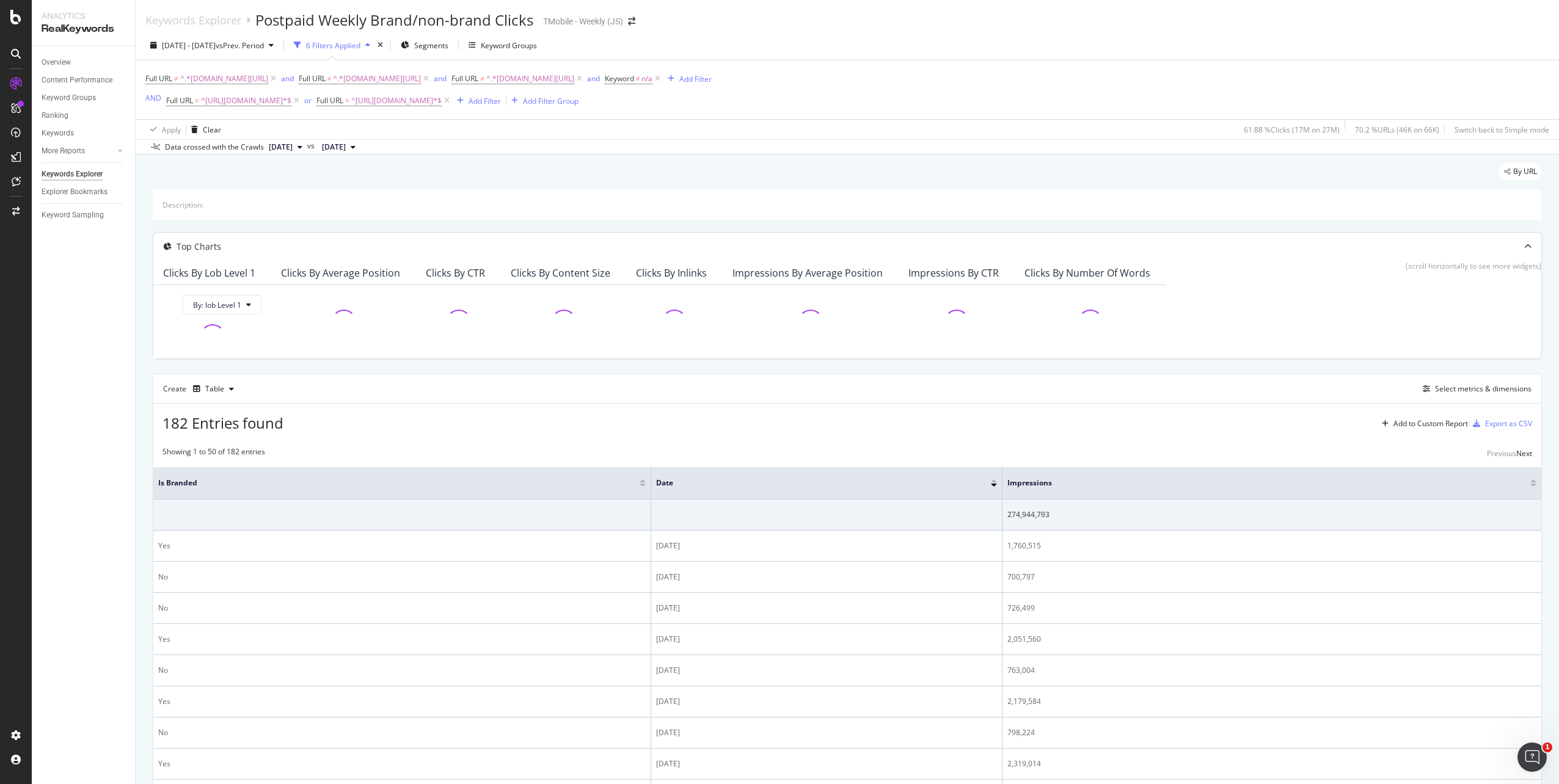
click at [513, 245] on div "Top Charts" at bounding box center [822, 246] width 1339 height 12
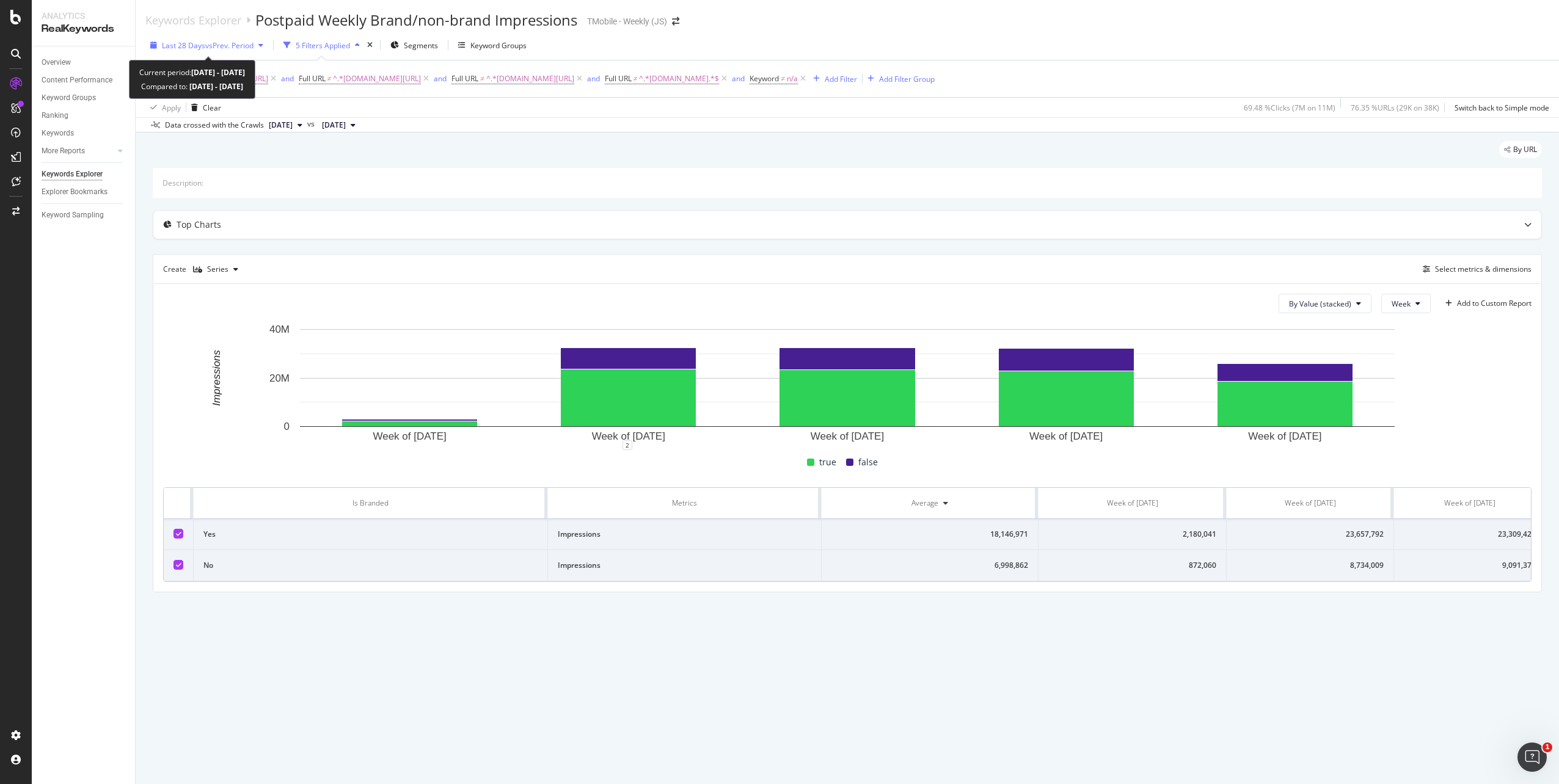
click at [263, 45] on icon "button" at bounding box center [261, 45] width 5 height 7
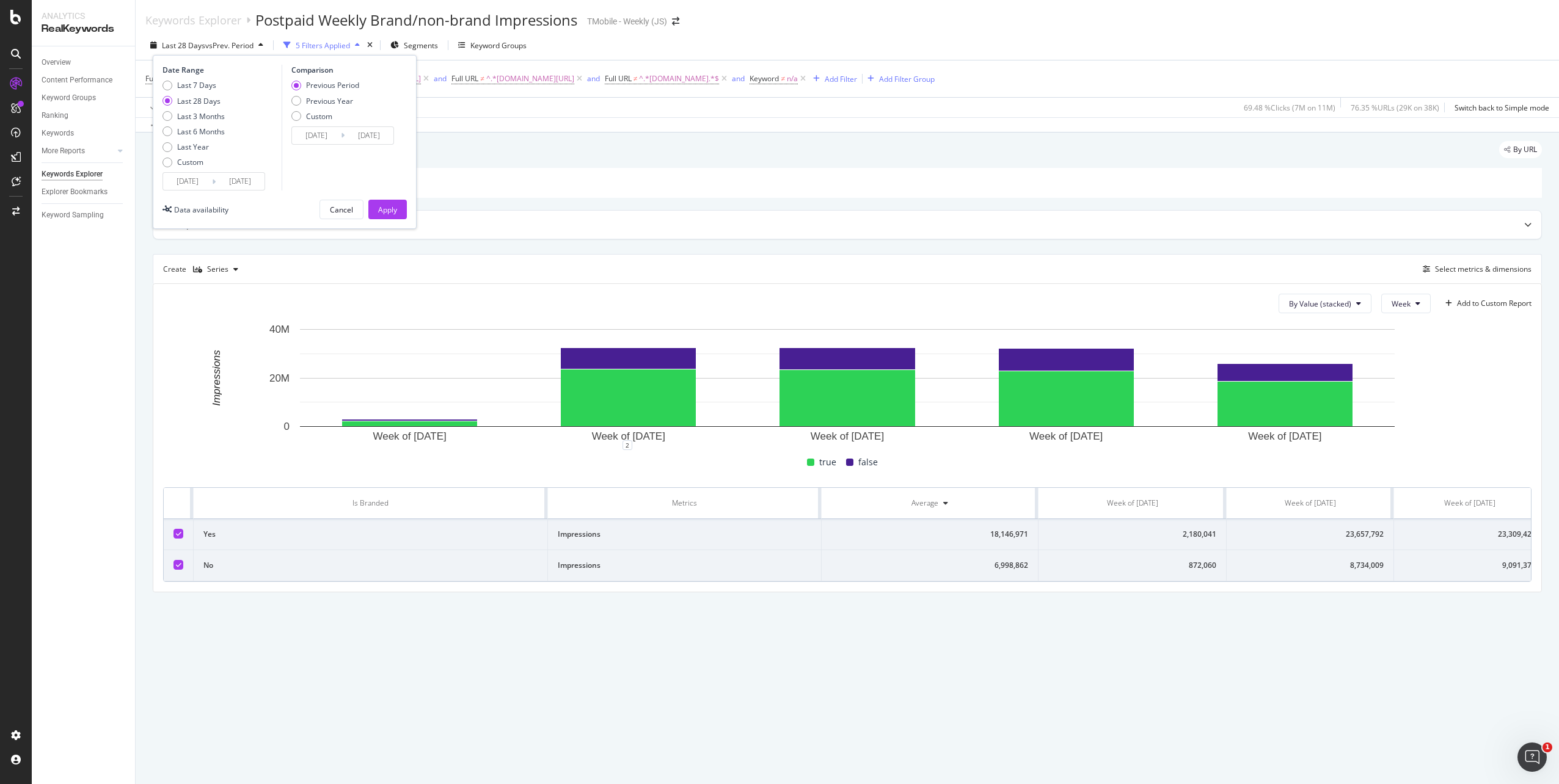
click at [190, 185] on input "2025/09/07" at bounding box center [188, 181] width 49 height 17
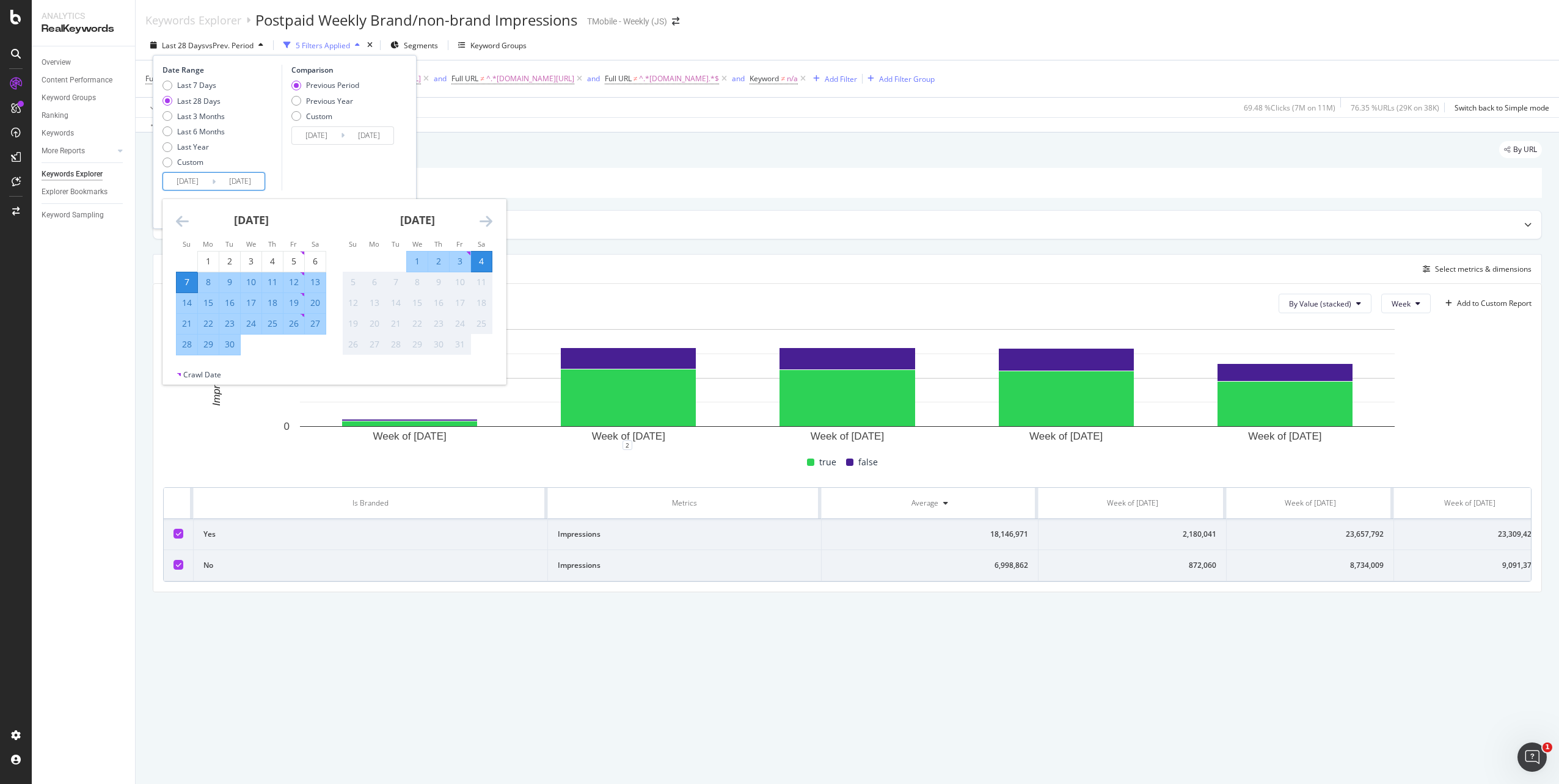
click at [183, 221] on icon "Move backward to switch to the previous month." at bounding box center [182, 220] width 13 height 15
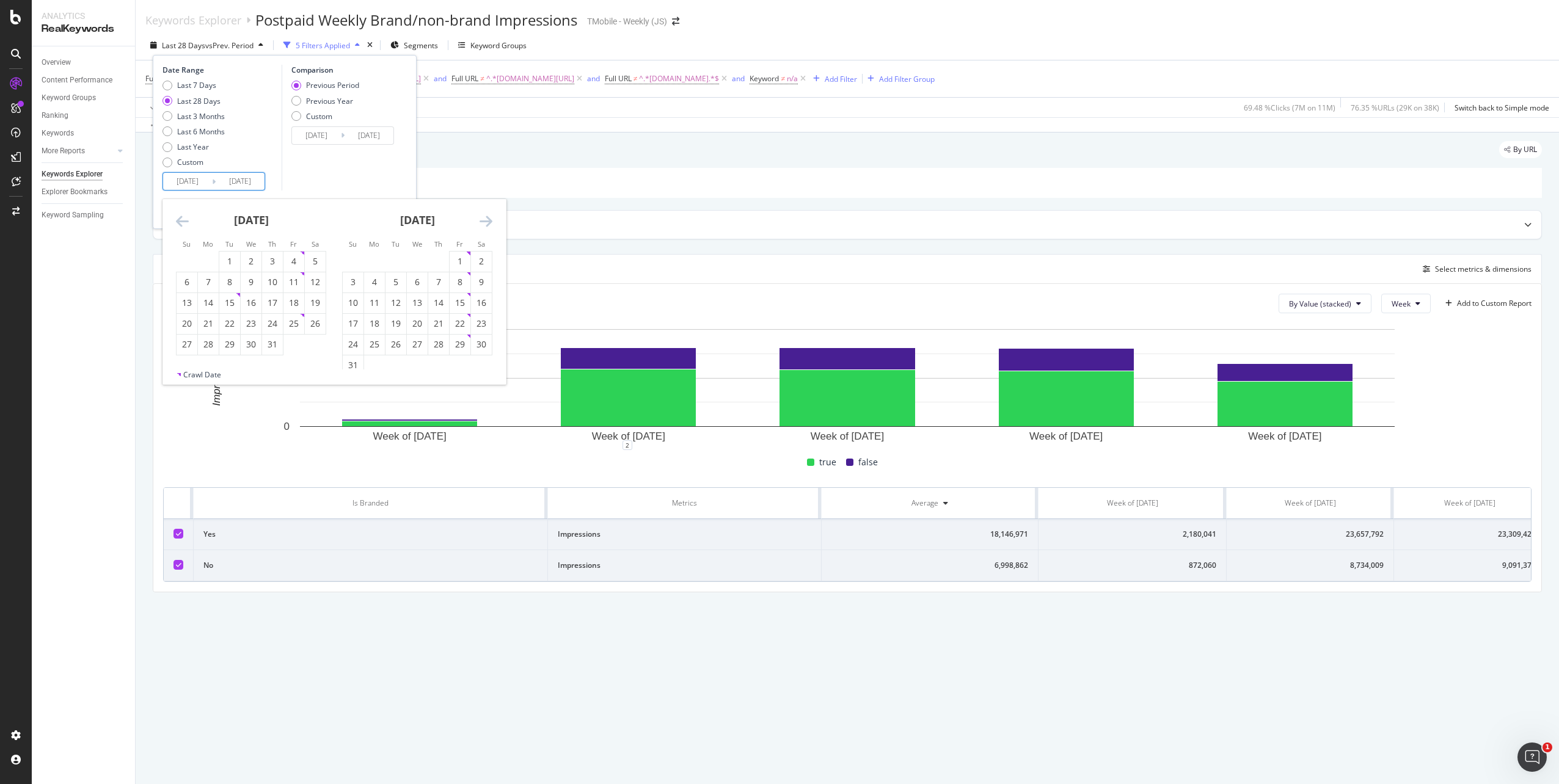
click at [183, 221] on icon "Move backward to switch to the previous month." at bounding box center [182, 220] width 13 height 15
click at [210, 369] on div "31" at bounding box center [209, 364] width 21 height 12
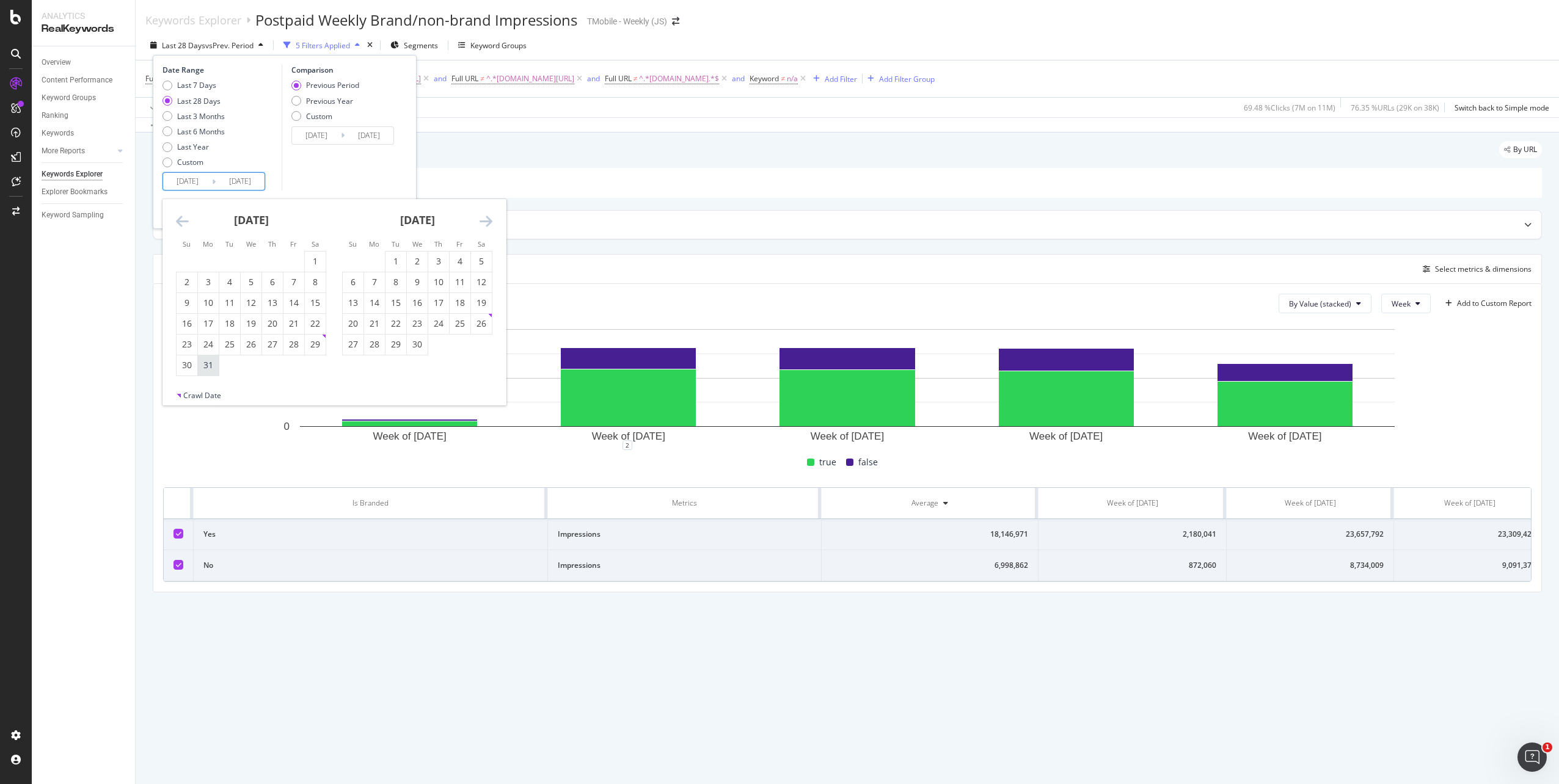
type input "2025/03/31"
type input "2024/09/24"
type input "2025/03/30"
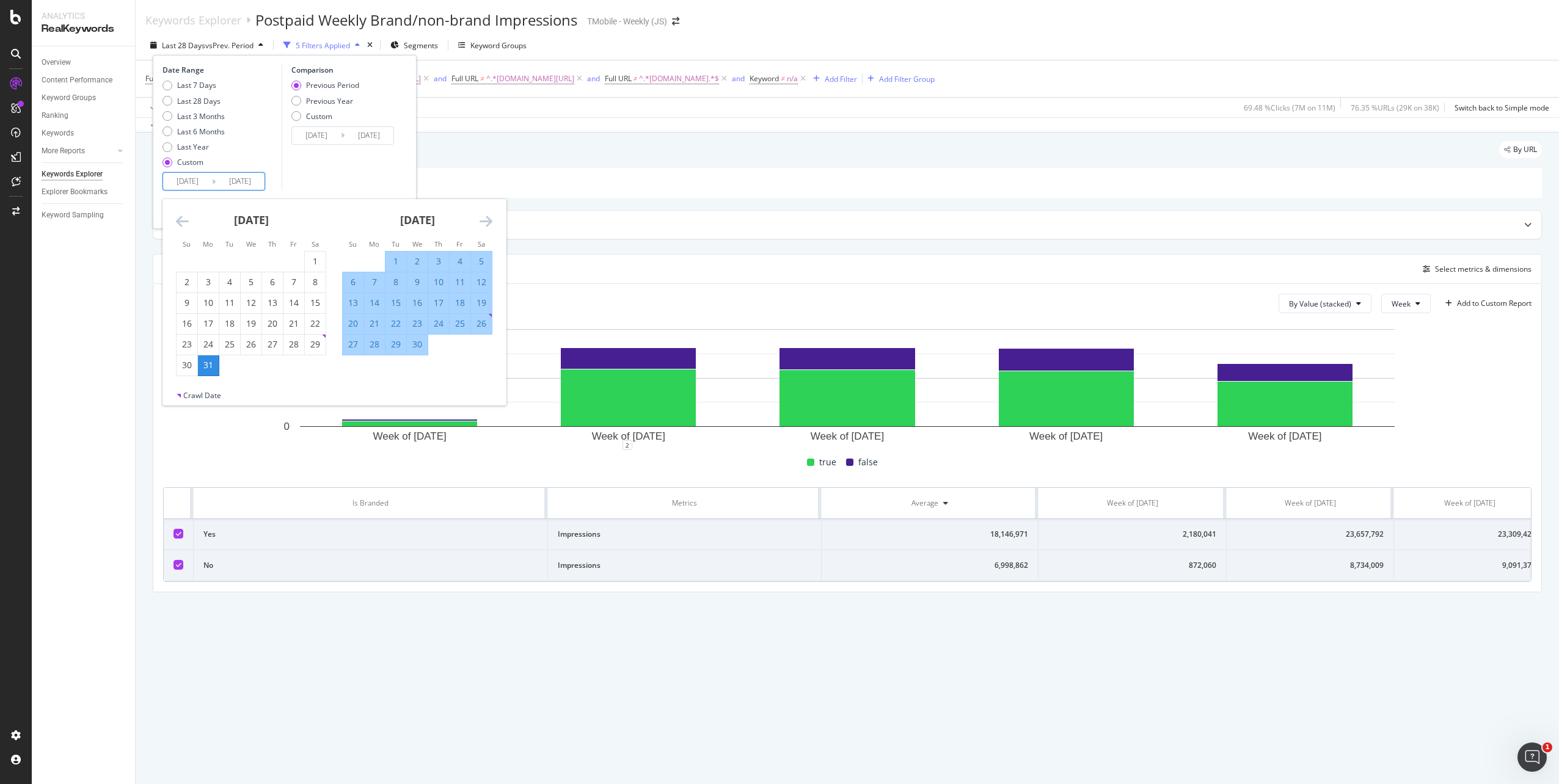
click at [487, 222] on icon "Move forward to switch to the next month." at bounding box center [486, 220] width 13 height 15
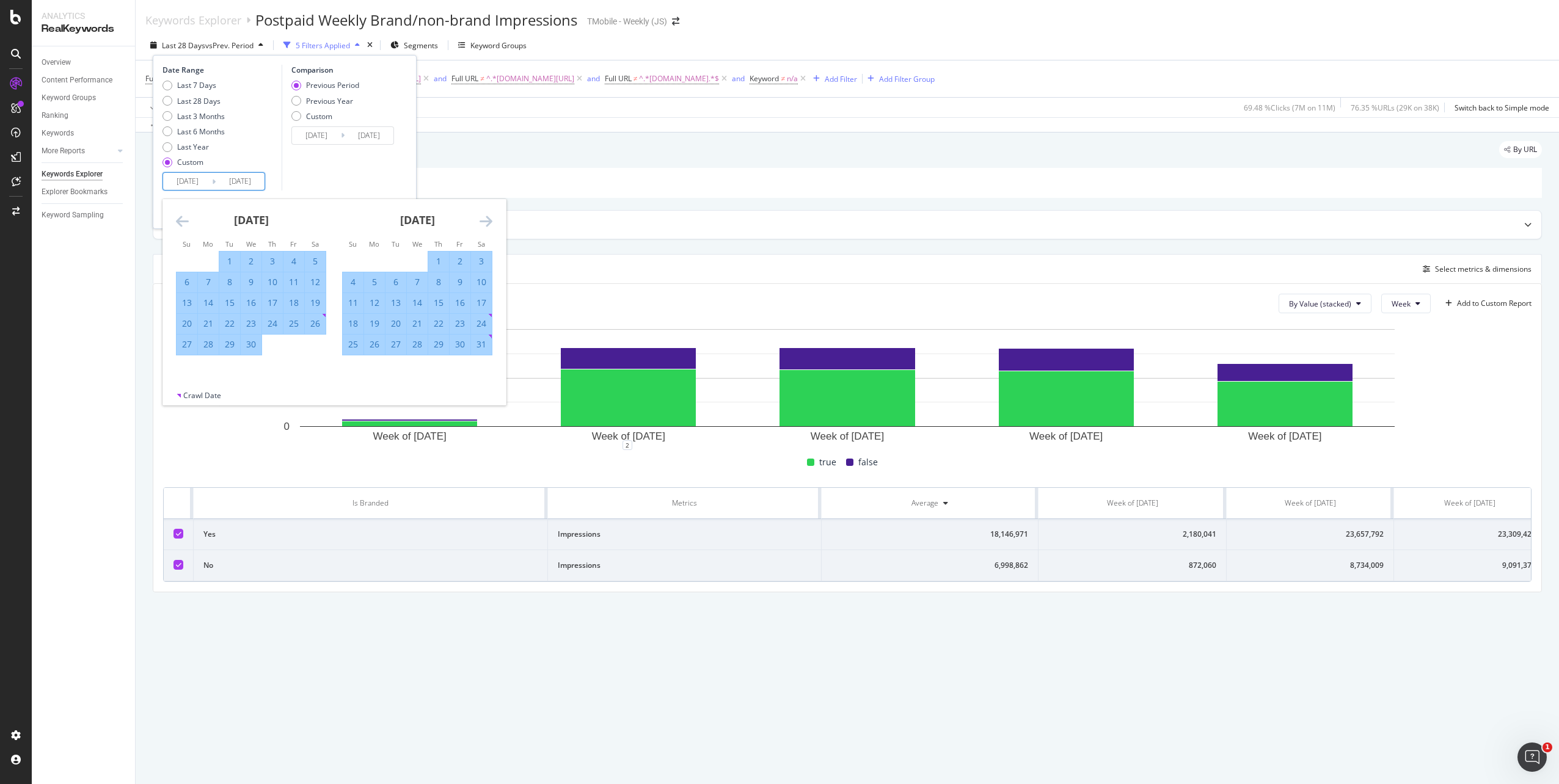
click at [487, 222] on icon "Move forward to switch to the next month." at bounding box center [486, 220] width 13 height 15
click at [351, 347] on div "29" at bounding box center [353, 344] width 21 height 12
type input "2025/06/29"
type input "2024/12/30"
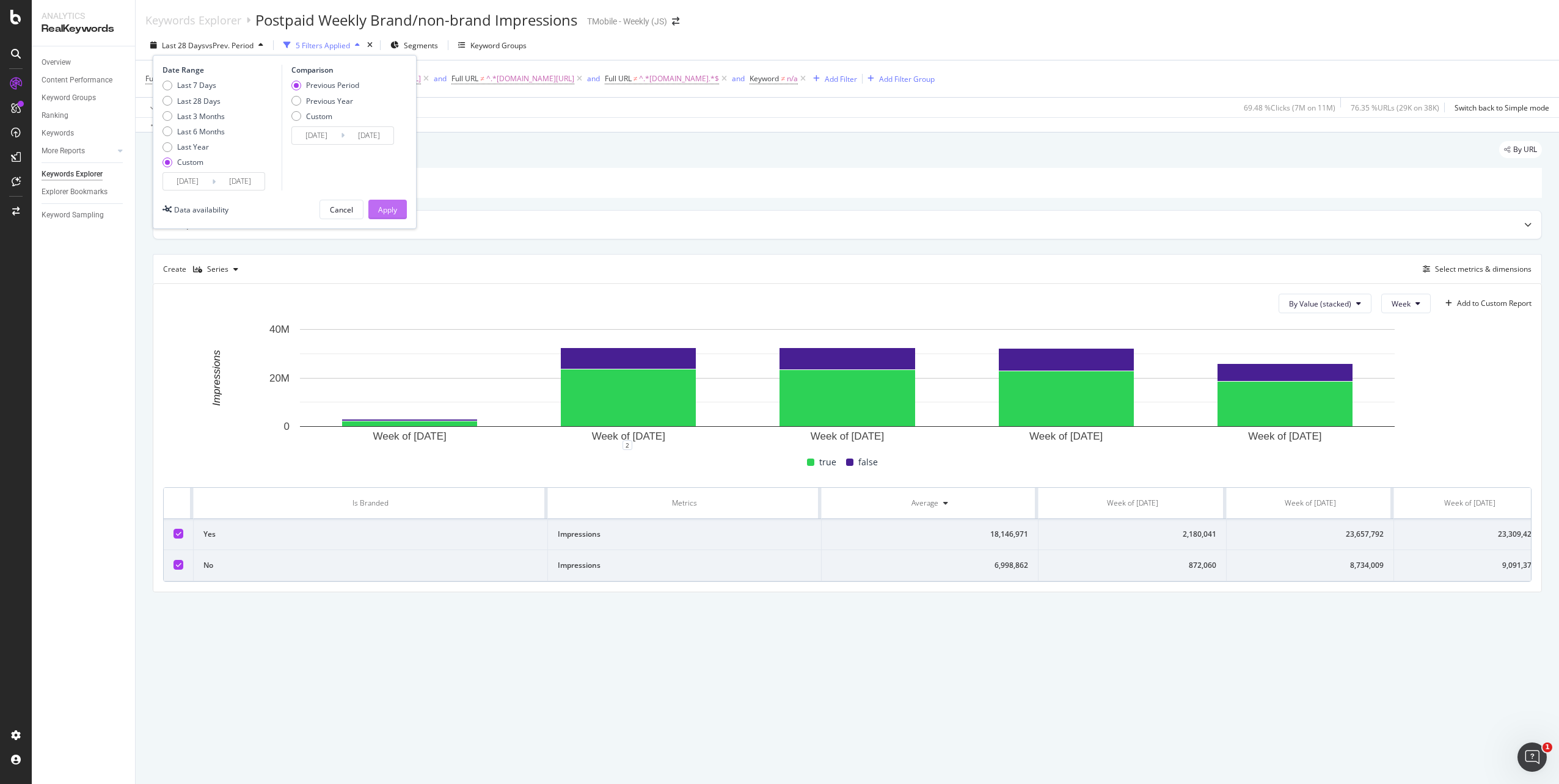
click at [395, 209] on div "Apply" at bounding box center [387, 209] width 19 height 11
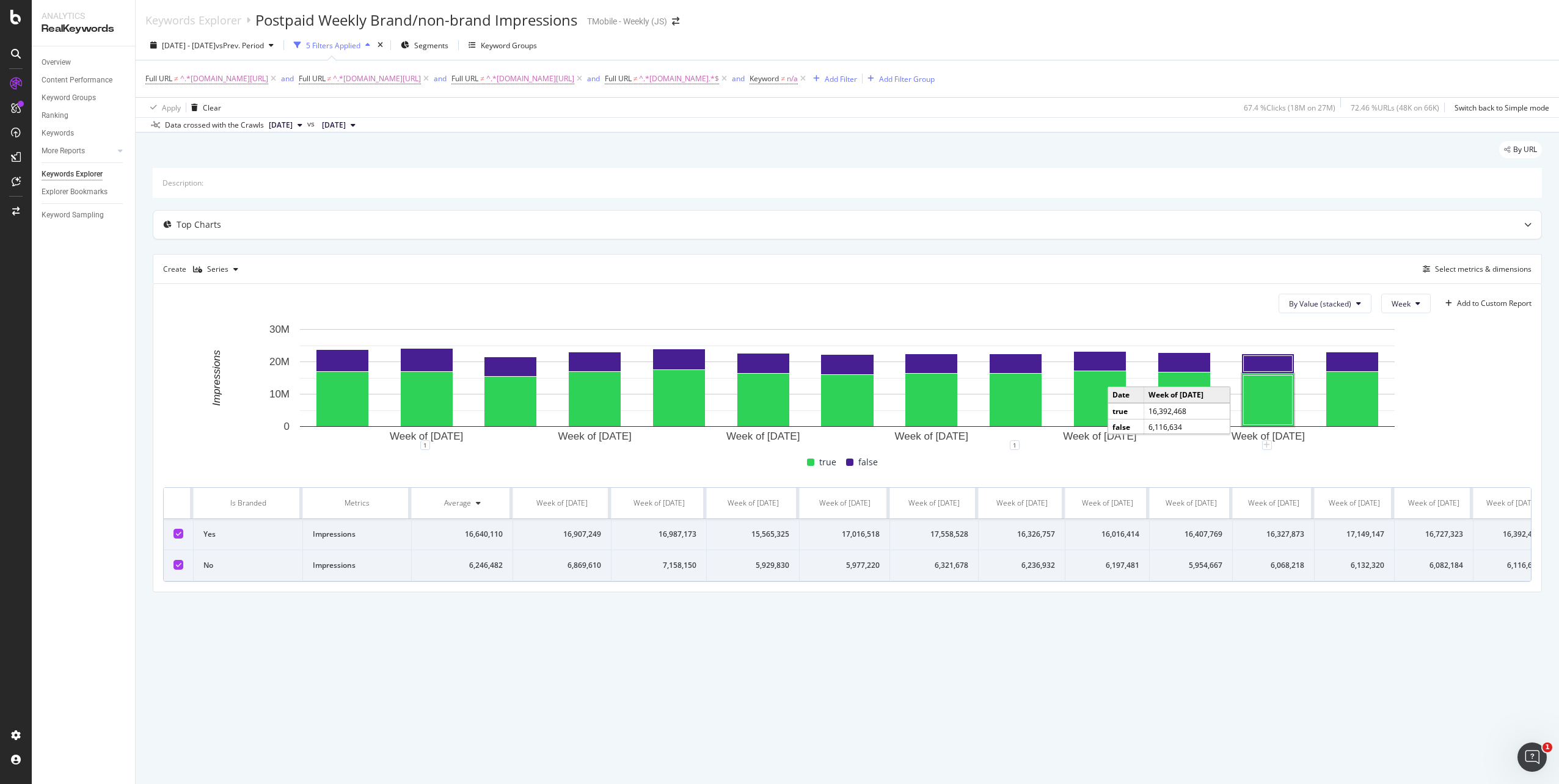
scroll to position [0, 98]
click at [317, 124] on span "vs" at bounding box center [312, 124] width 10 height 11
drag, startPoint x: 336, startPoint y: 124, endPoint x: 338, endPoint y: 134, distance: 10.2
click at [338, 134] on div "By URL Description: Top Charts Create Series Select metrics & dimensions By Val…" at bounding box center [847, 384] width 1423 height 503
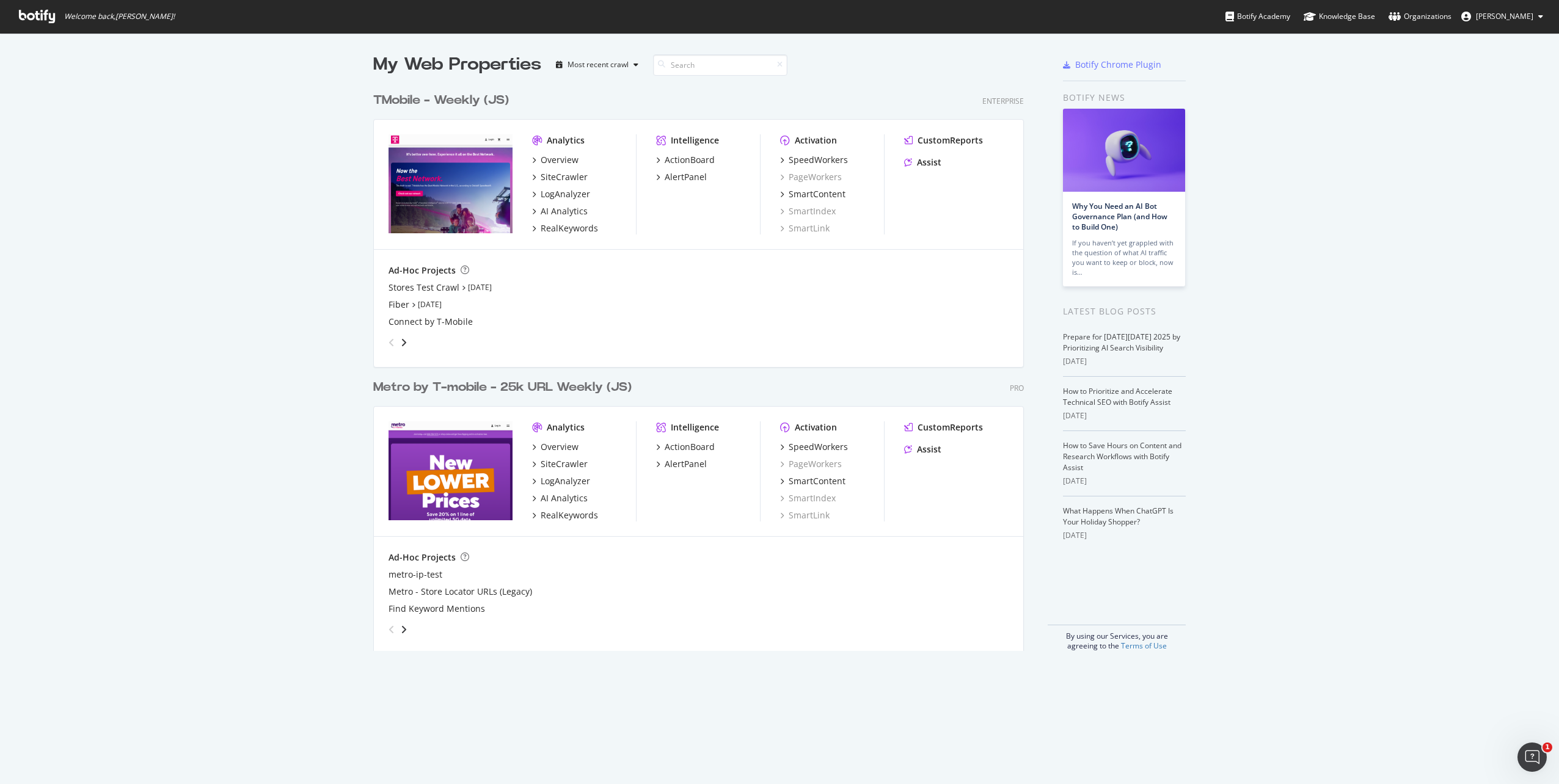
scroll to position [775, 1541]
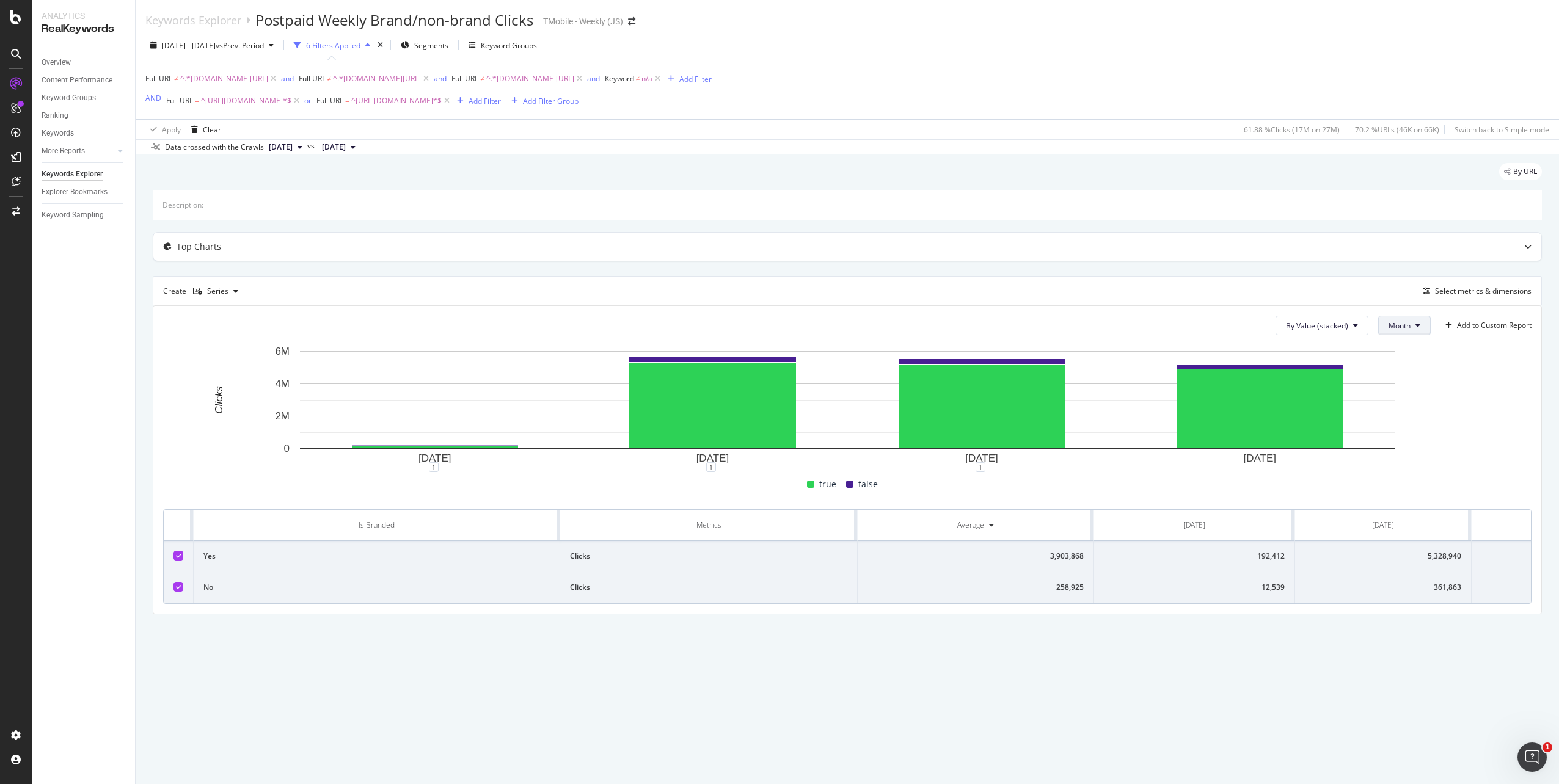
click at [1415, 328] on icon at bounding box center [1417, 325] width 5 height 7
click at [1405, 366] on div "Week" at bounding box center [1399, 372] width 44 height 18
